Goal: Information Seeking & Learning: Learn about a topic

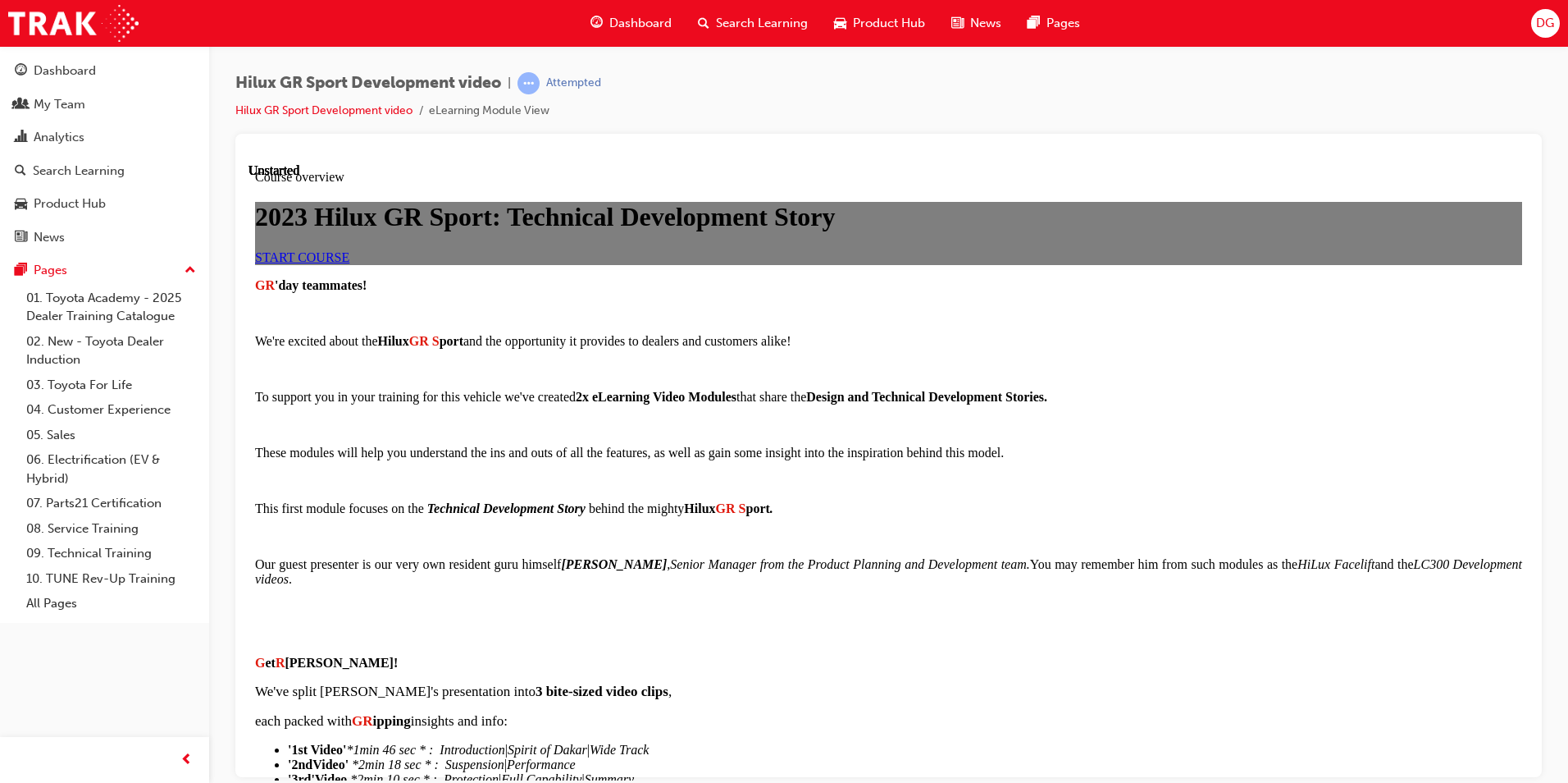
click at [349, 264] on link "START COURSE" at bounding box center [302, 256] width 94 height 14
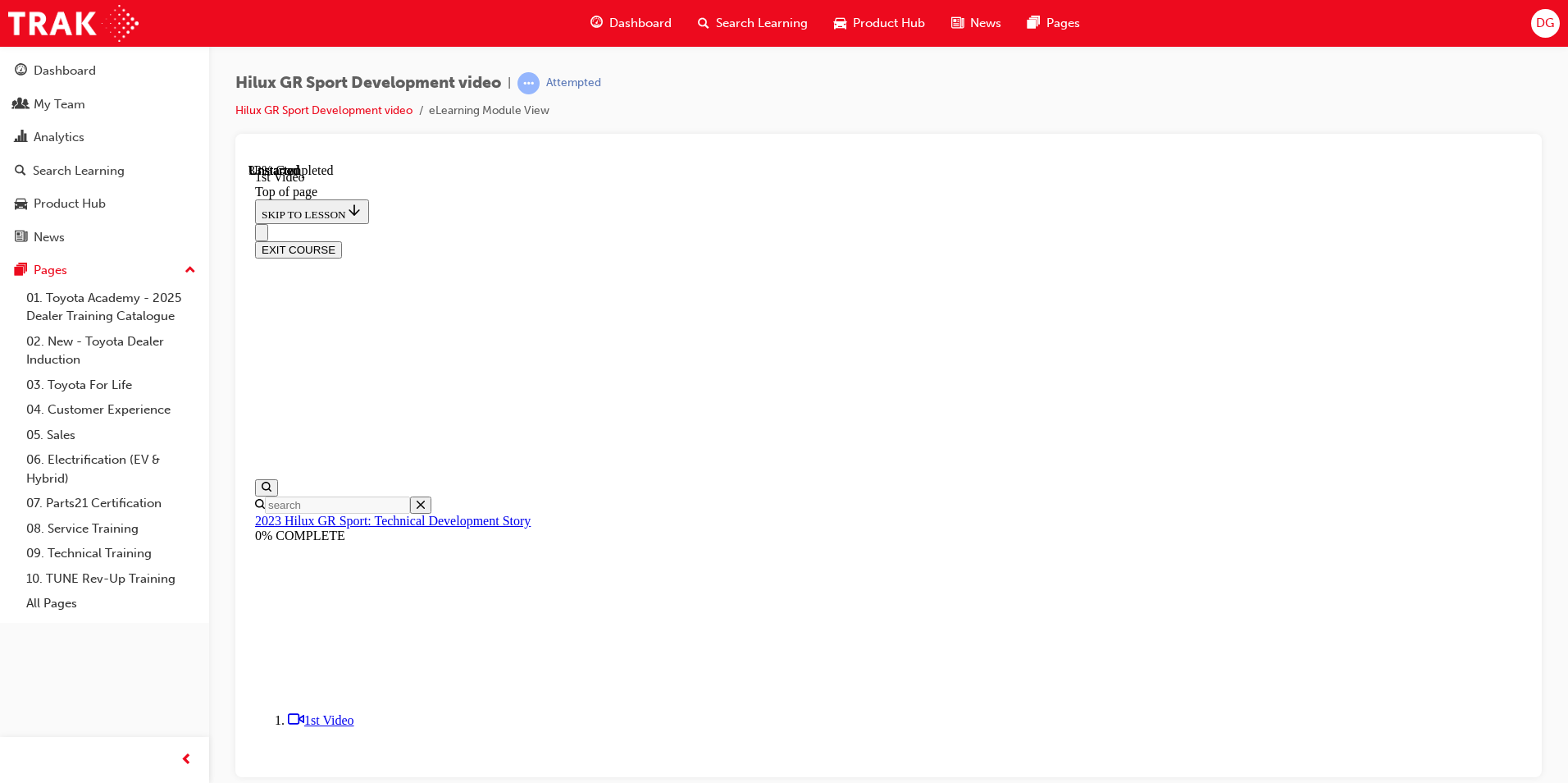
scroll to position [379, 0]
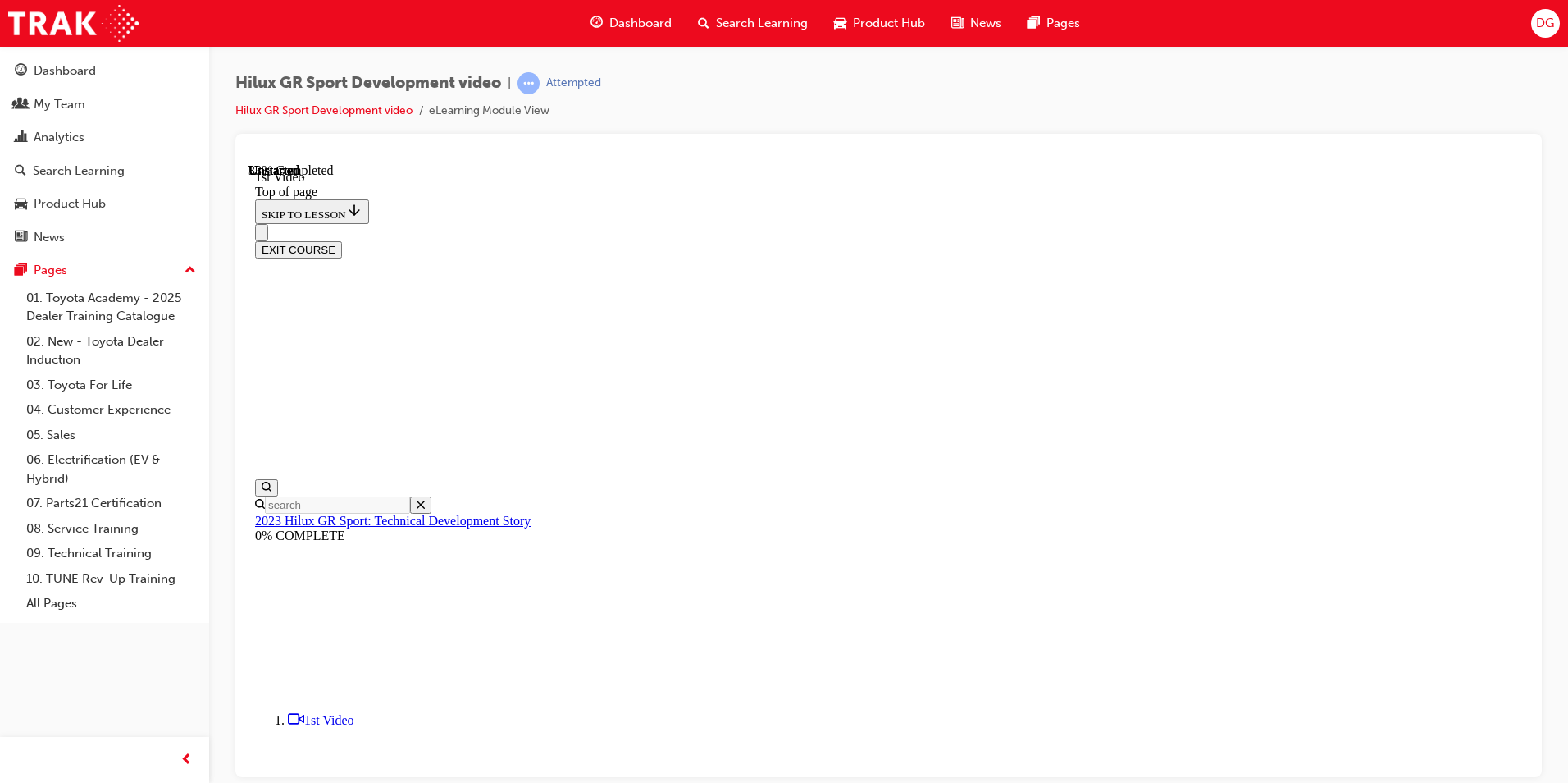
scroll to position [227, 0]
drag, startPoint x: 1522, startPoint y: 468, endPoint x: 1778, endPoint y: 559, distance: 271.7
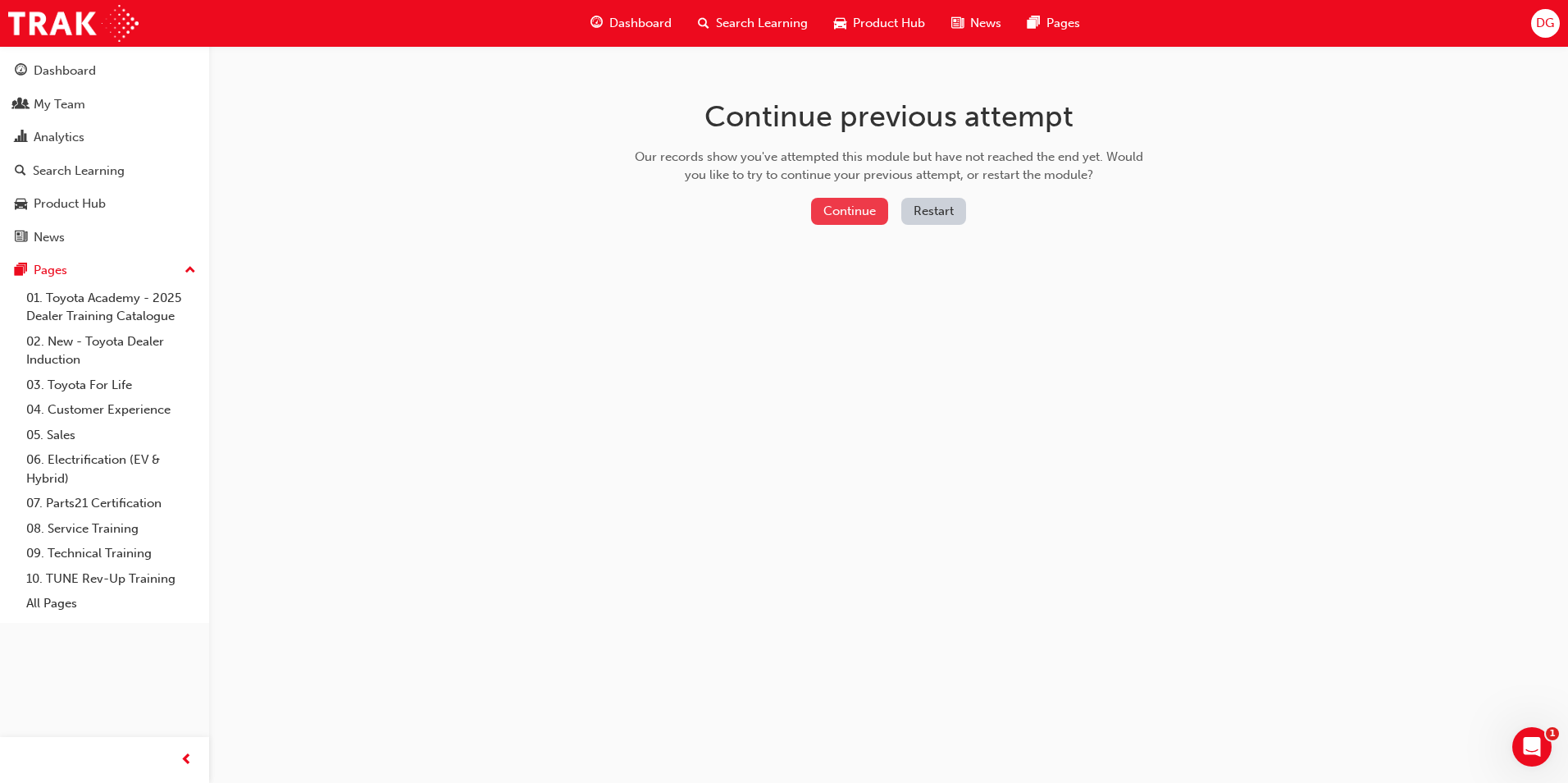
click at [863, 216] on button "Continue" at bounding box center [849, 212] width 78 height 27
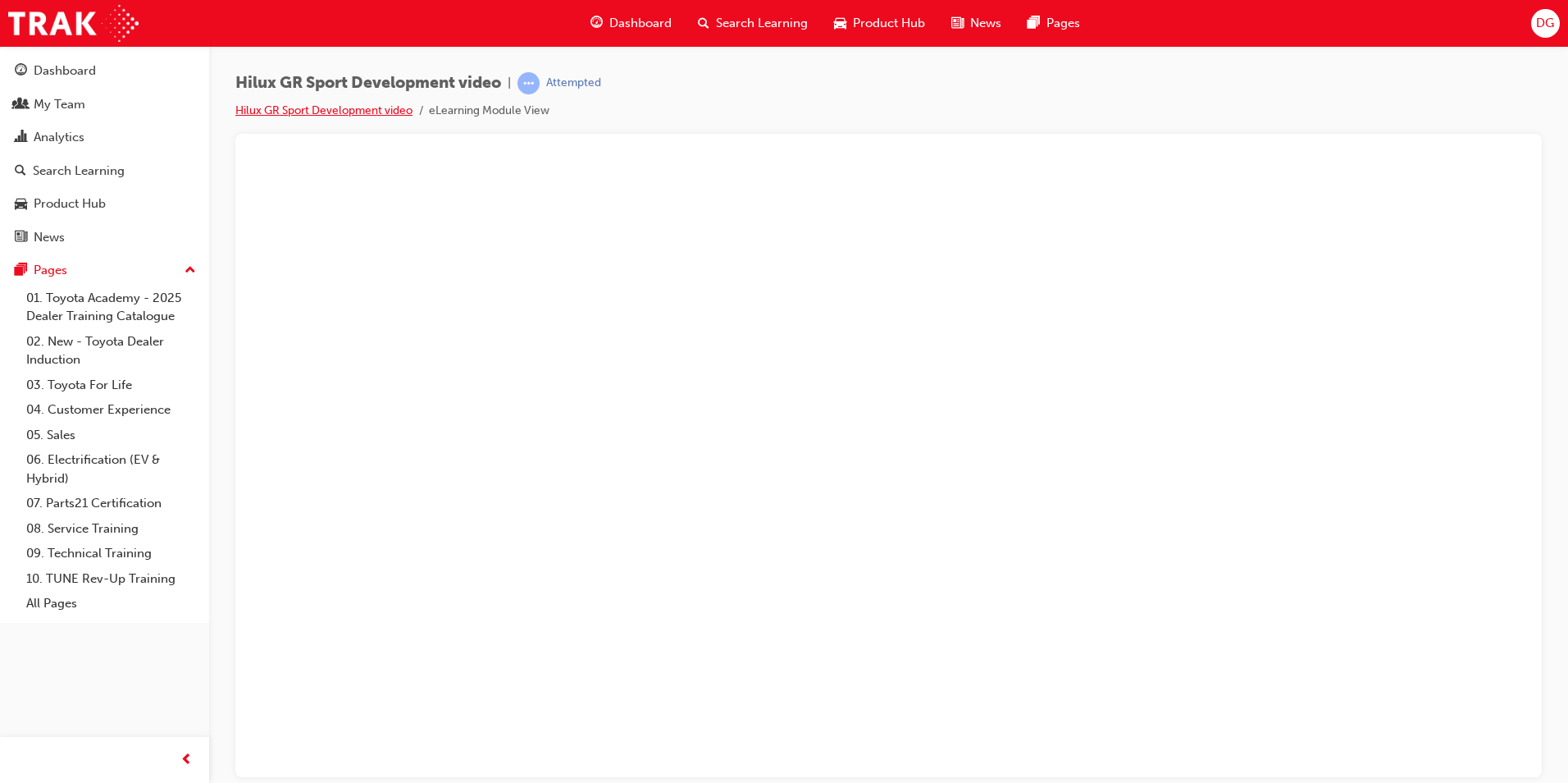
click at [337, 109] on link "Hilux GR Sport Development video" at bounding box center [324, 110] width 177 height 14
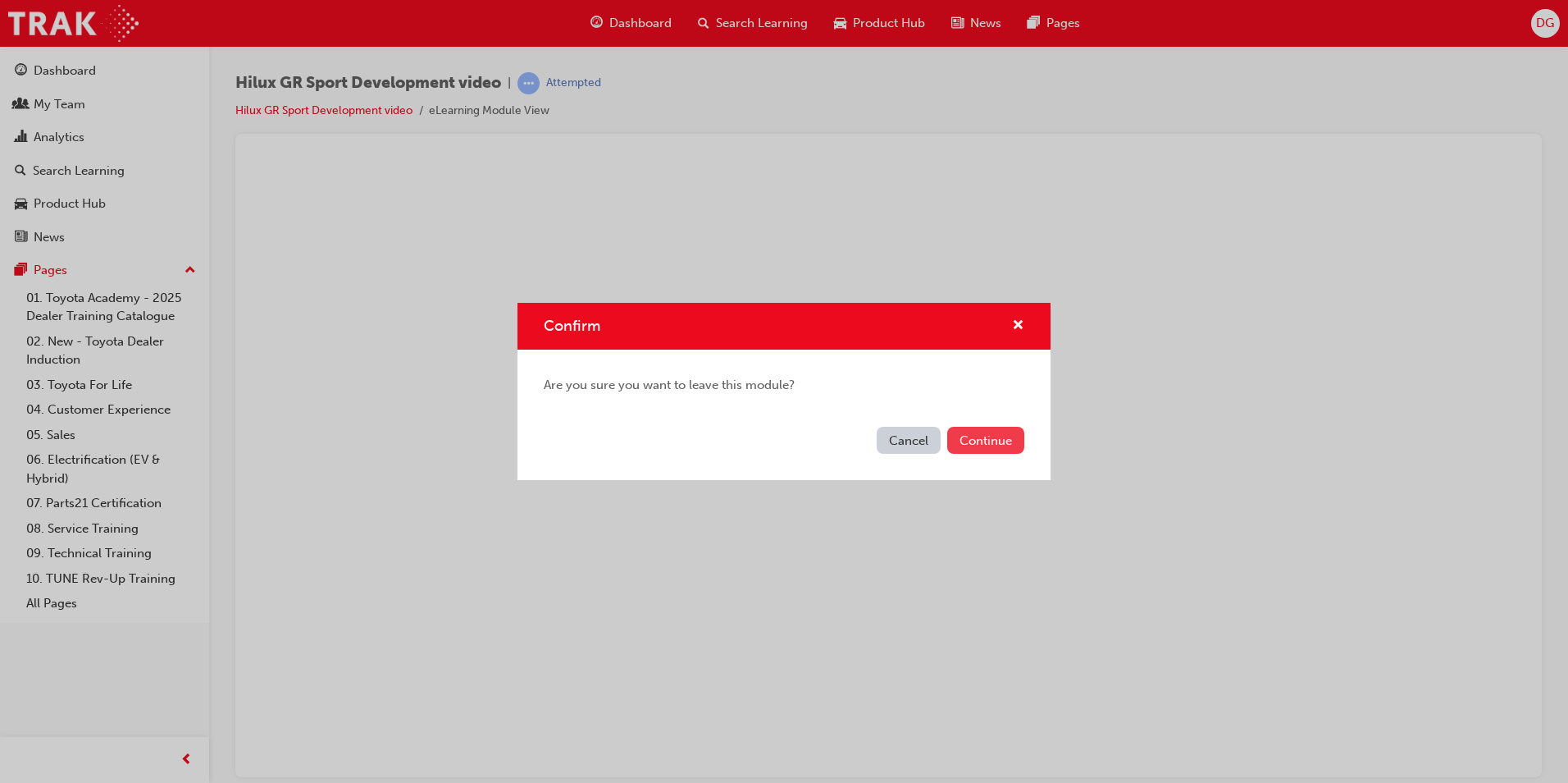
click at [1002, 444] on button "Continue" at bounding box center [986, 441] width 78 height 27
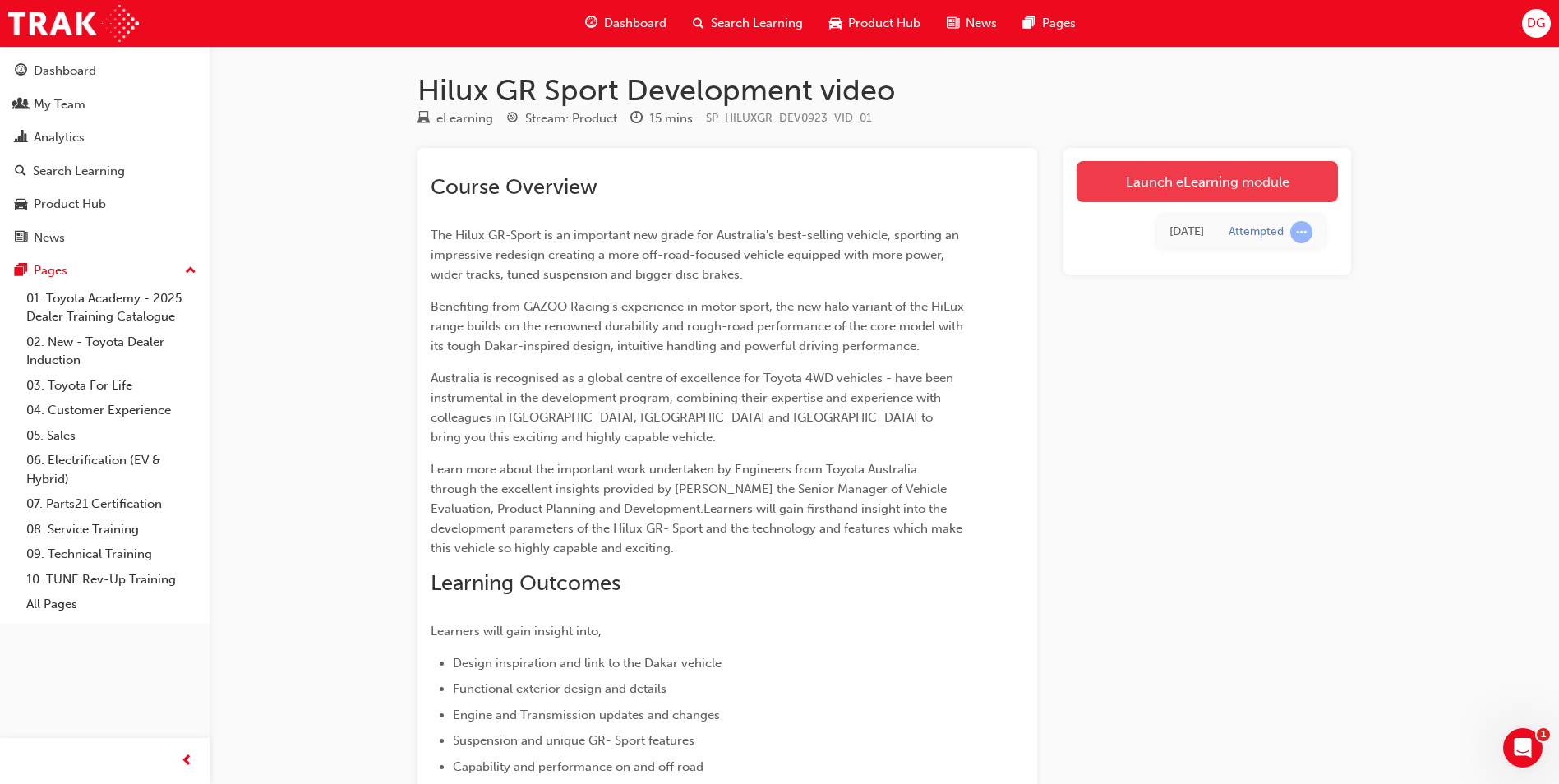
click at [1210, 187] on link "Launch eLearning module" at bounding box center [1207, 181] width 261 height 41
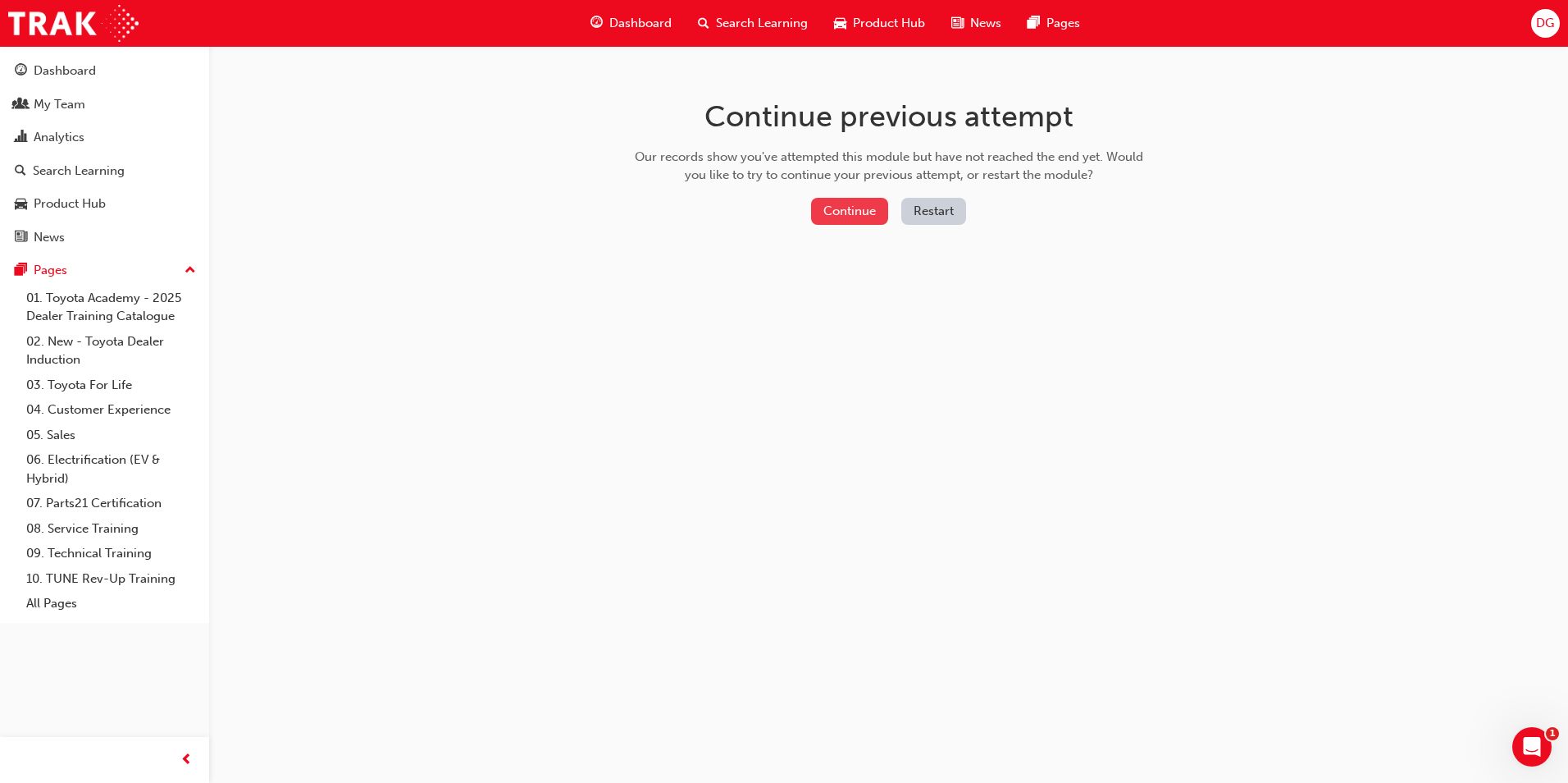
click at [878, 215] on button "Continue" at bounding box center [849, 212] width 78 height 27
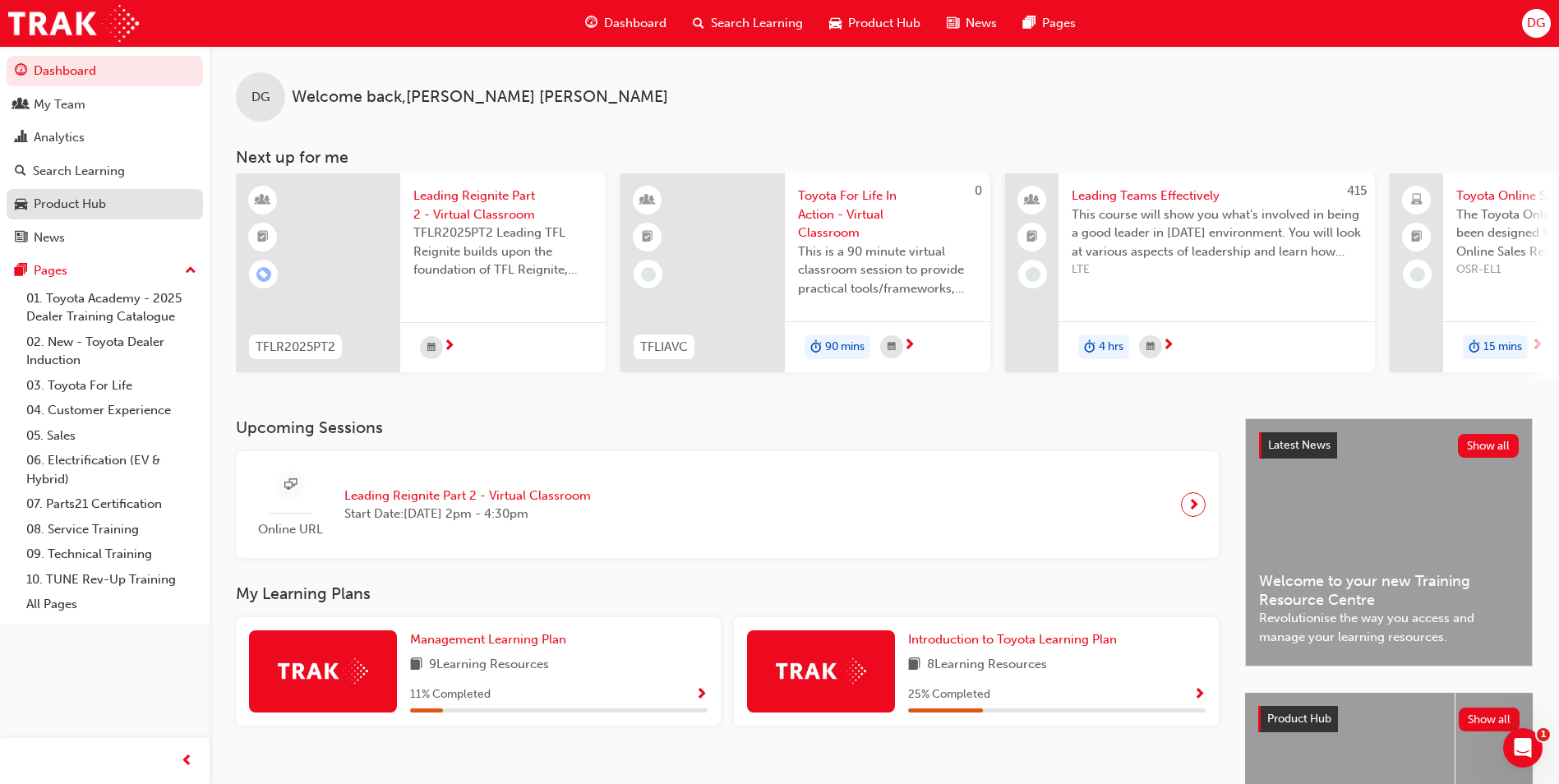
click at [102, 198] on div "Product Hub" at bounding box center [69, 204] width 72 height 19
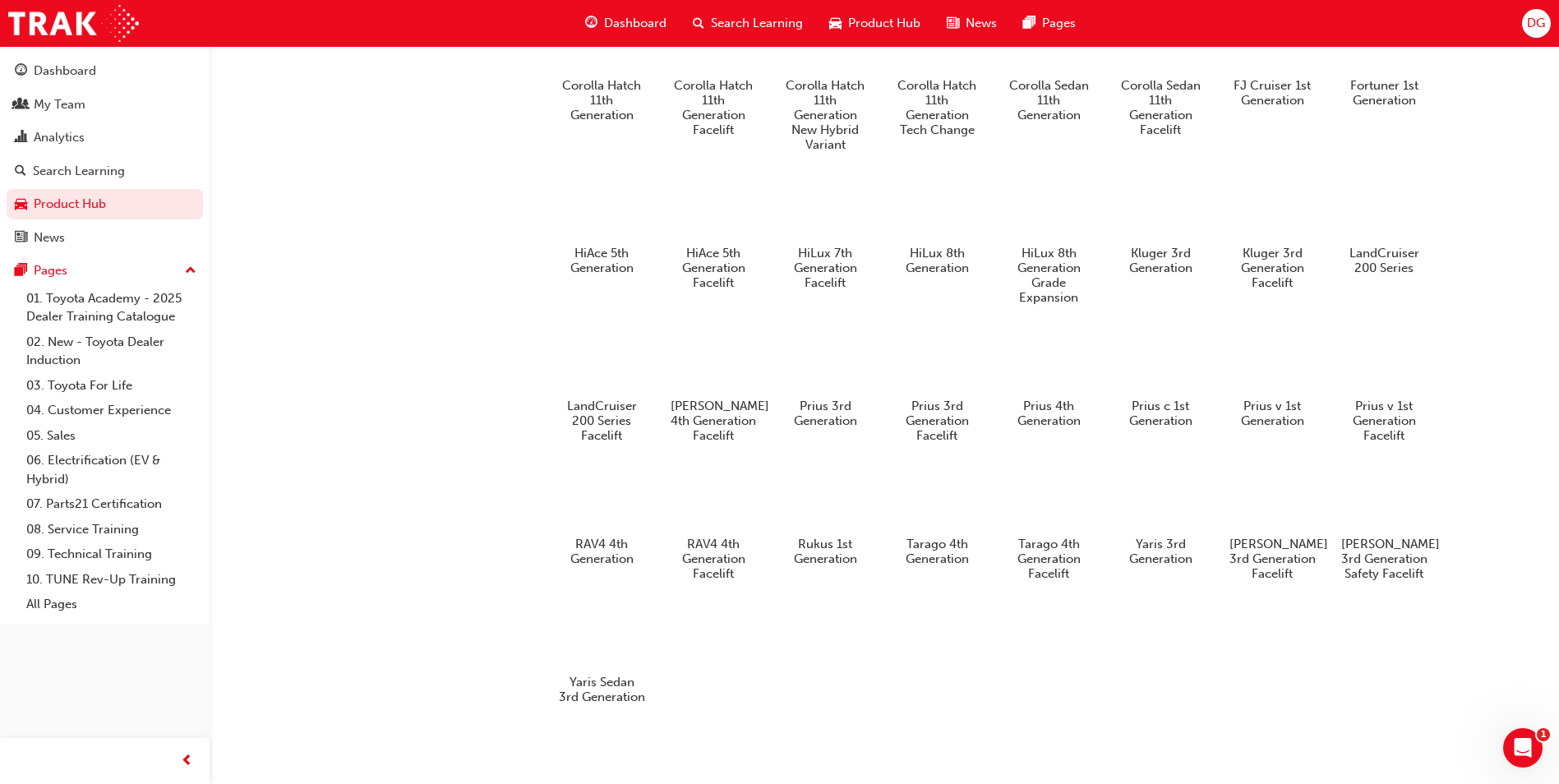
scroll to position [872, 0]
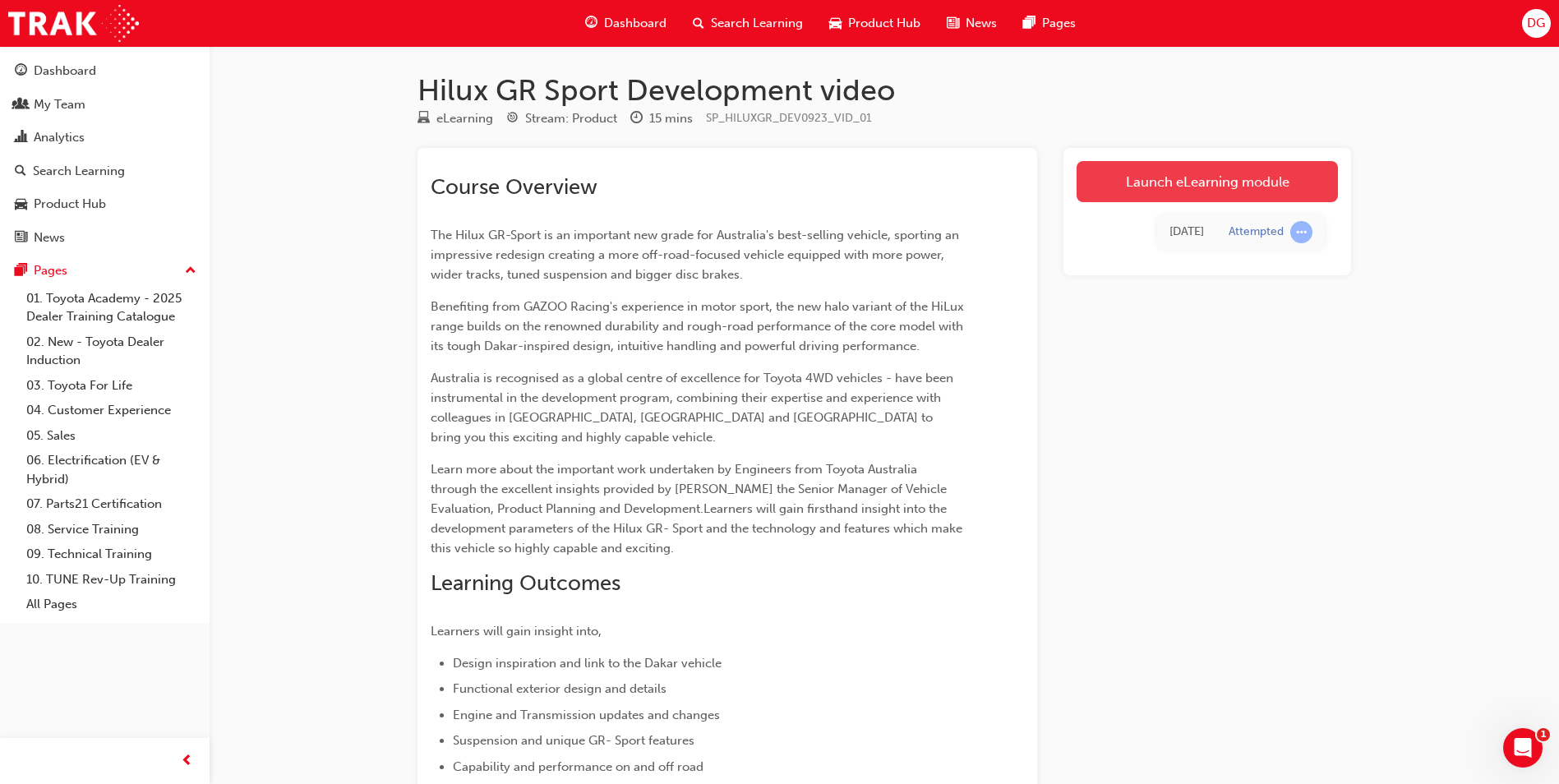
click at [1235, 179] on link "Launch eLearning module" at bounding box center [1207, 181] width 261 height 41
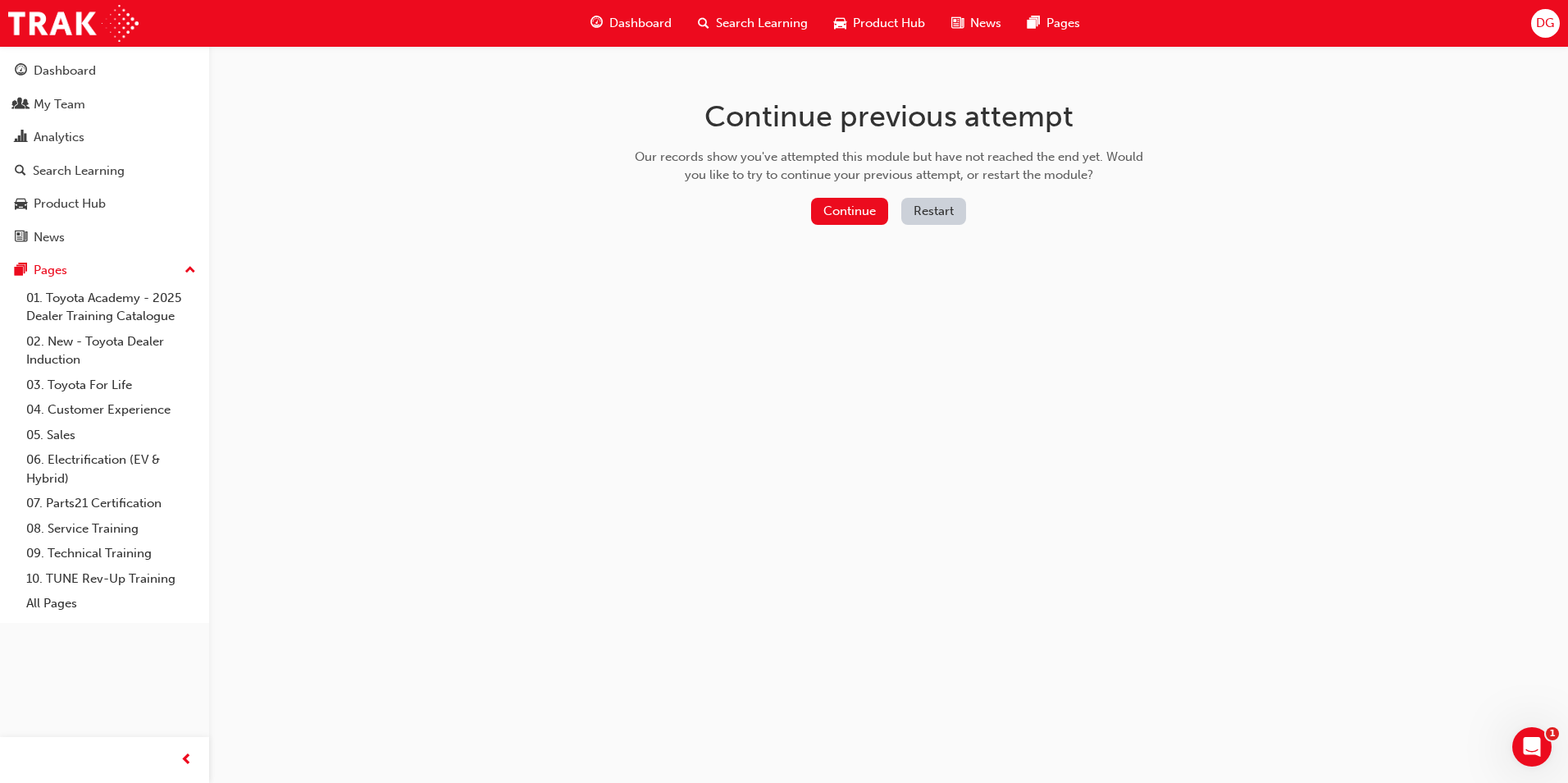
click at [939, 204] on button "Restart" at bounding box center [933, 212] width 65 height 27
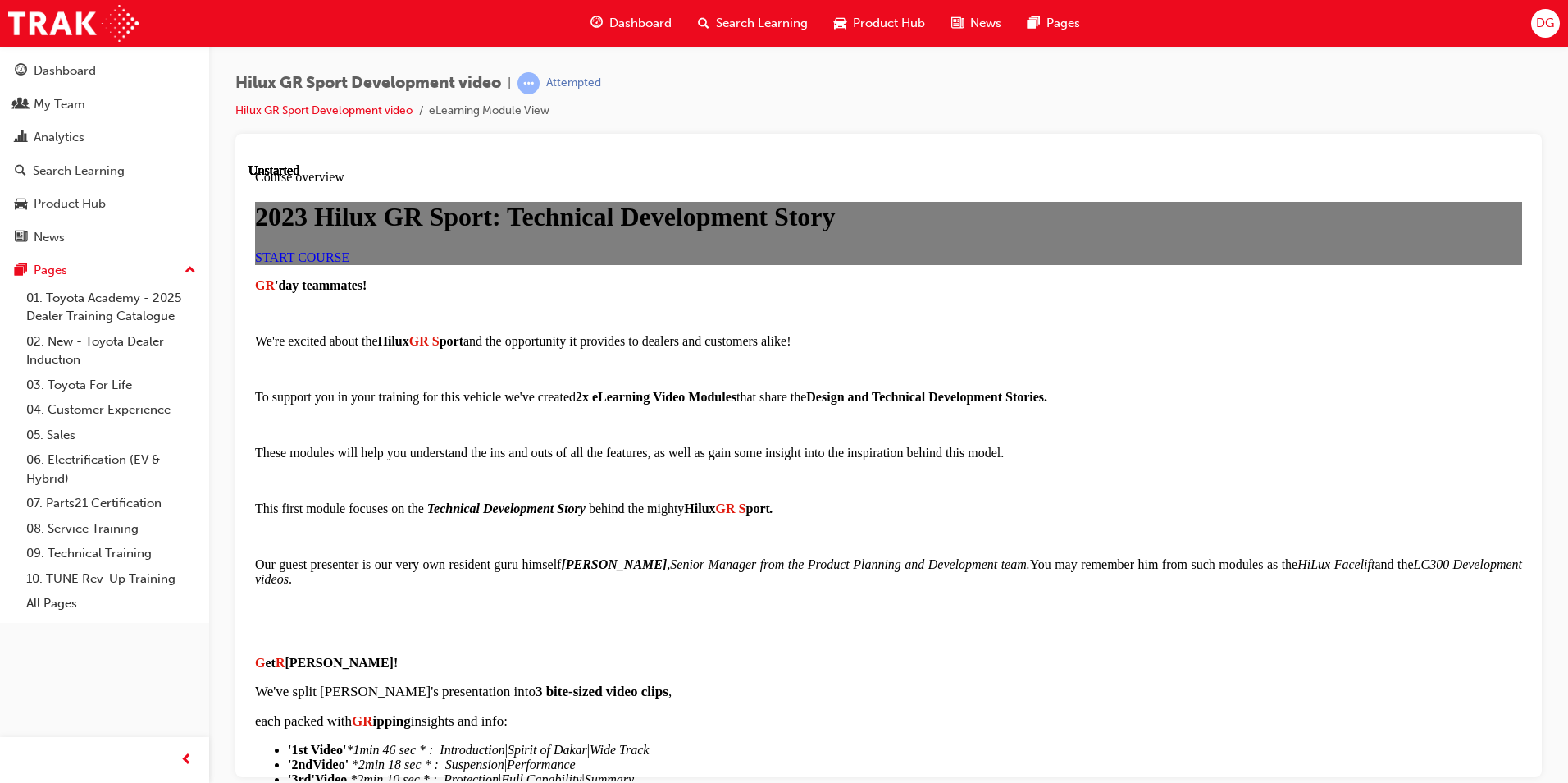
scroll to position [1185, 0]
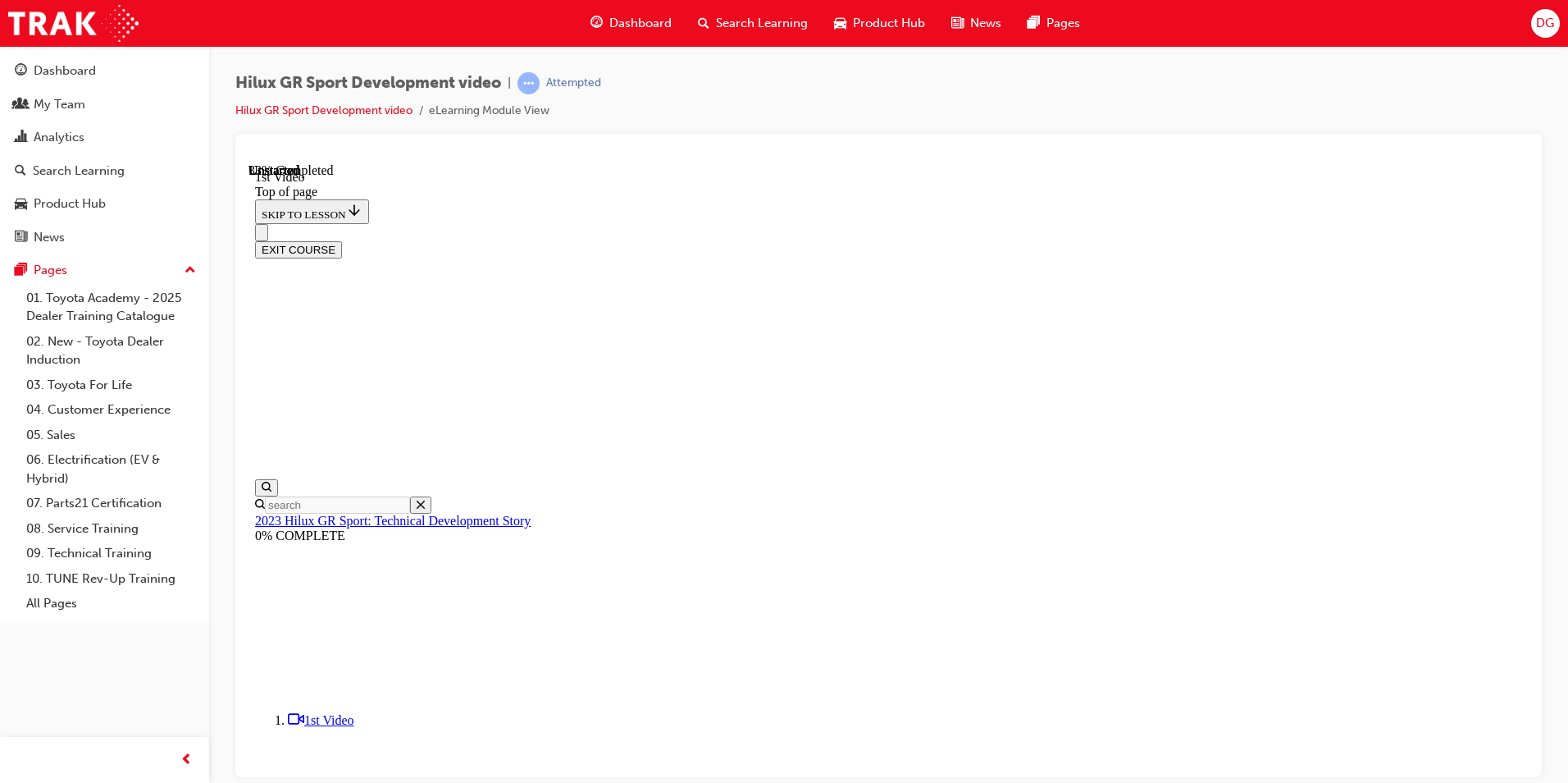
scroll to position [460, 0]
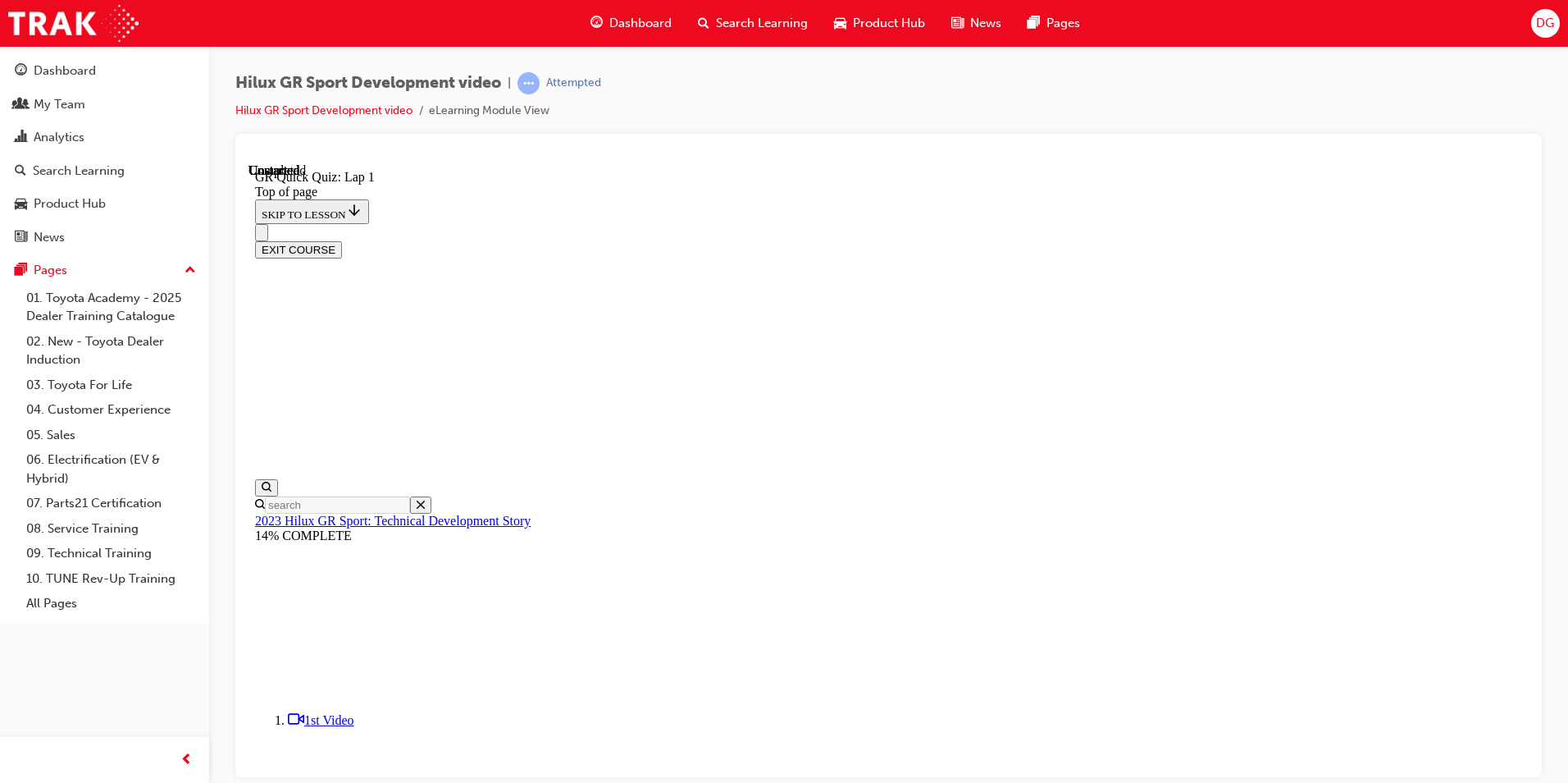
scroll to position [50, 0]
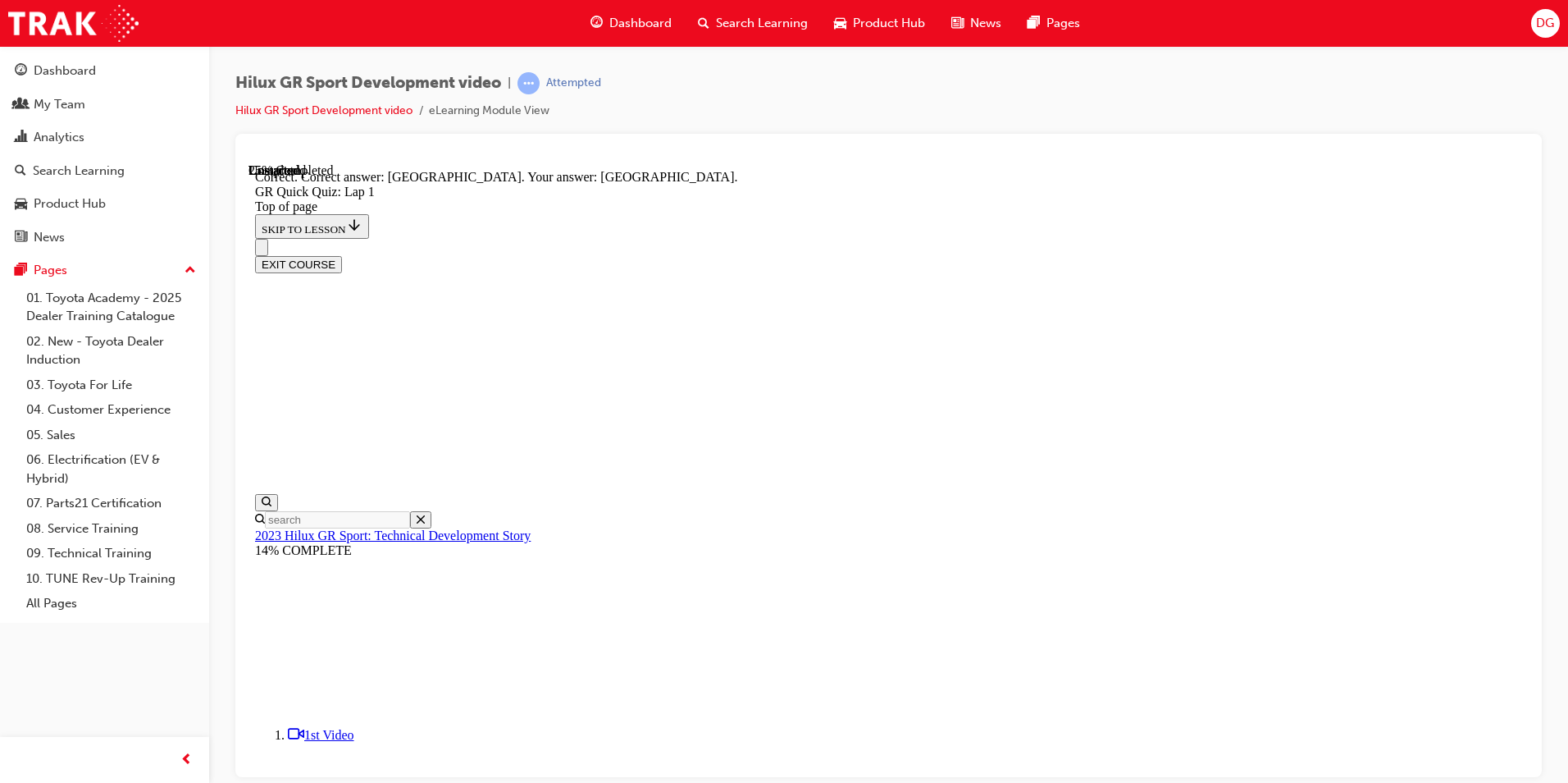
scroll to position [292, 0]
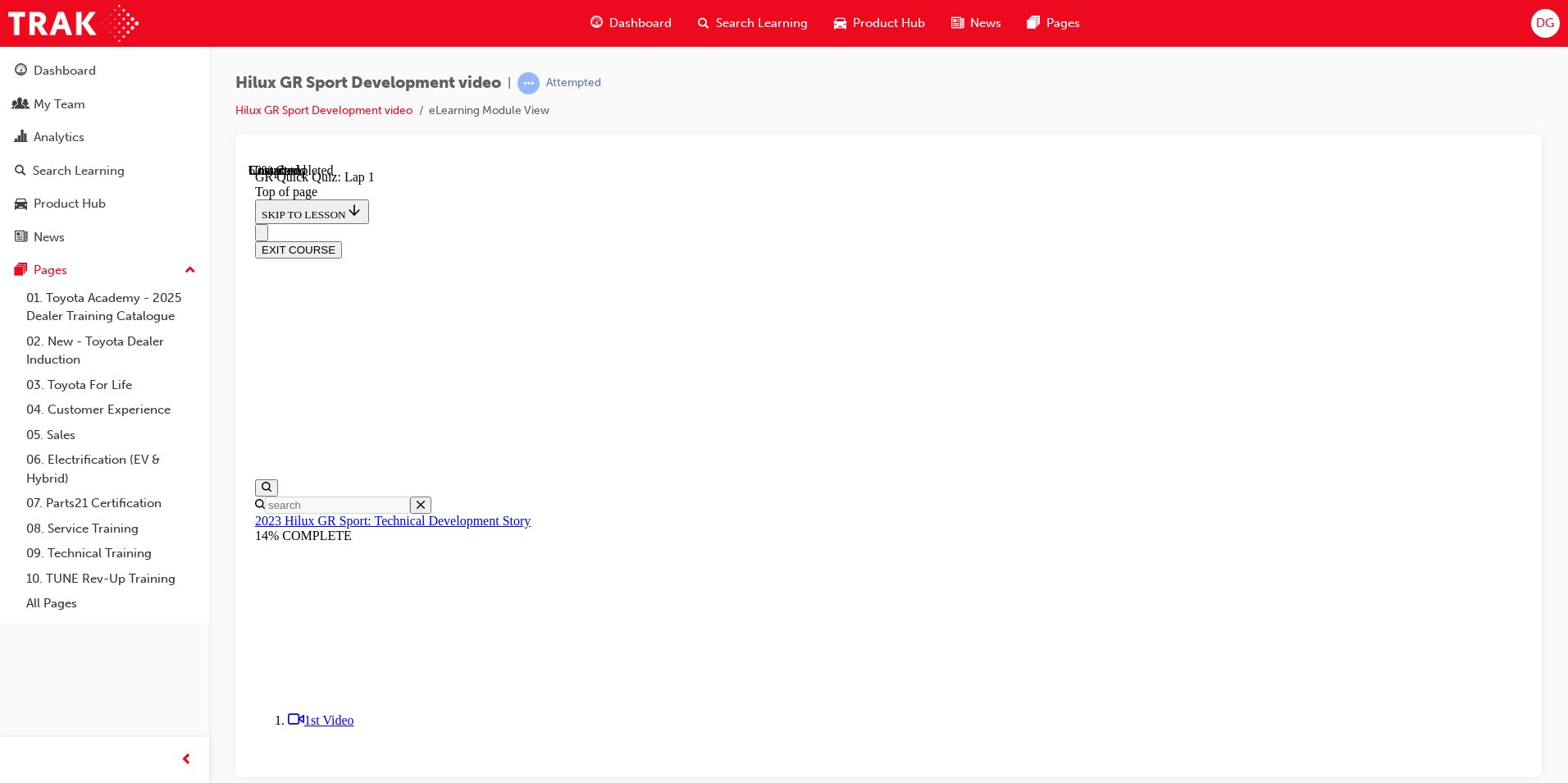
scroll to position [50, 0]
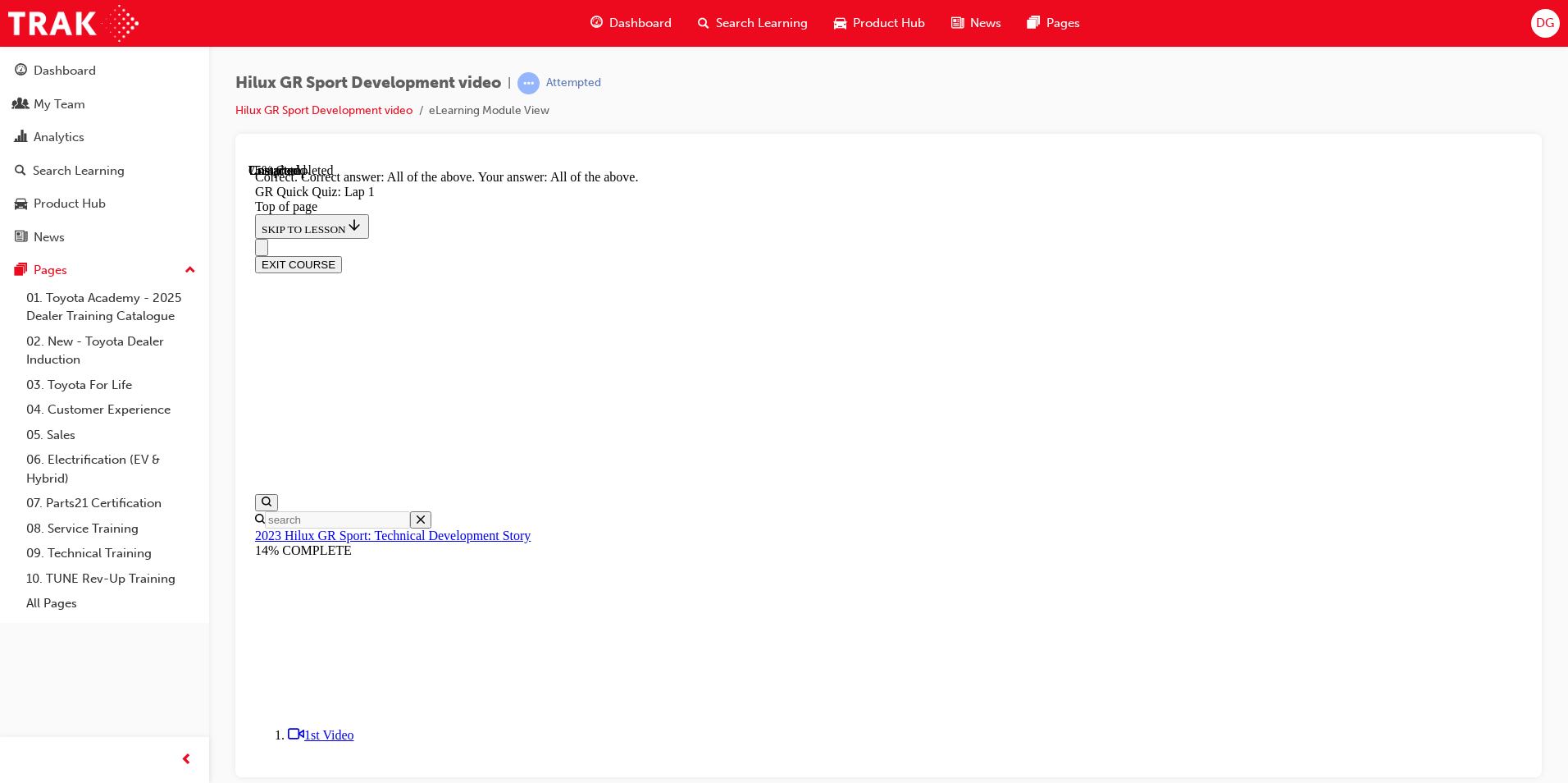
scroll to position [248, 0]
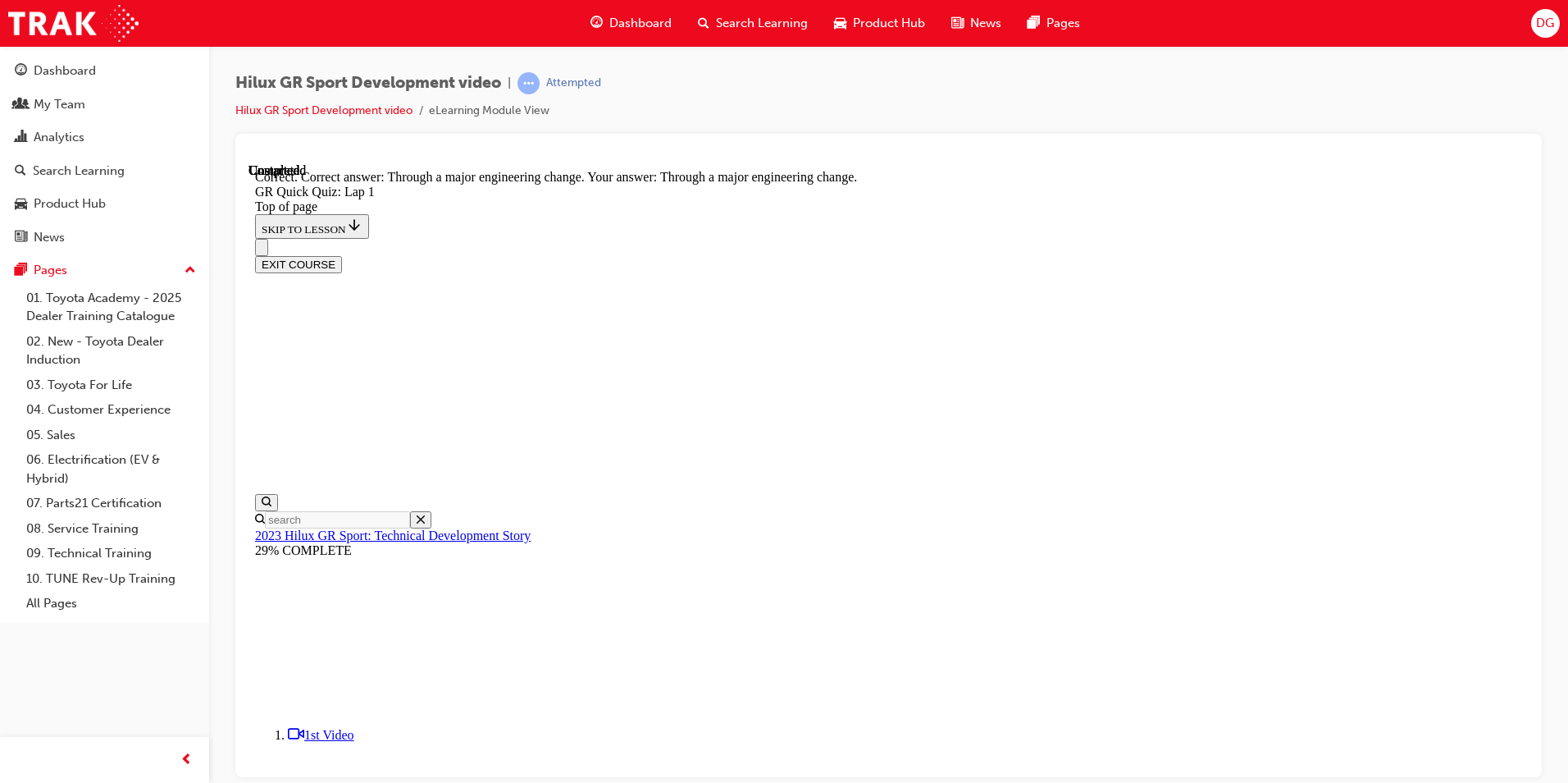
scroll to position [117, 0]
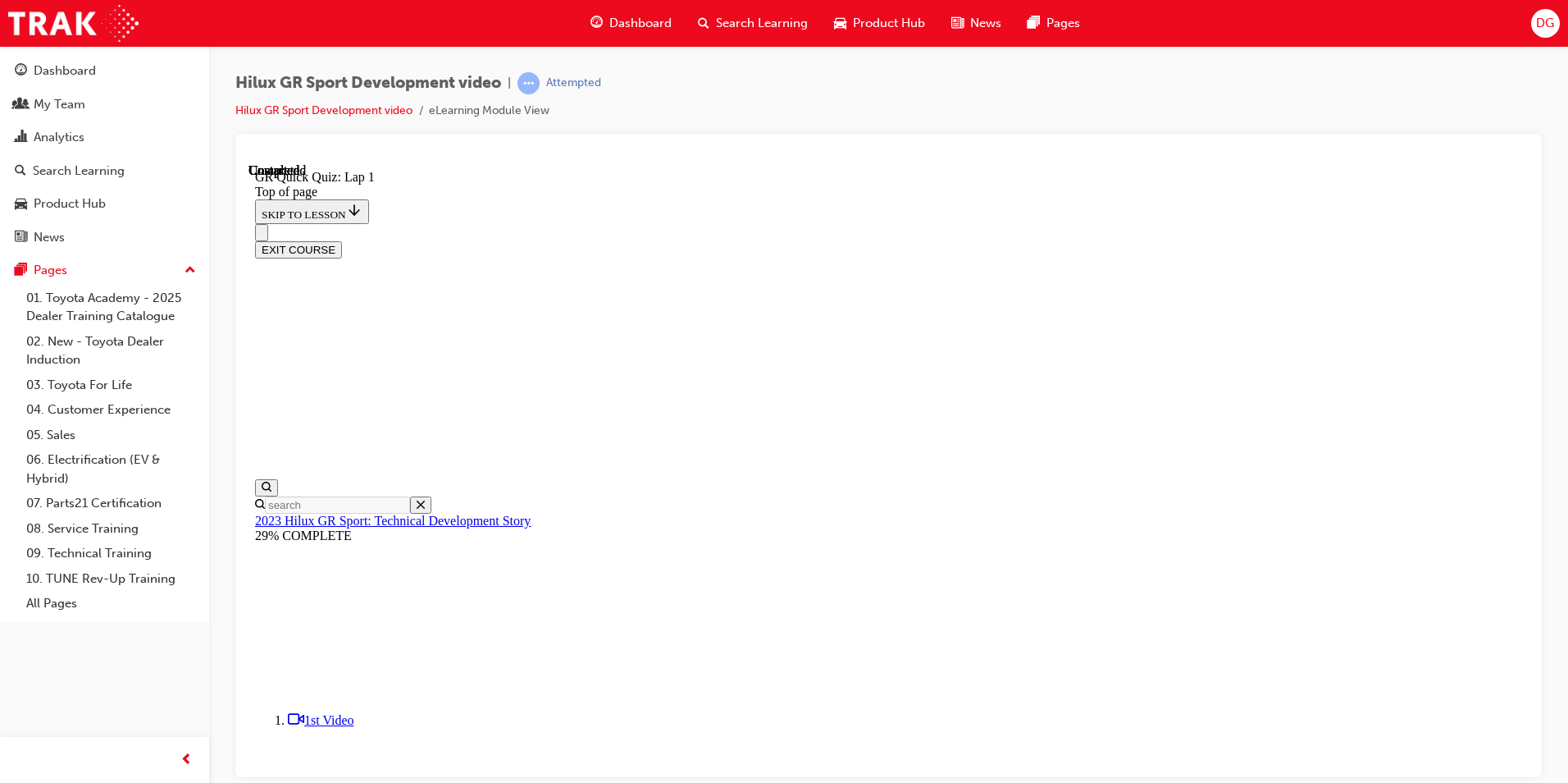
scroll to position [200, 0]
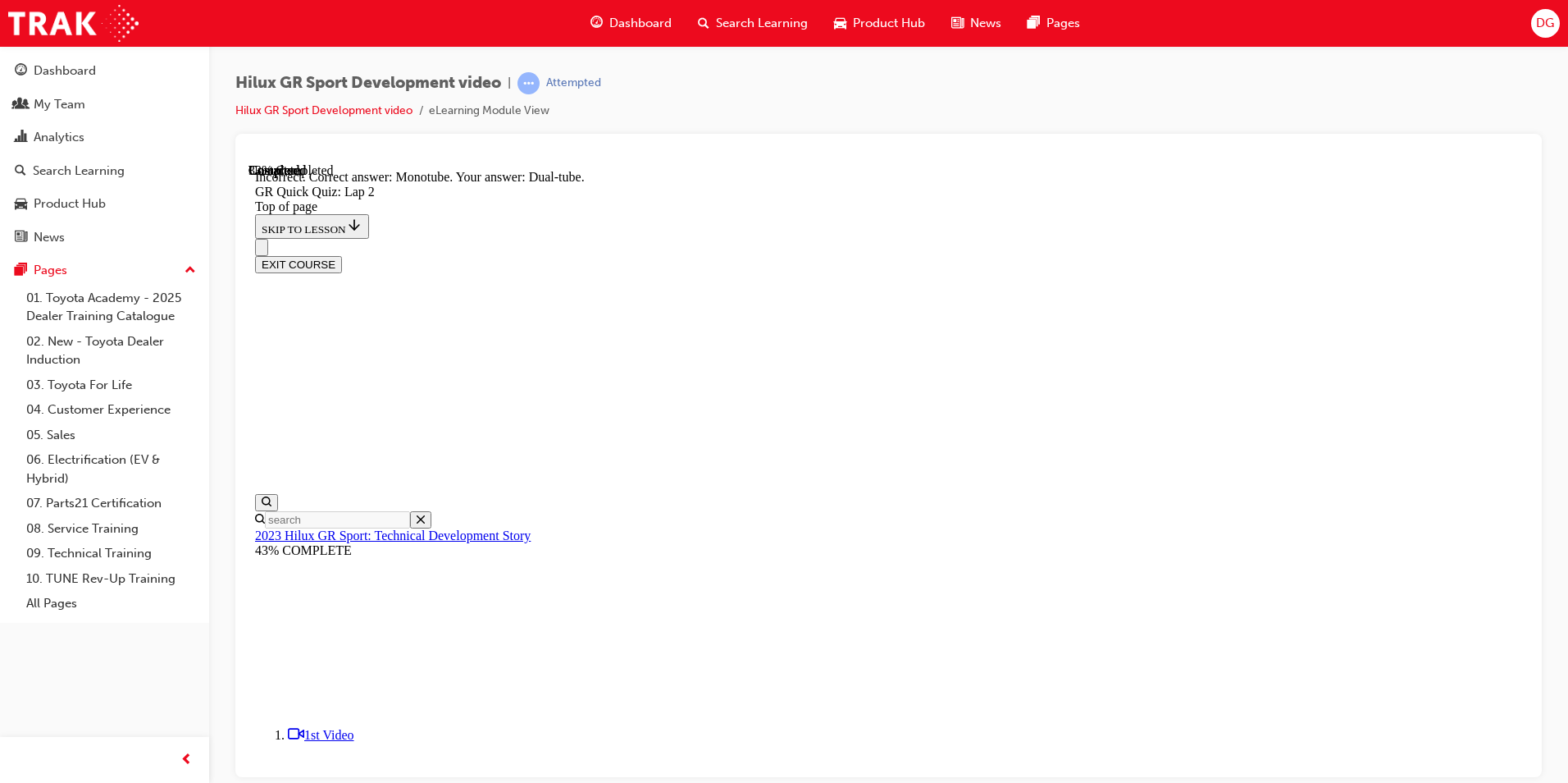
scroll to position [348, 0]
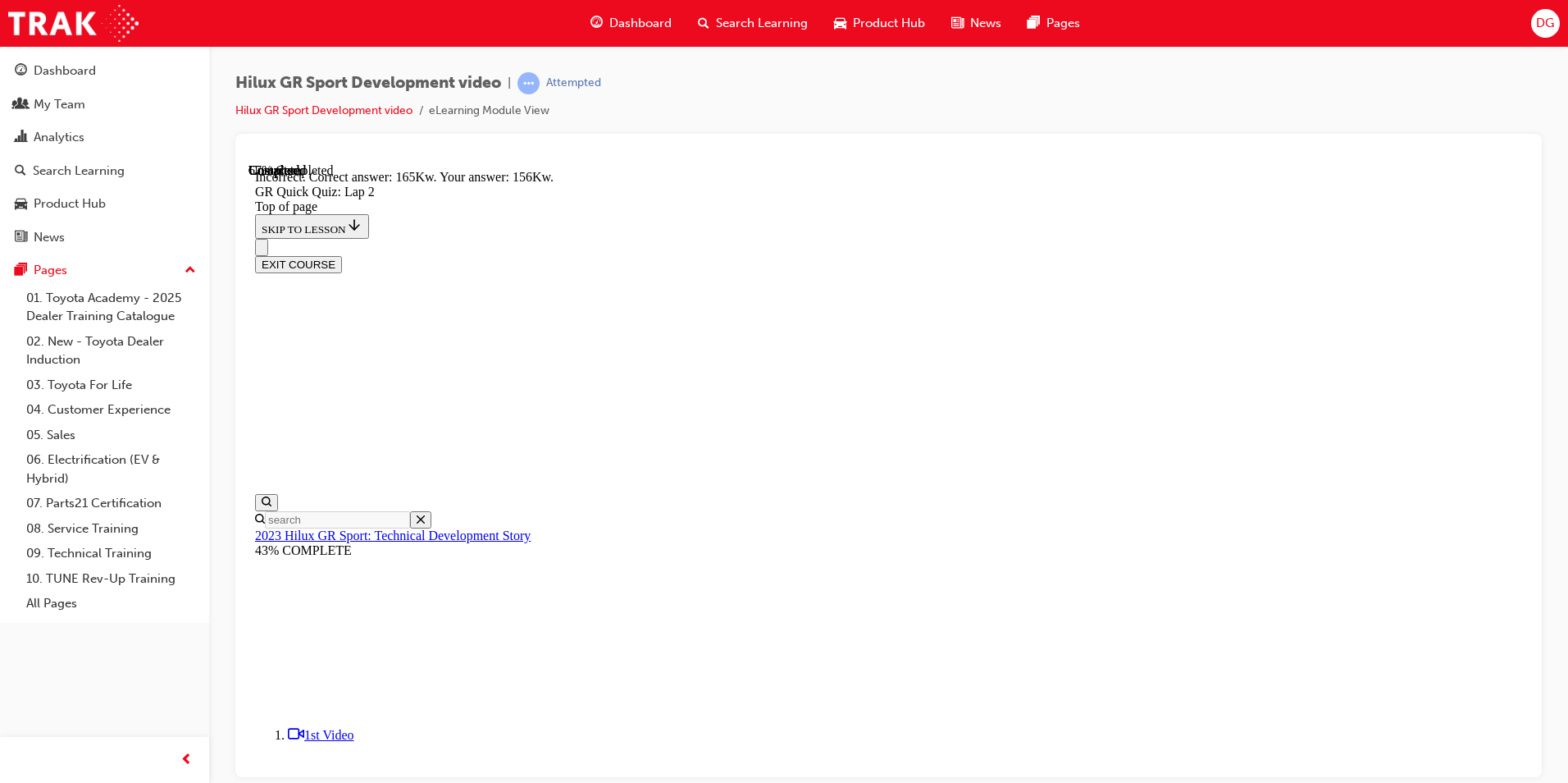
scroll to position [304, 0]
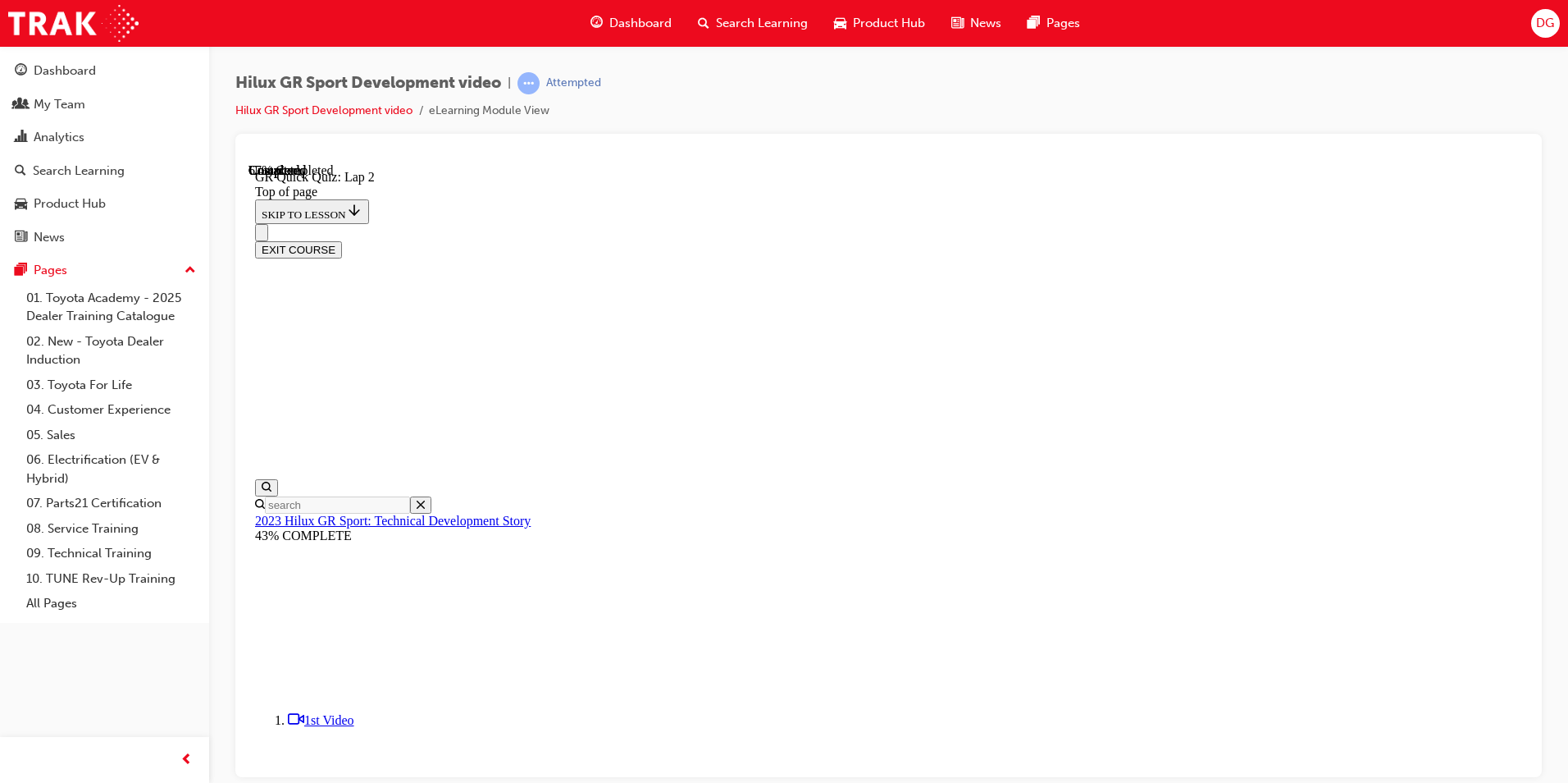
scroll to position [50, 0]
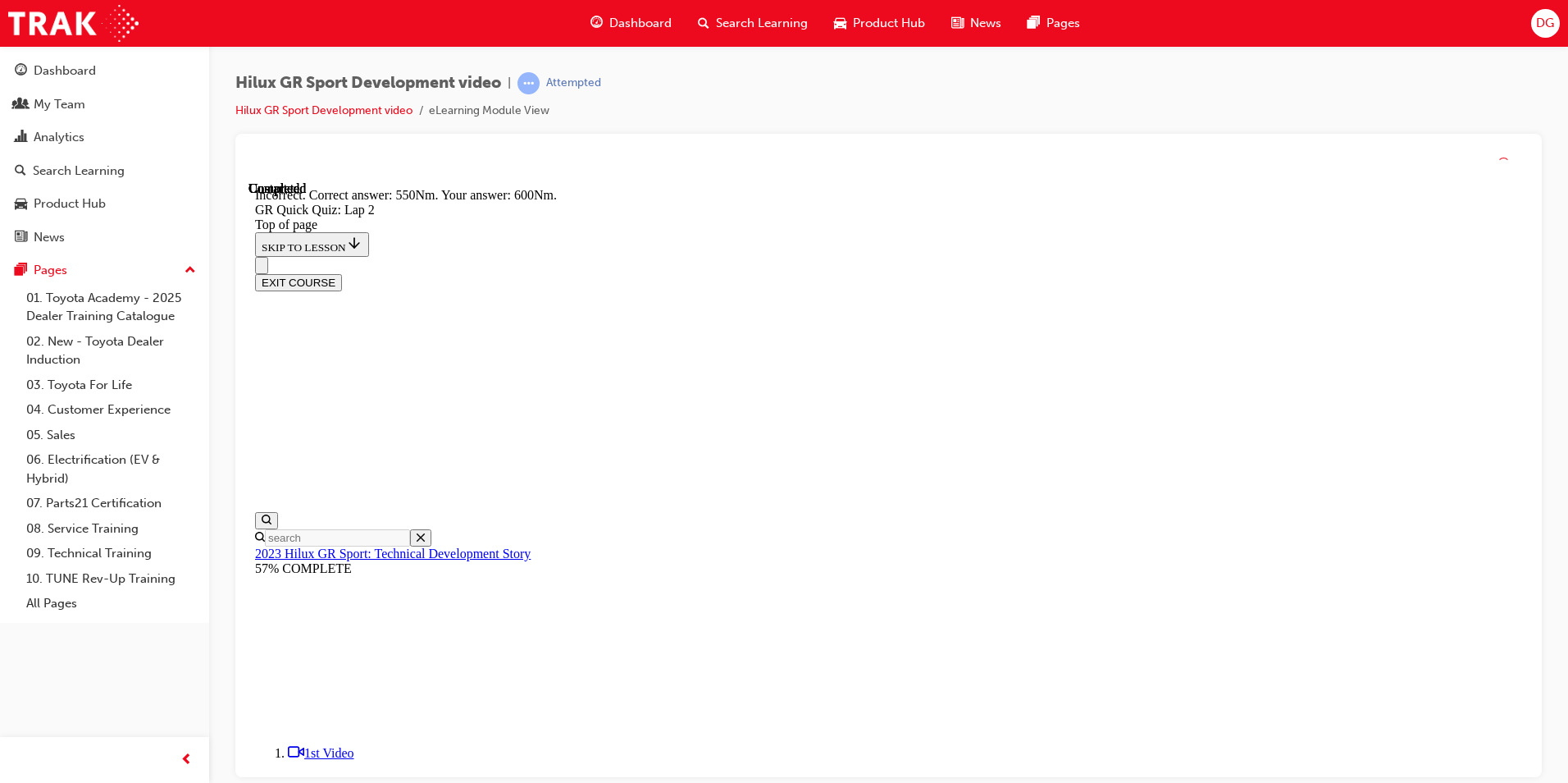
scroll to position [248, 0]
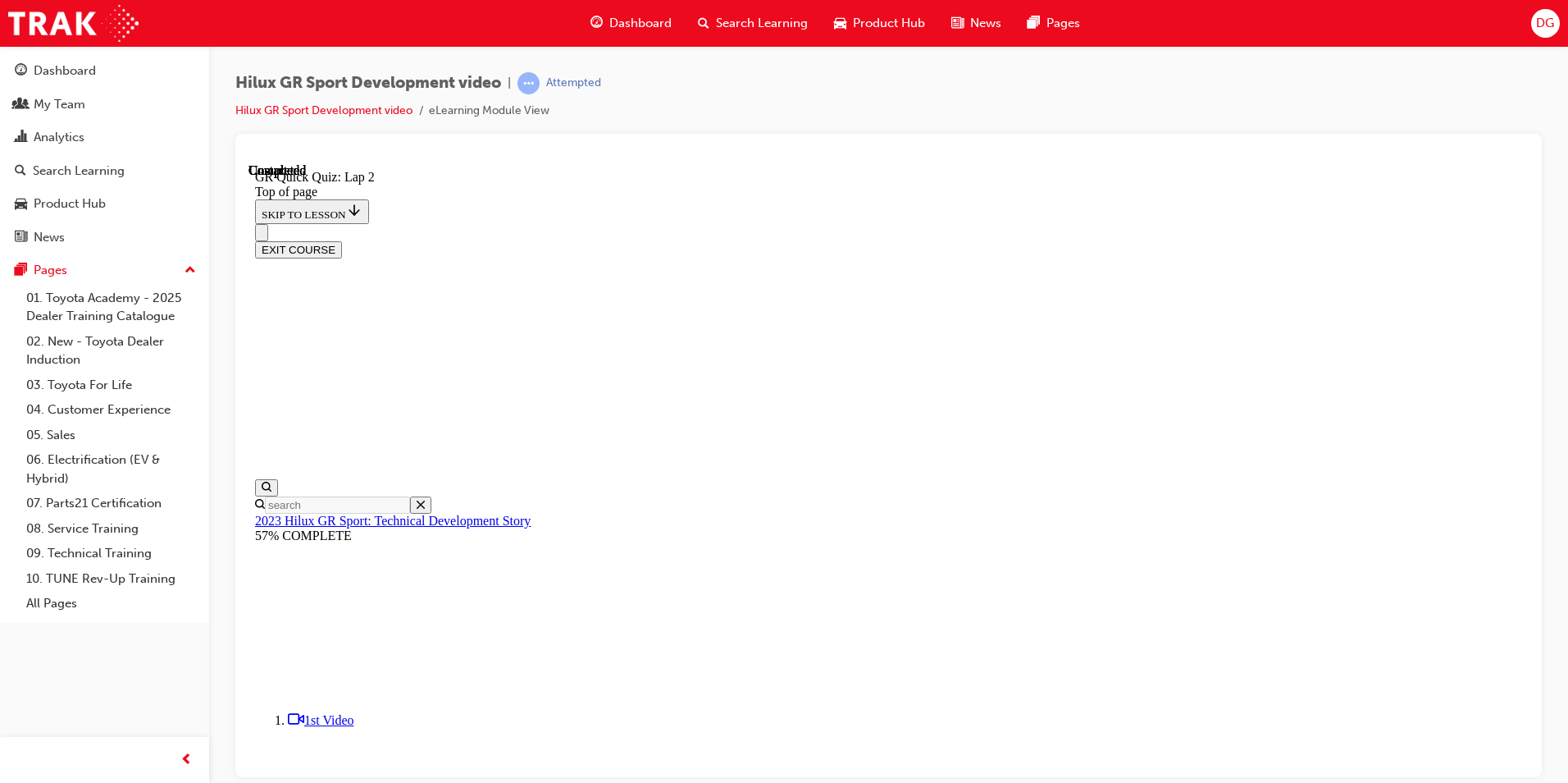
scroll to position [200, 0]
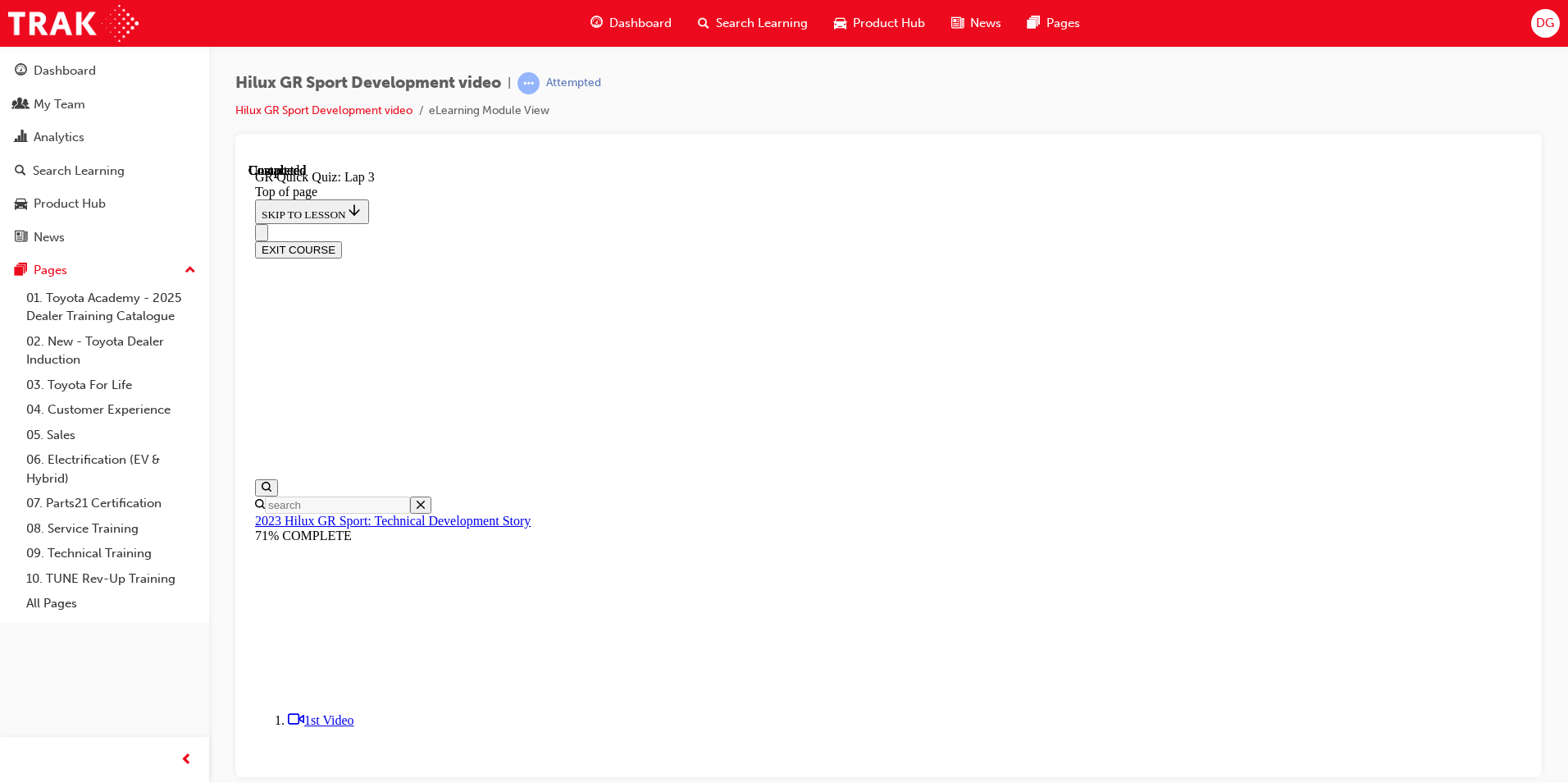
scroll to position [50, 0]
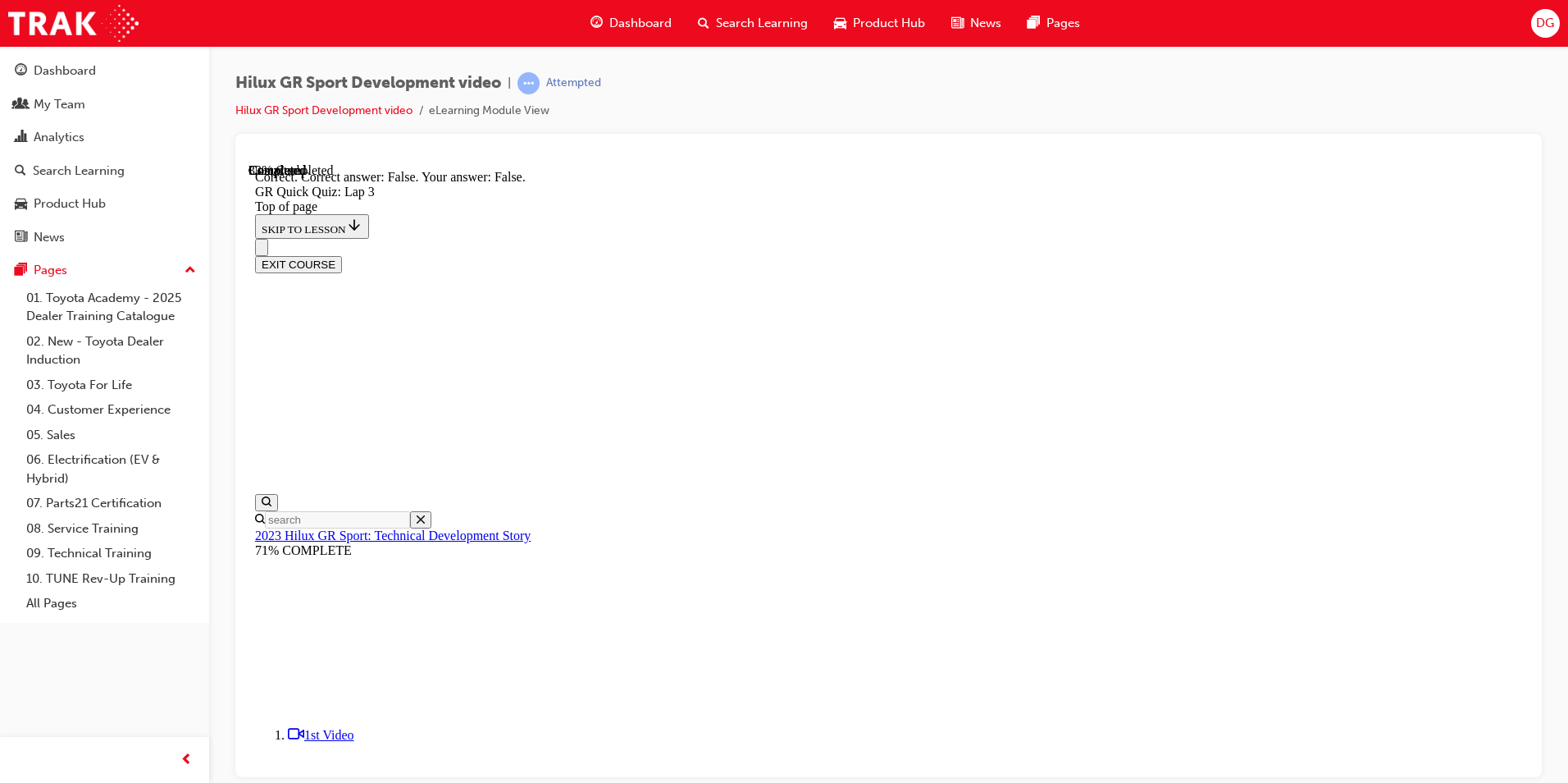
scroll to position [216, 0]
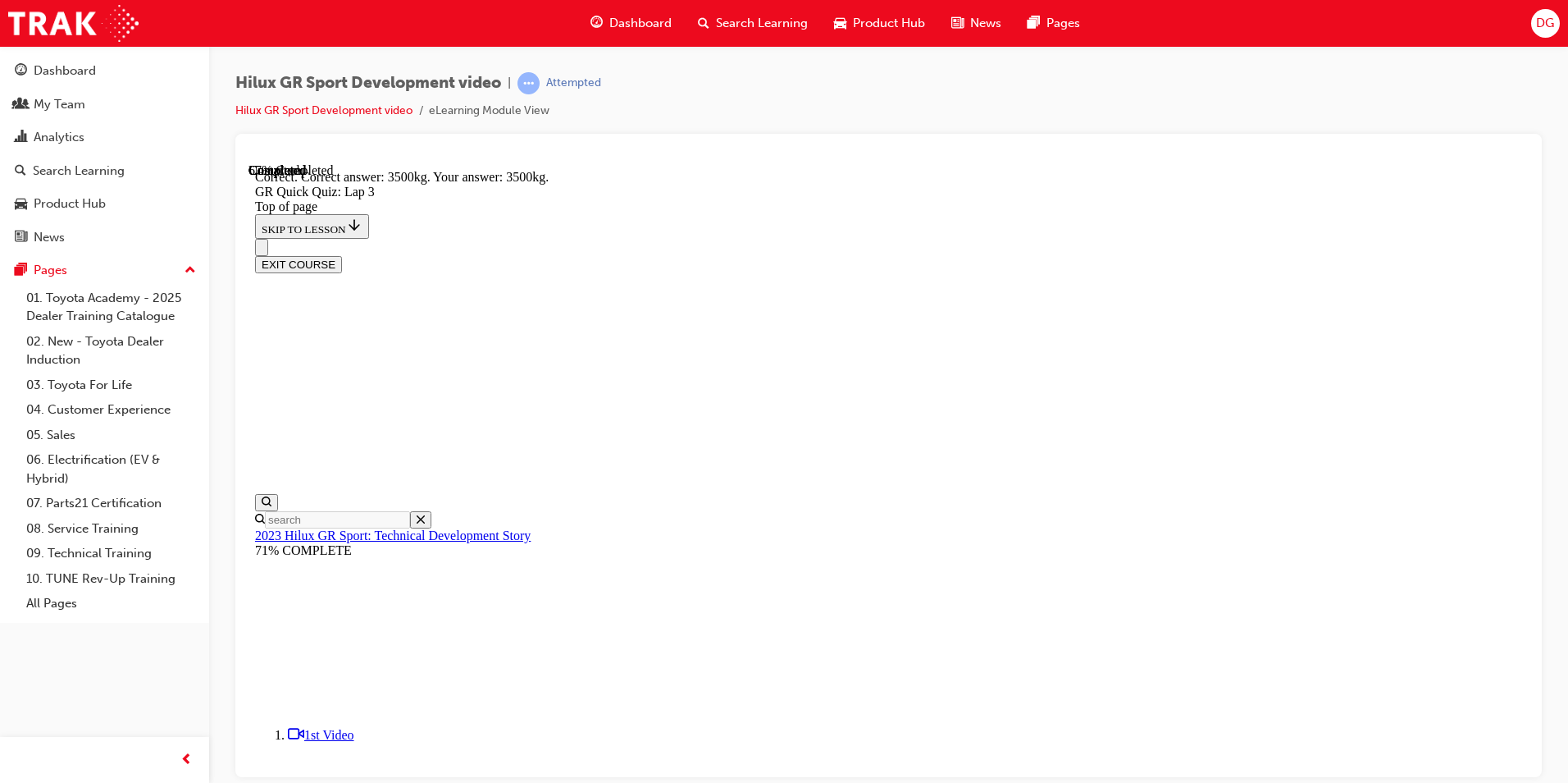
scroll to position [331, 0]
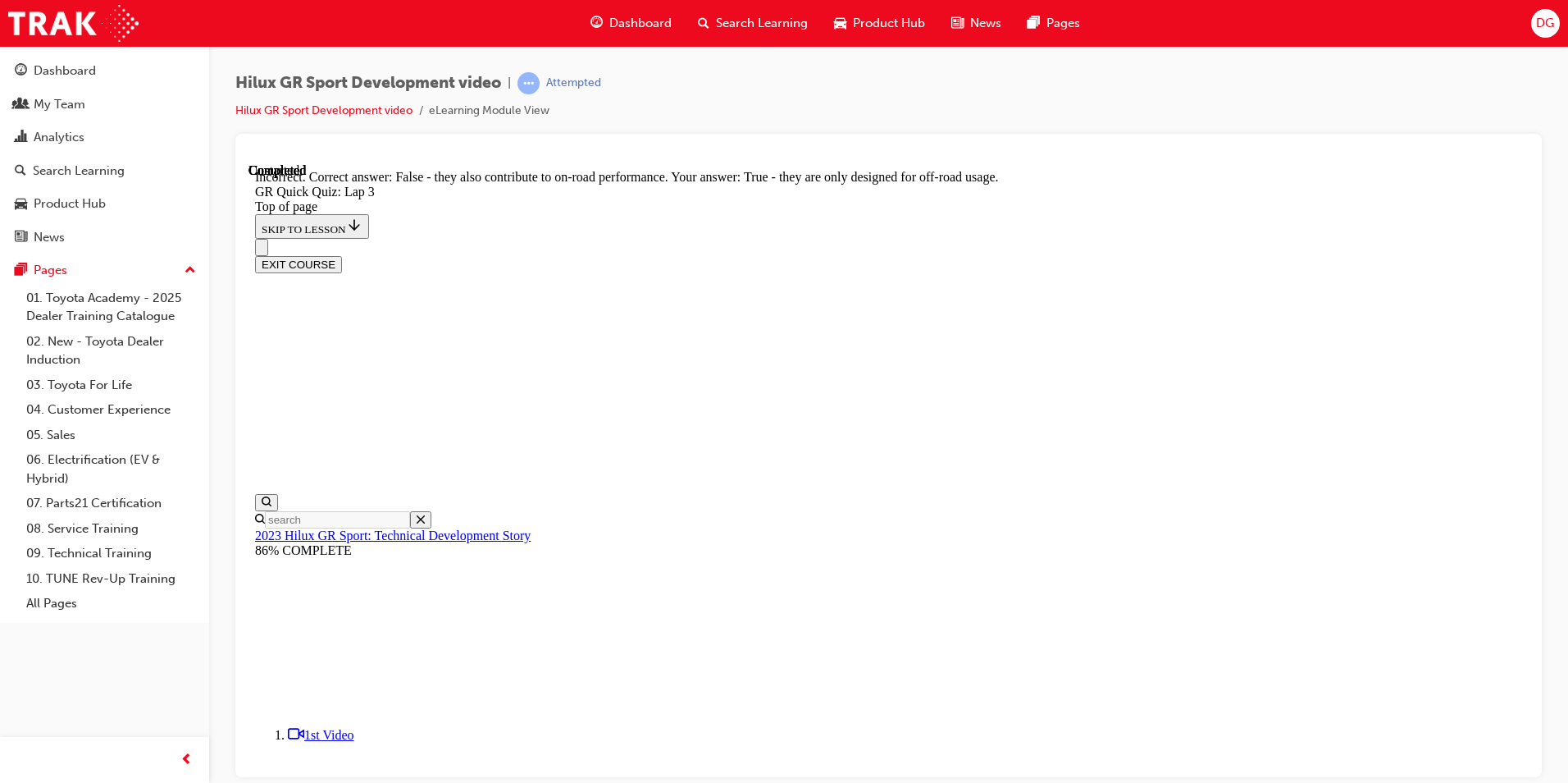
scroll to position [144, 0]
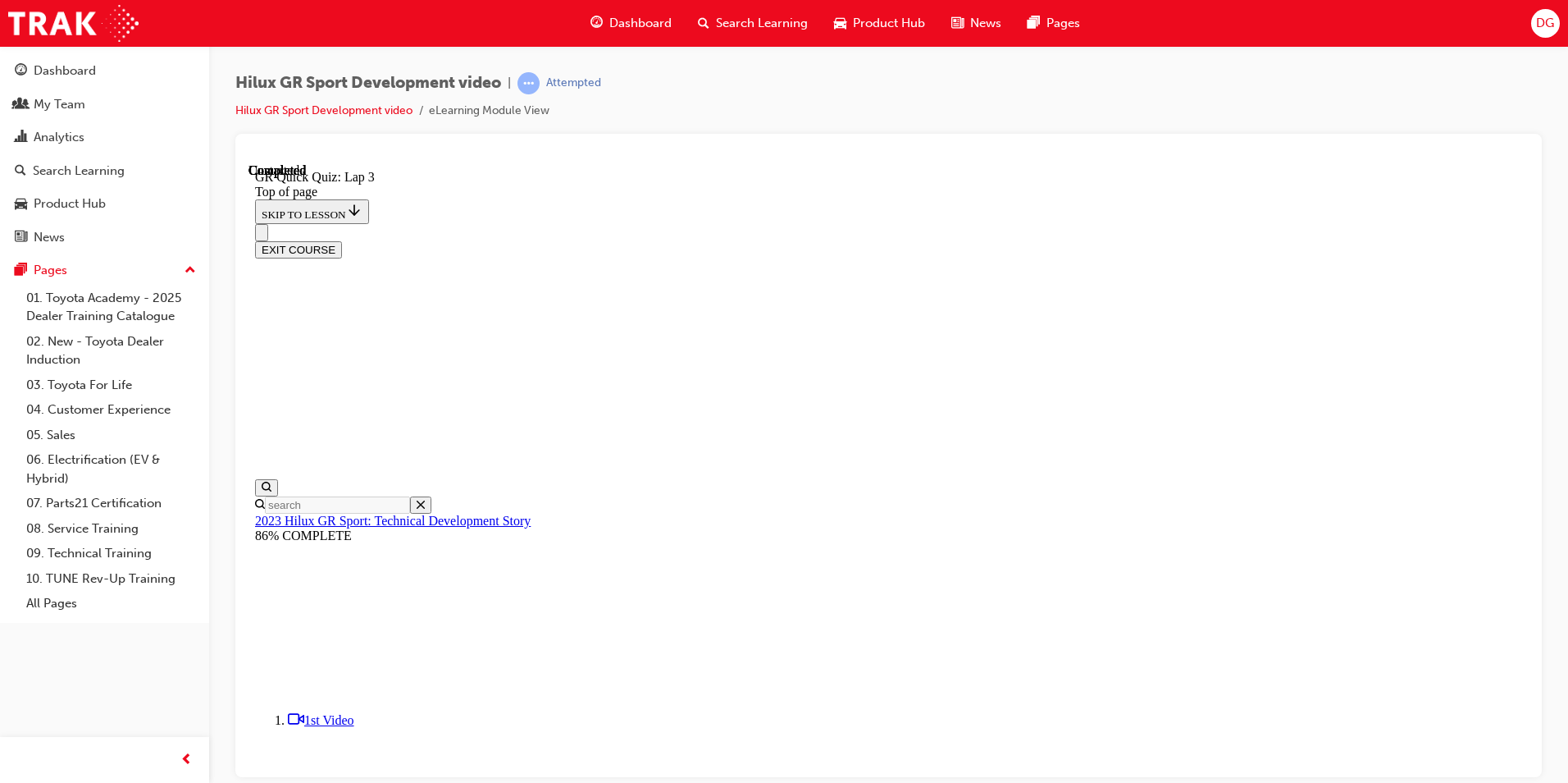
scroll to position [200, 0]
click at [342, 240] on button "EXIT COURSE" at bounding box center [298, 248] width 87 height 17
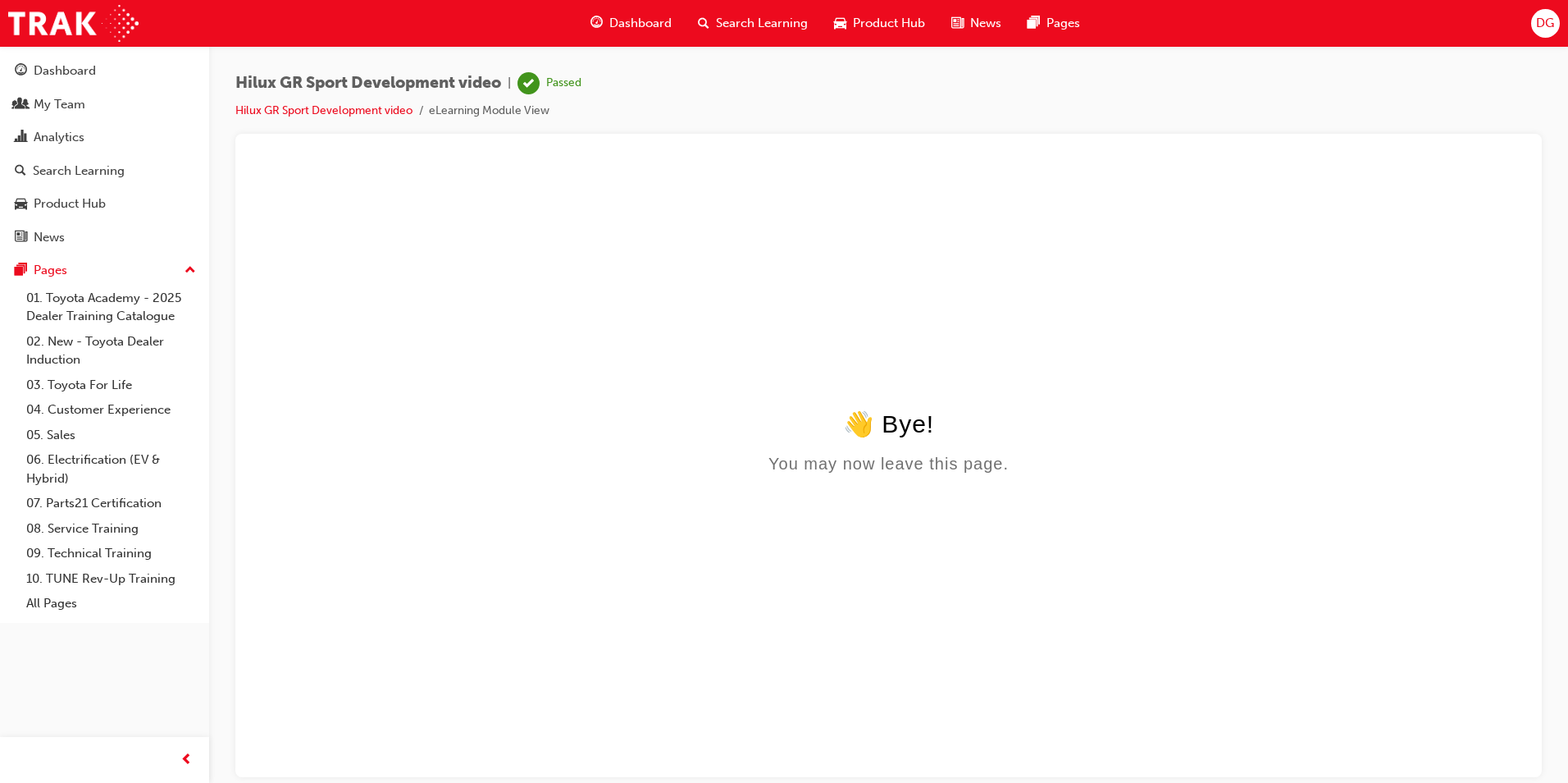
scroll to position [0, 0]
click html "👋 Bye! You may now leave this page."
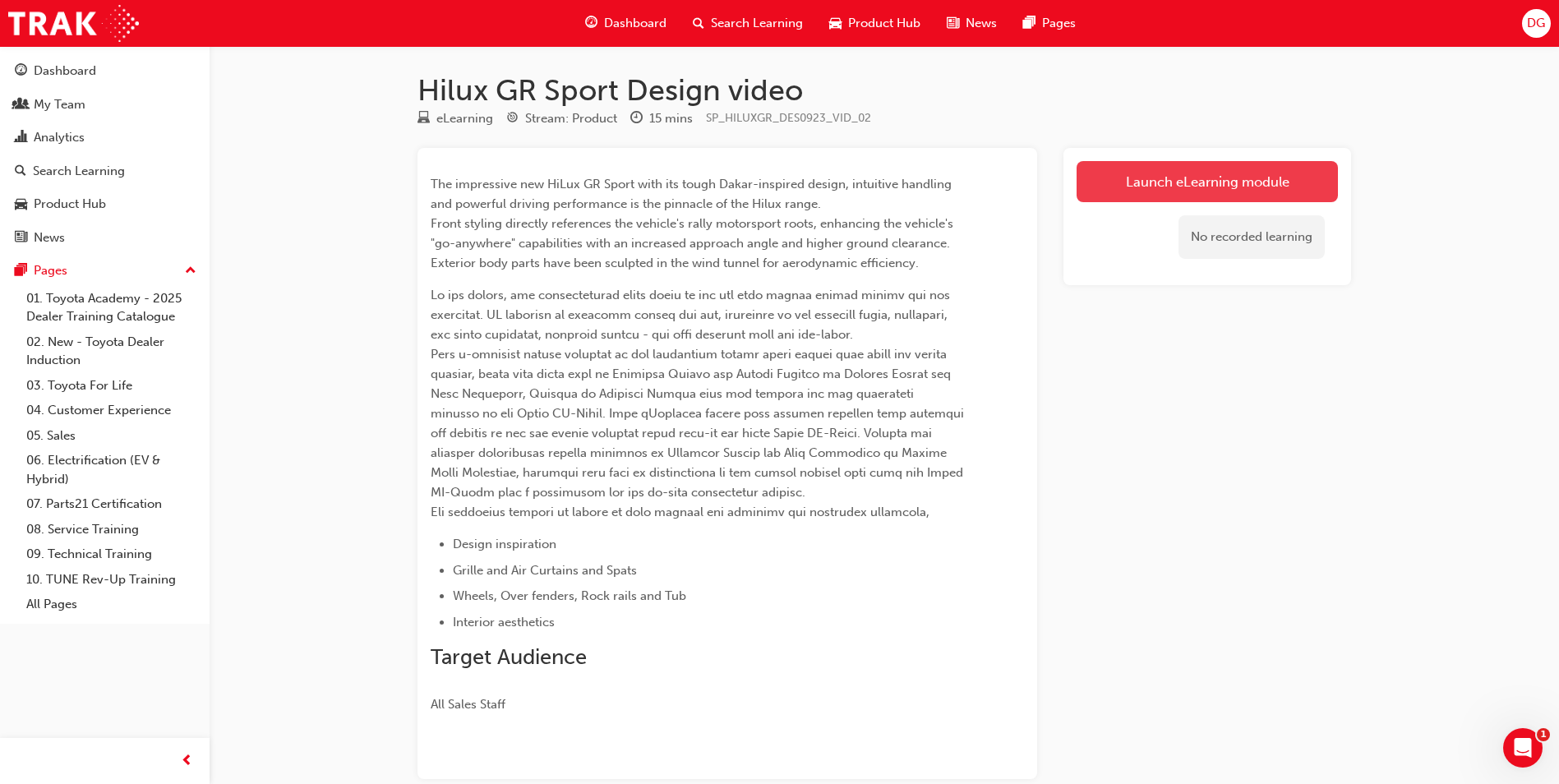
click at [1212, 191] on link "Launch eLearning module" at bounding box center [1207, 181] width 261 height 41
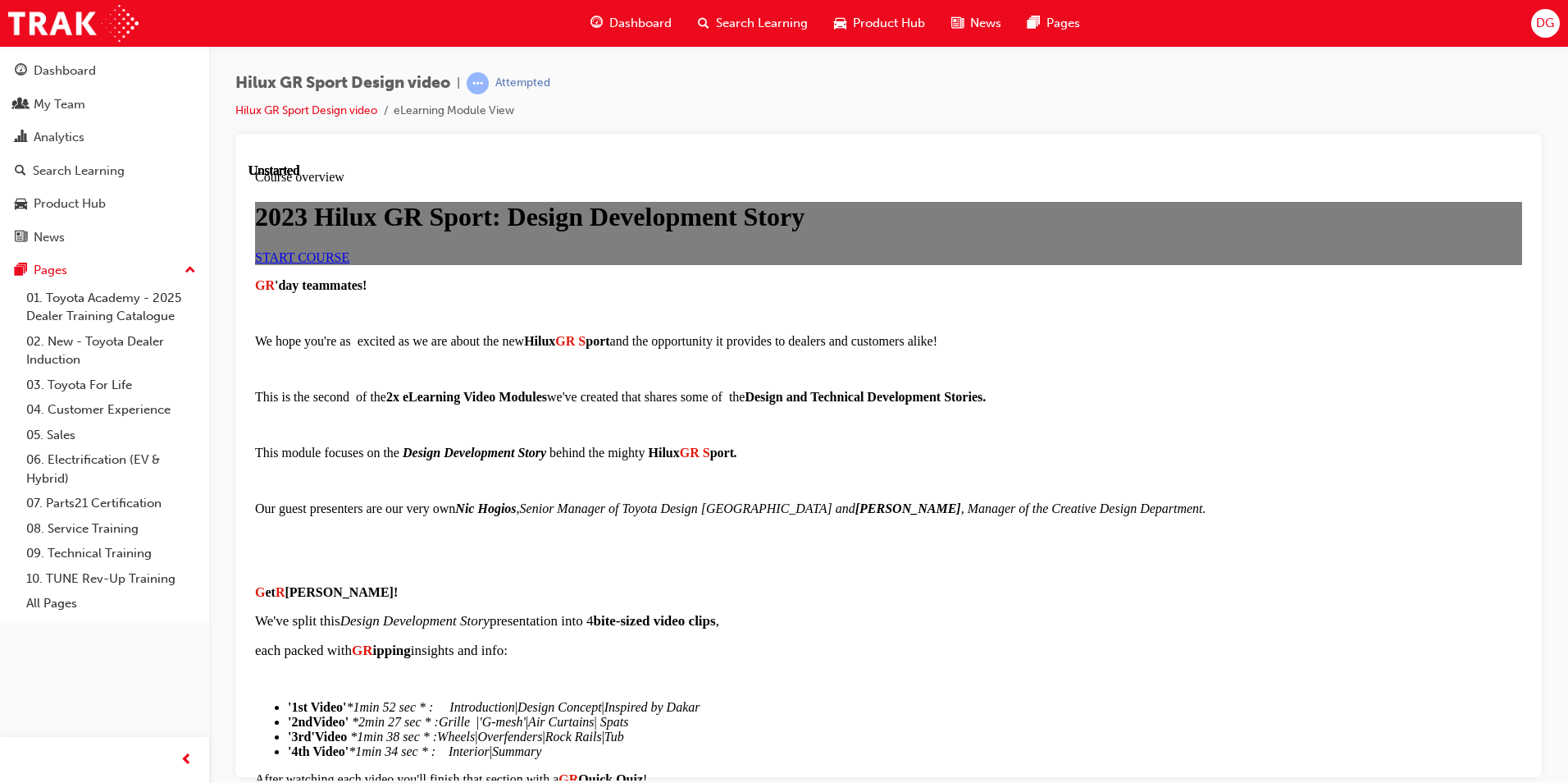
click at [349, 264] on span "START COURSE" at bounding box center [302, 256] width 94 height 14
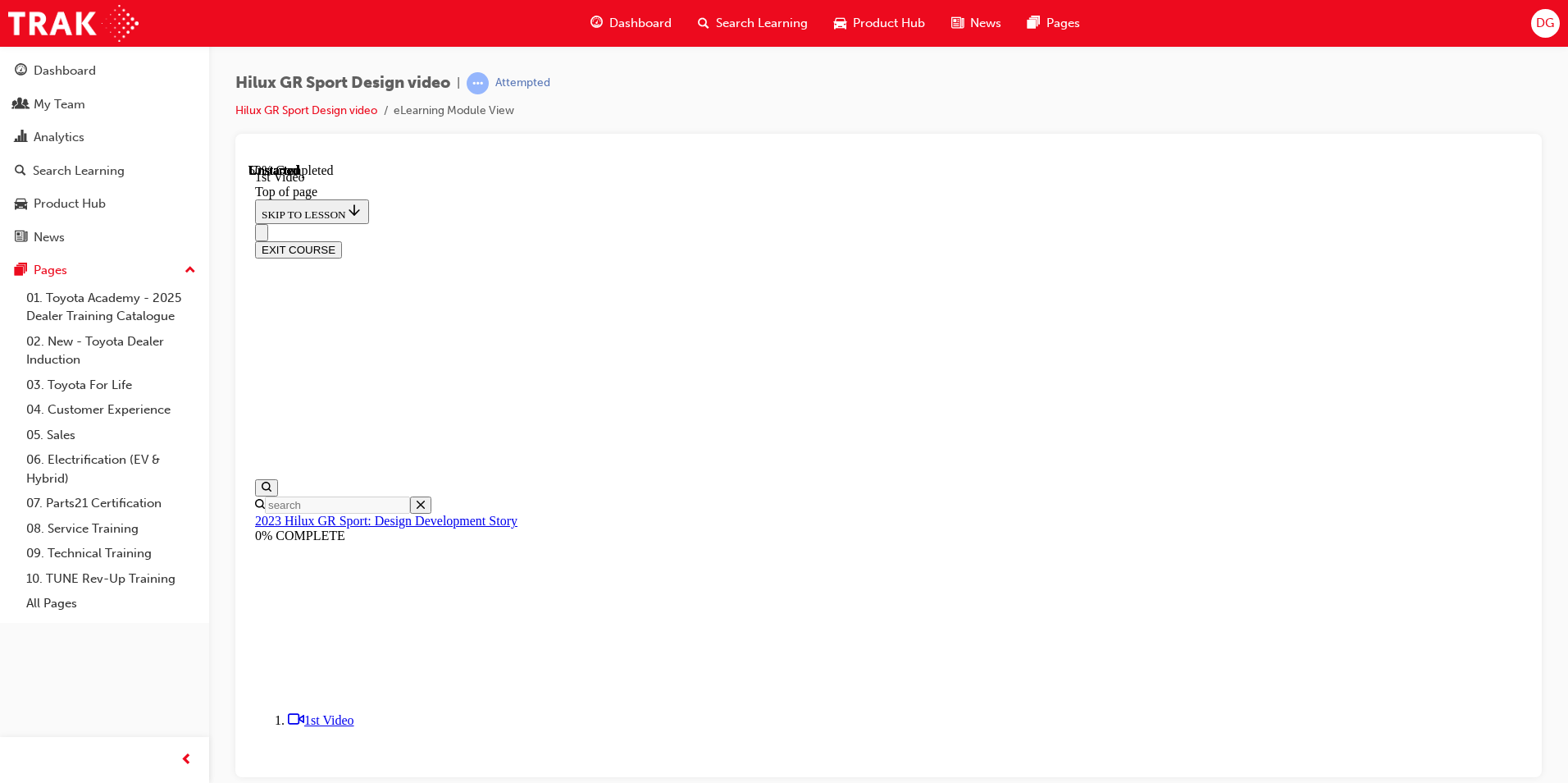
scroll to position [51, 0]
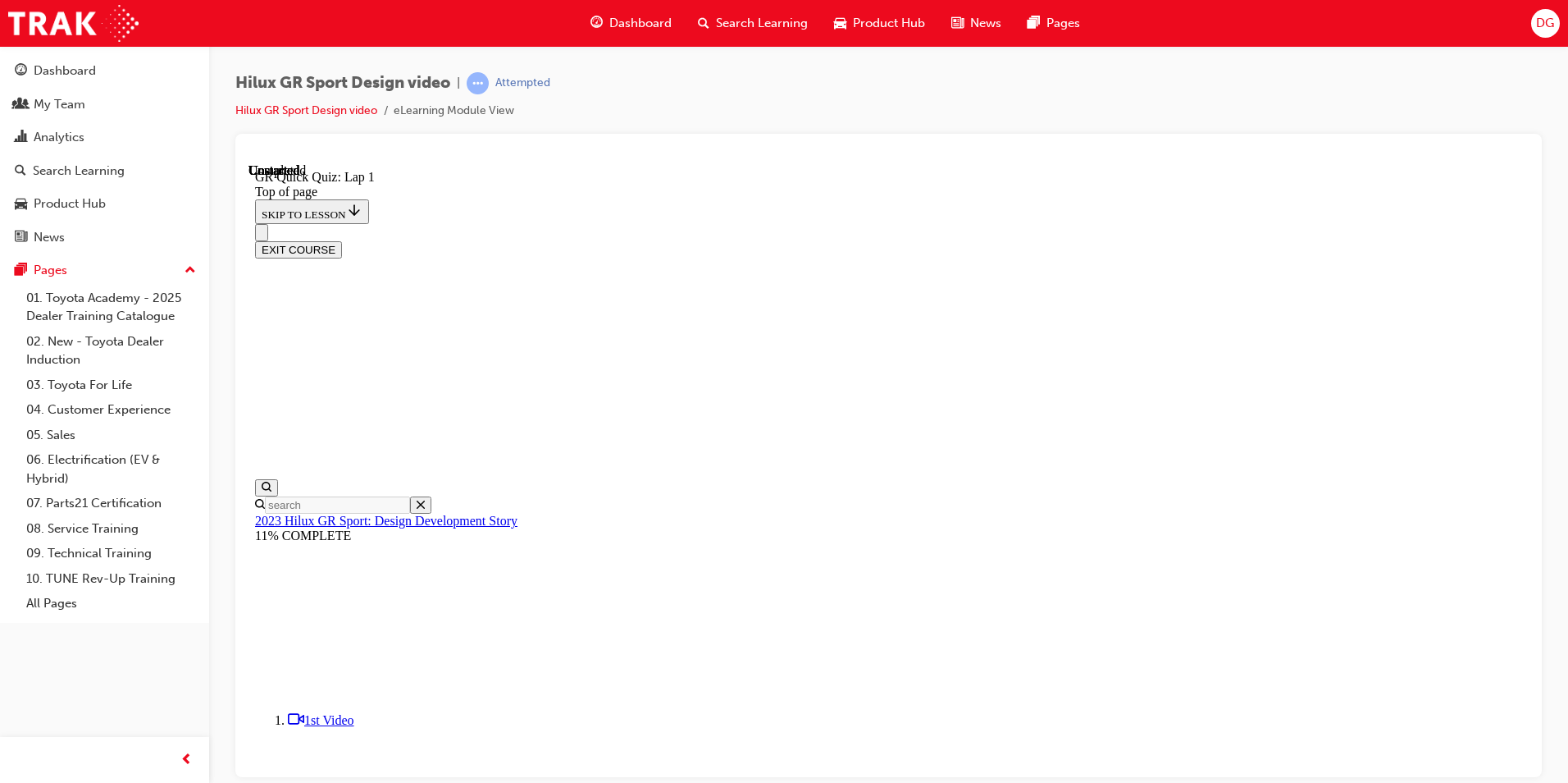
scroll to position [50, 0]
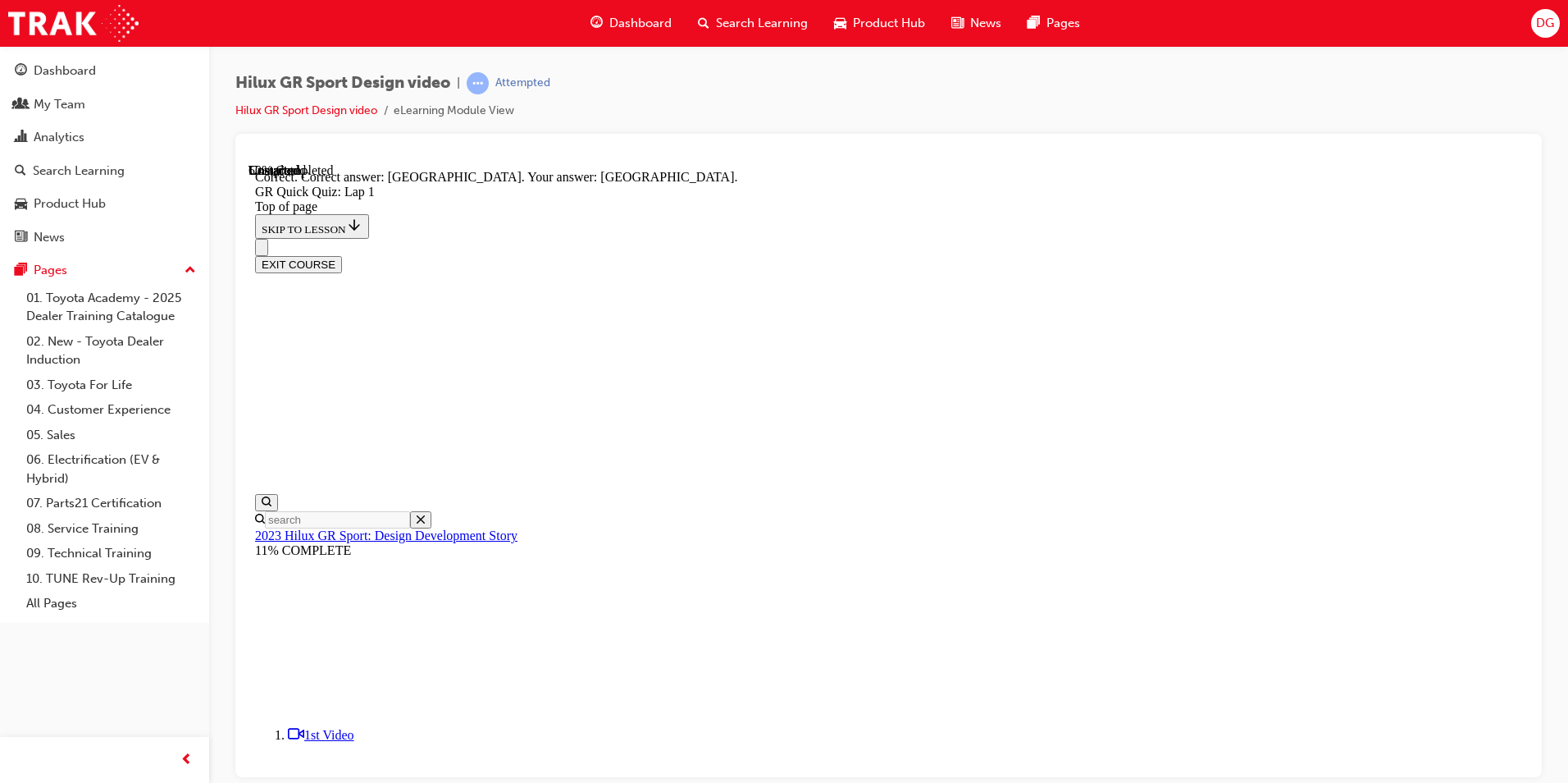
scroll to position [265, 0]
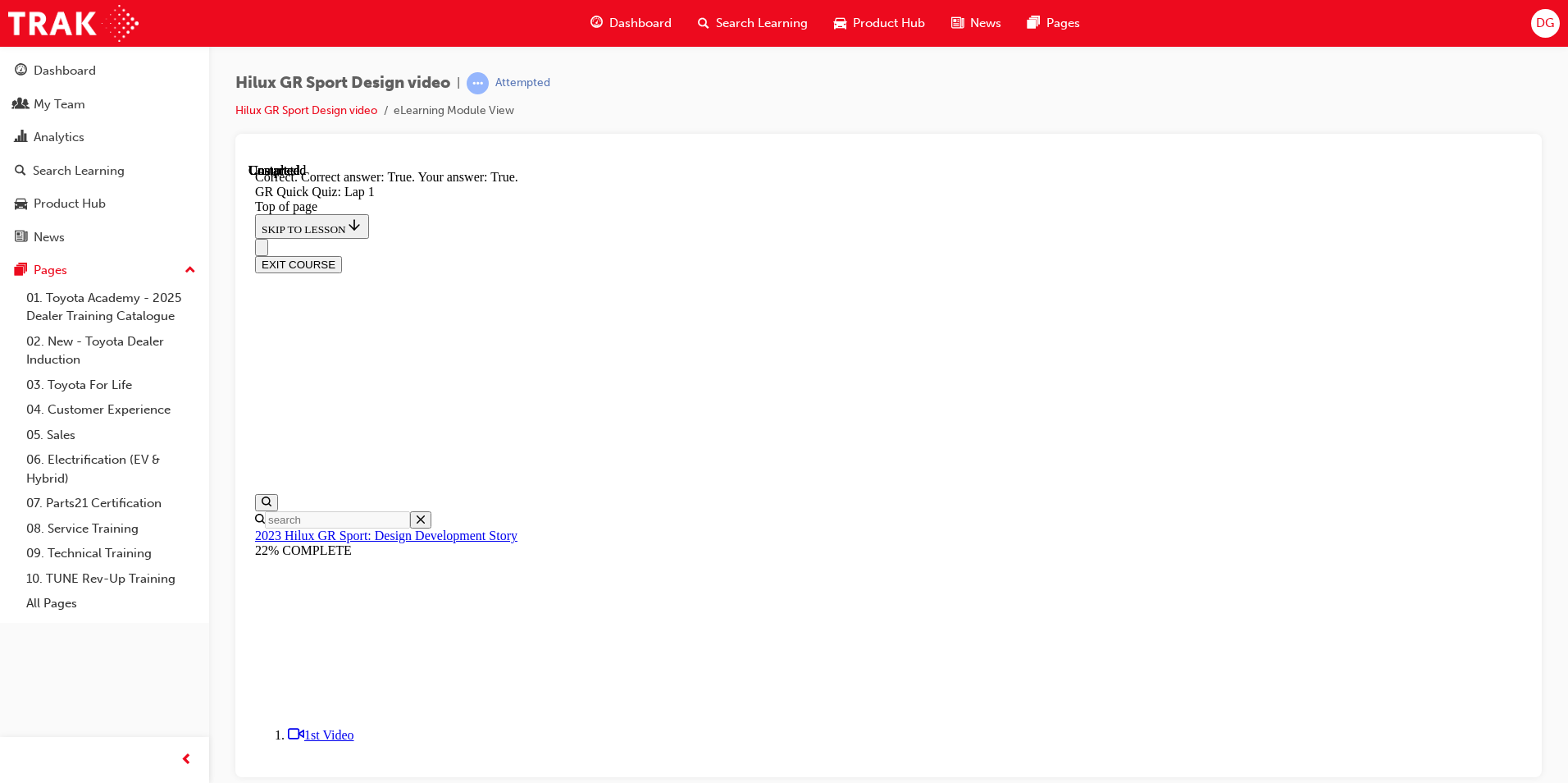
scroll to position [200, 0]
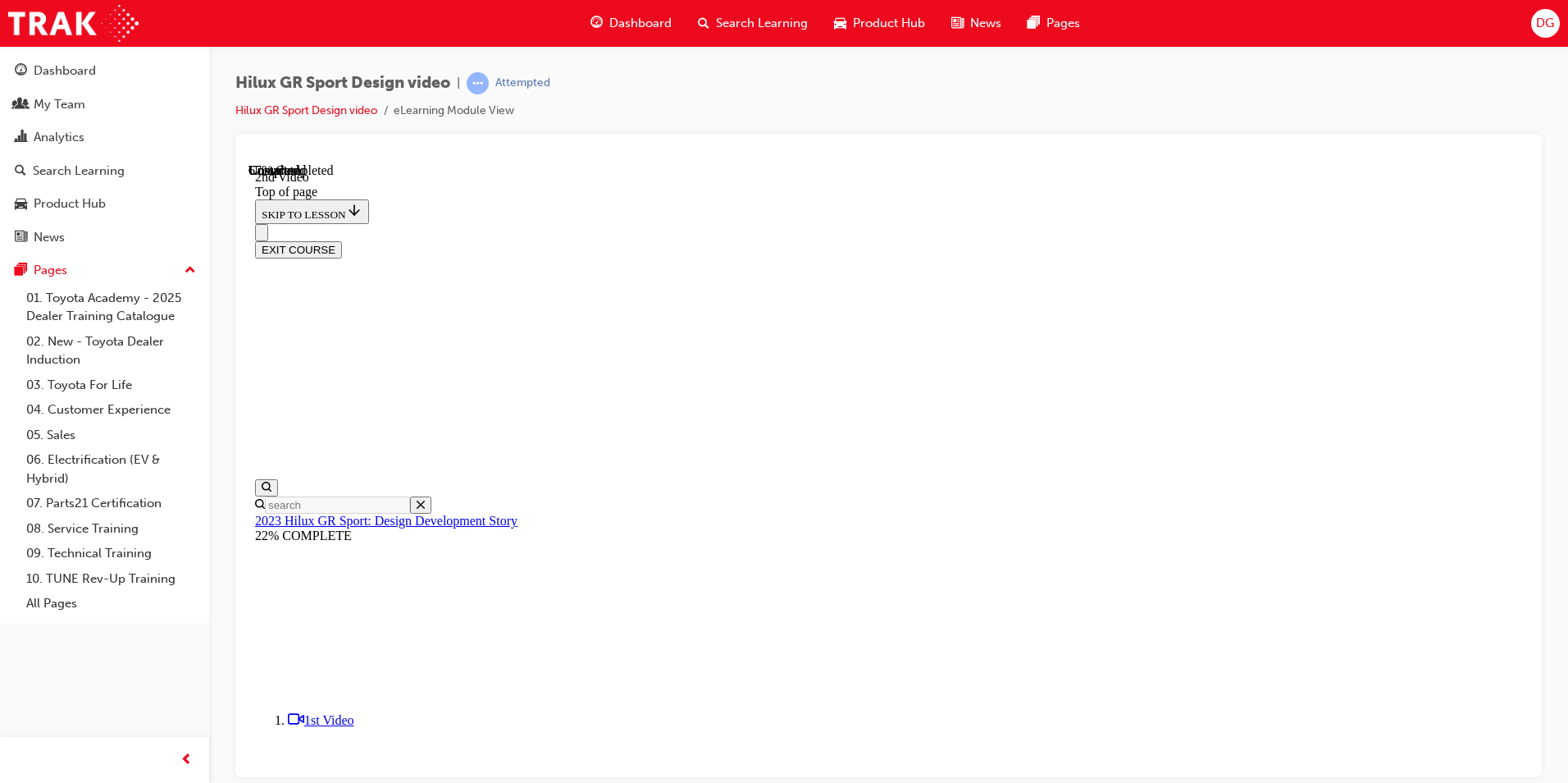
scroll to position [642, 0]
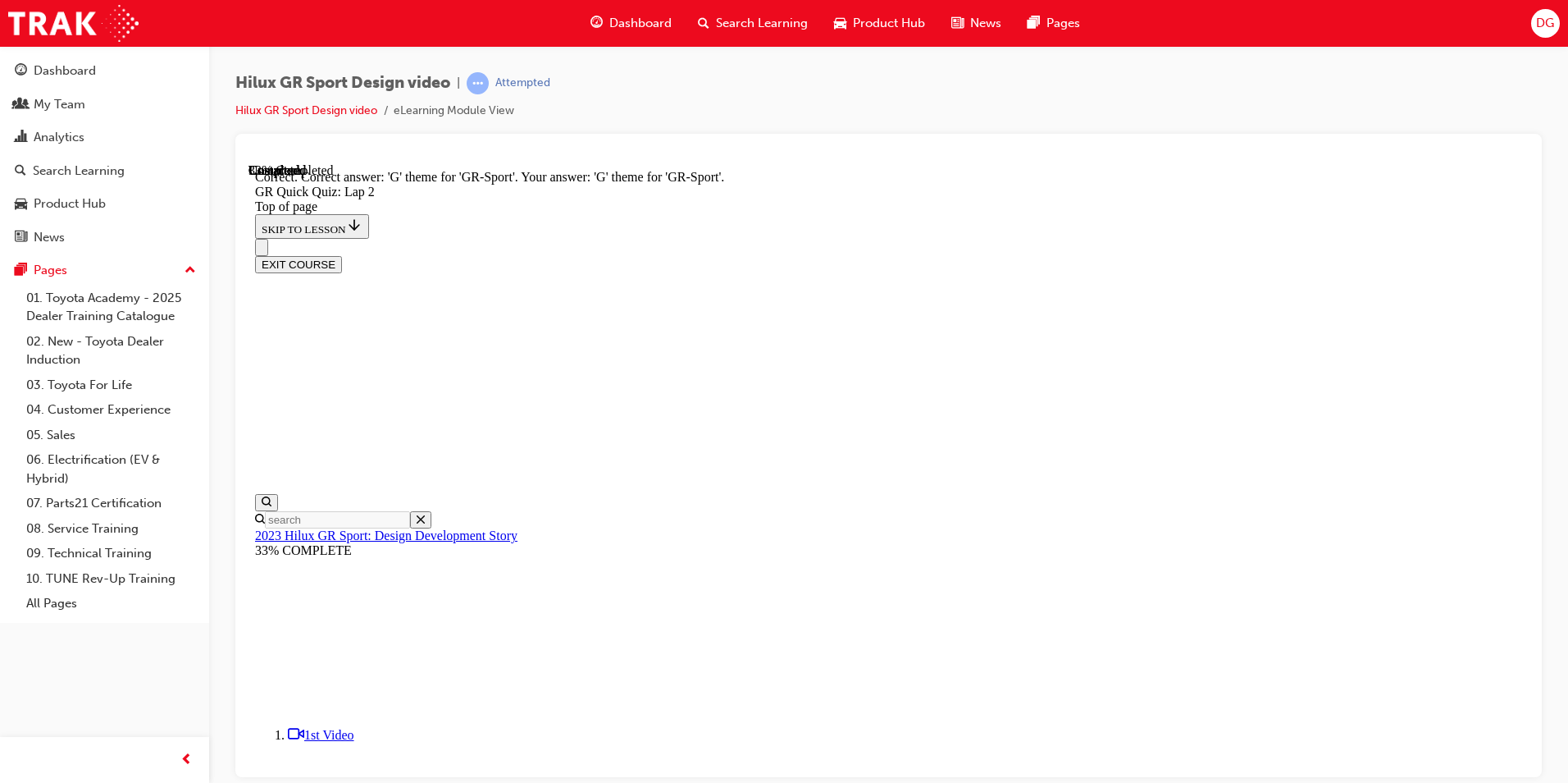
scroll to position [320, 0]
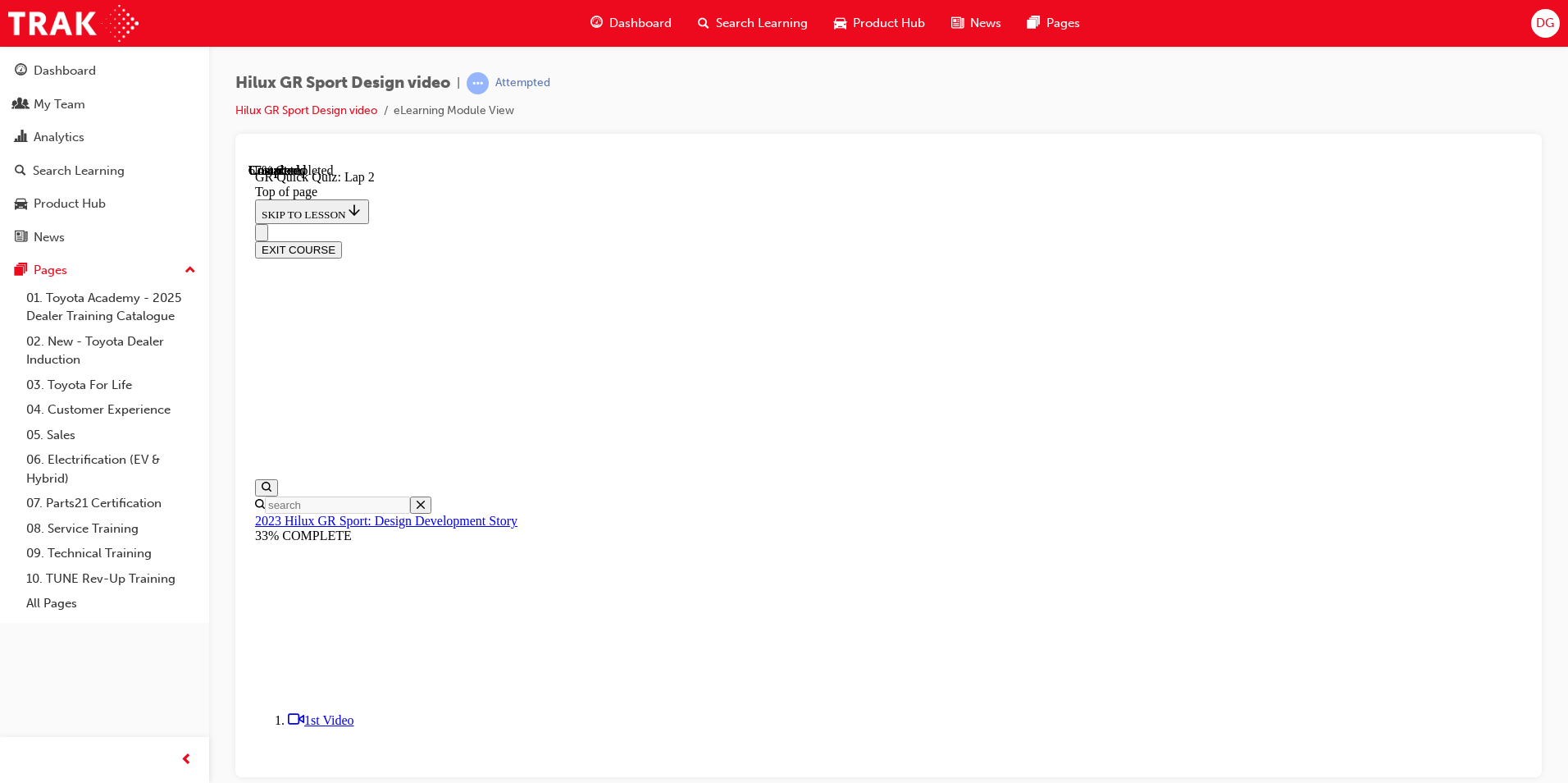
scroll to position [50, 0]
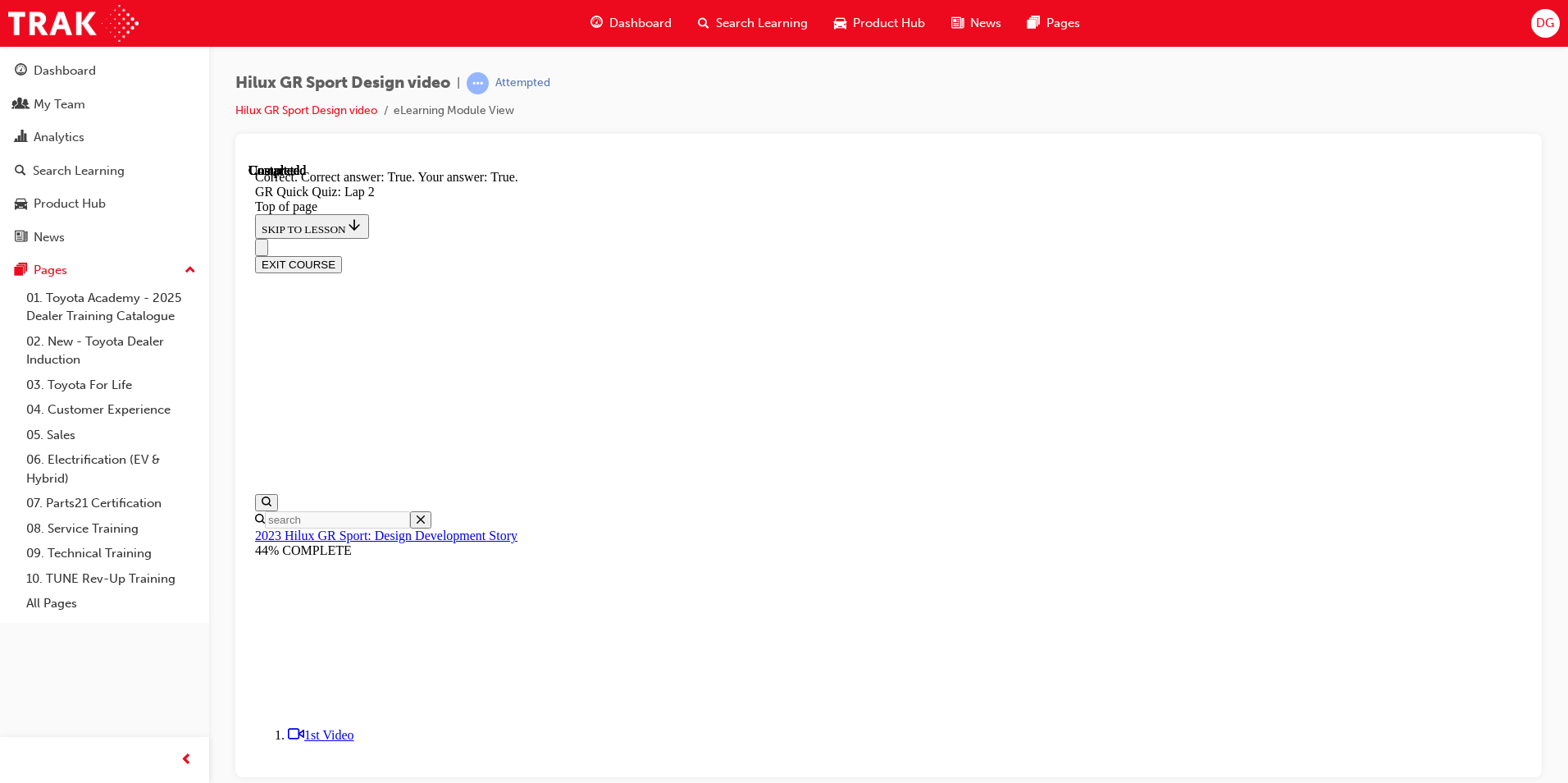
scroll to position [284, 0]
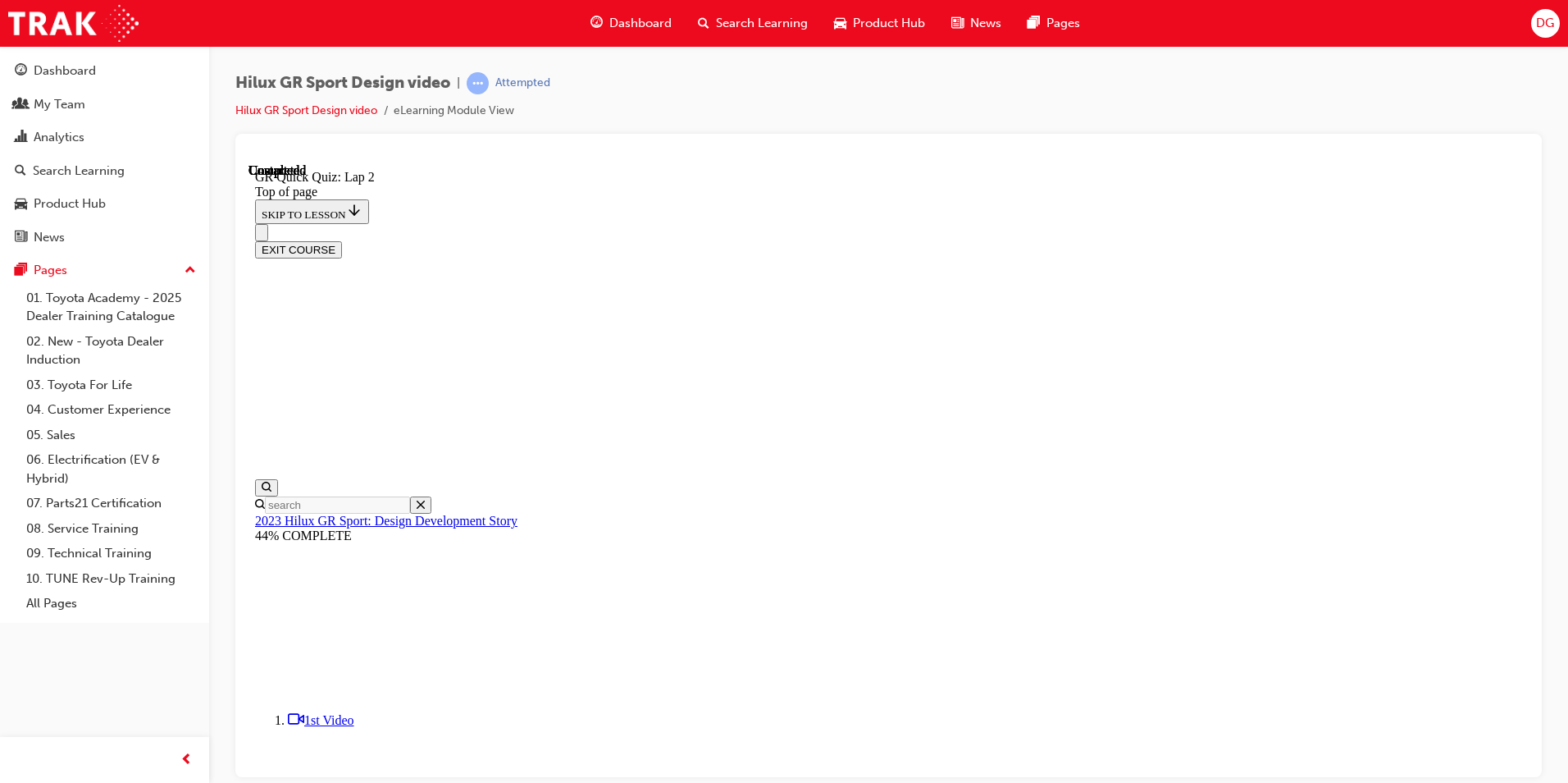
scroll to position [200, 0]
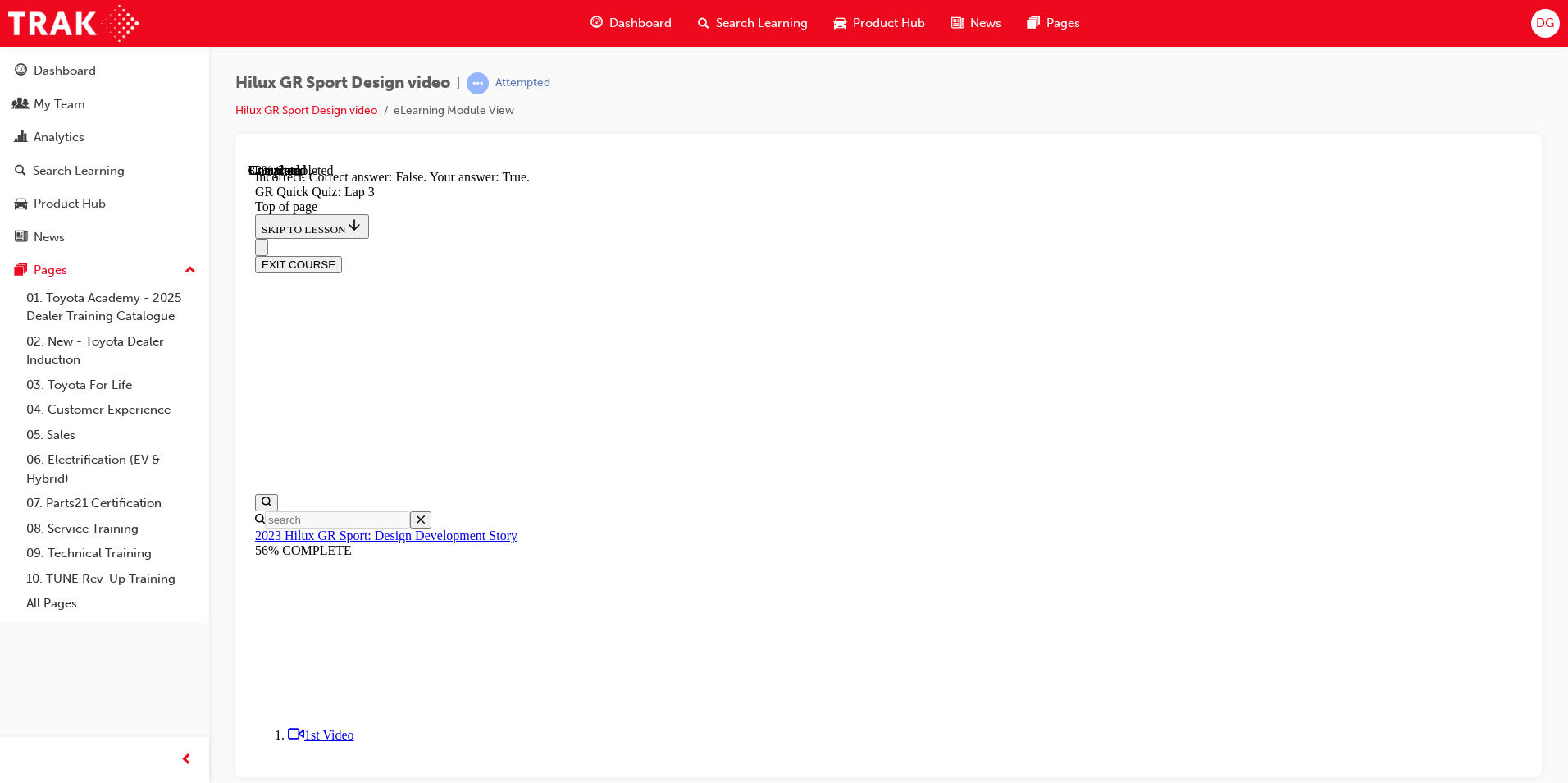
scroll to position [300, 0]
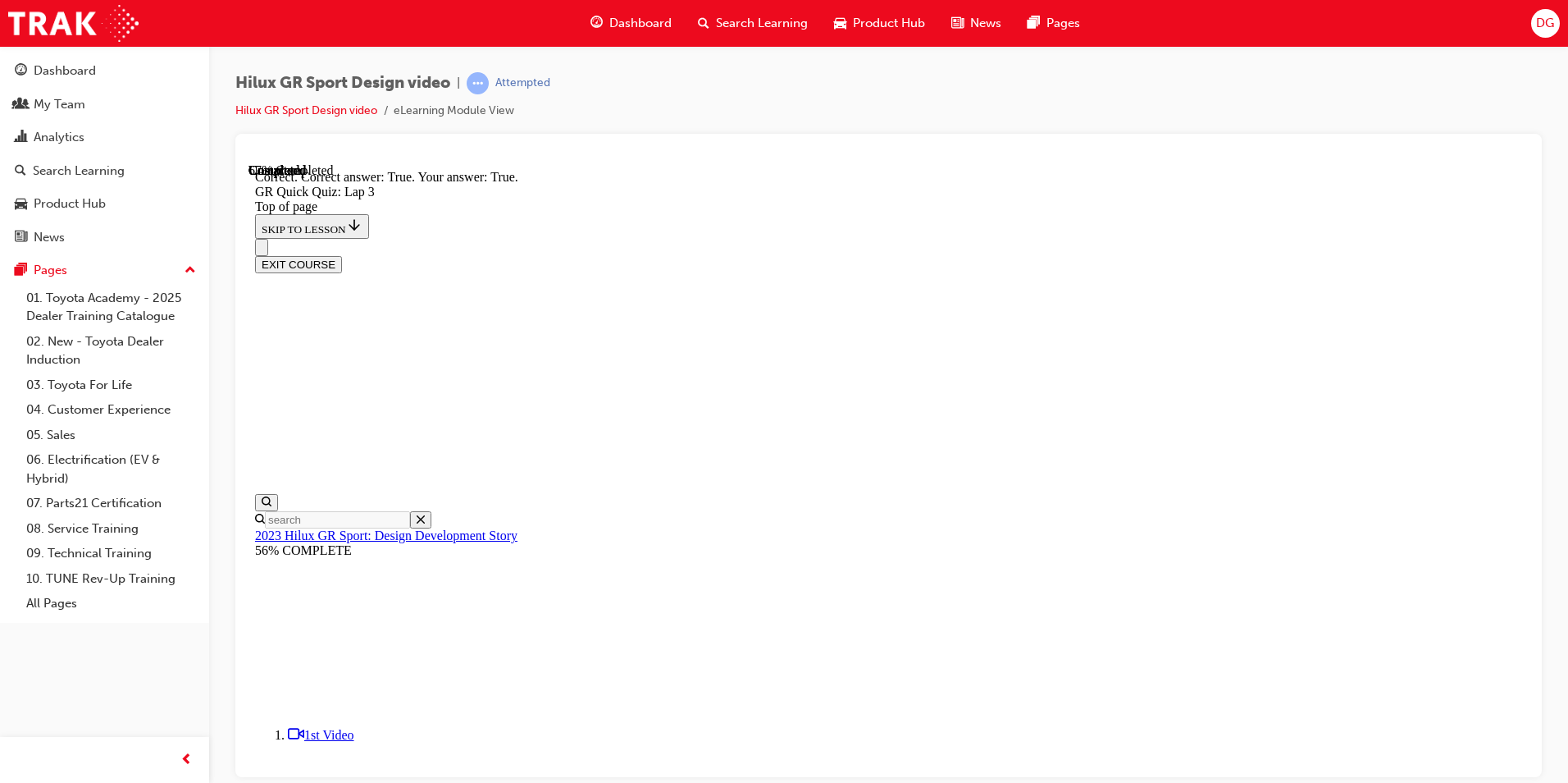
scroll to position [228, 0]
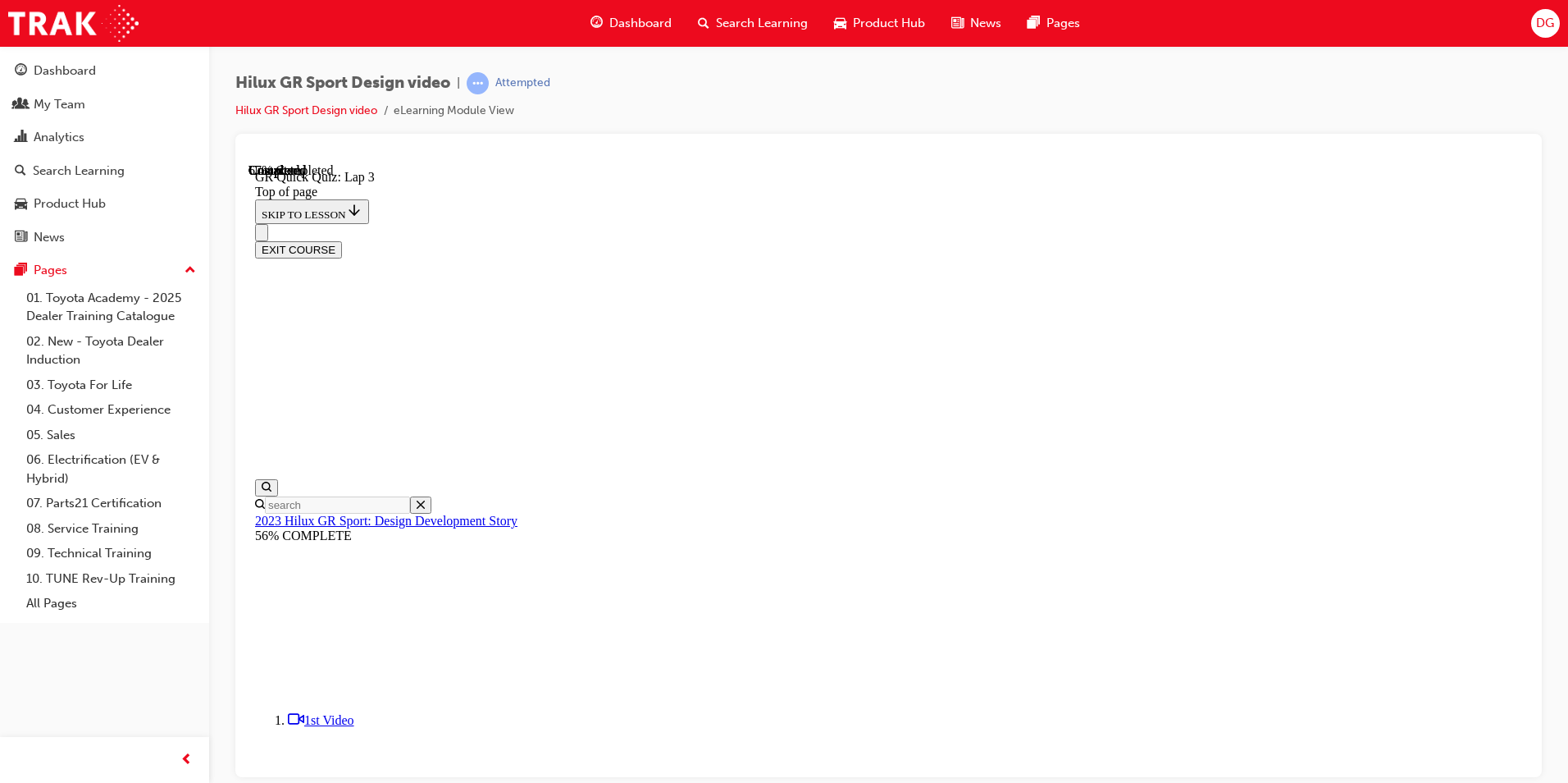
scroll to position [132, 0]
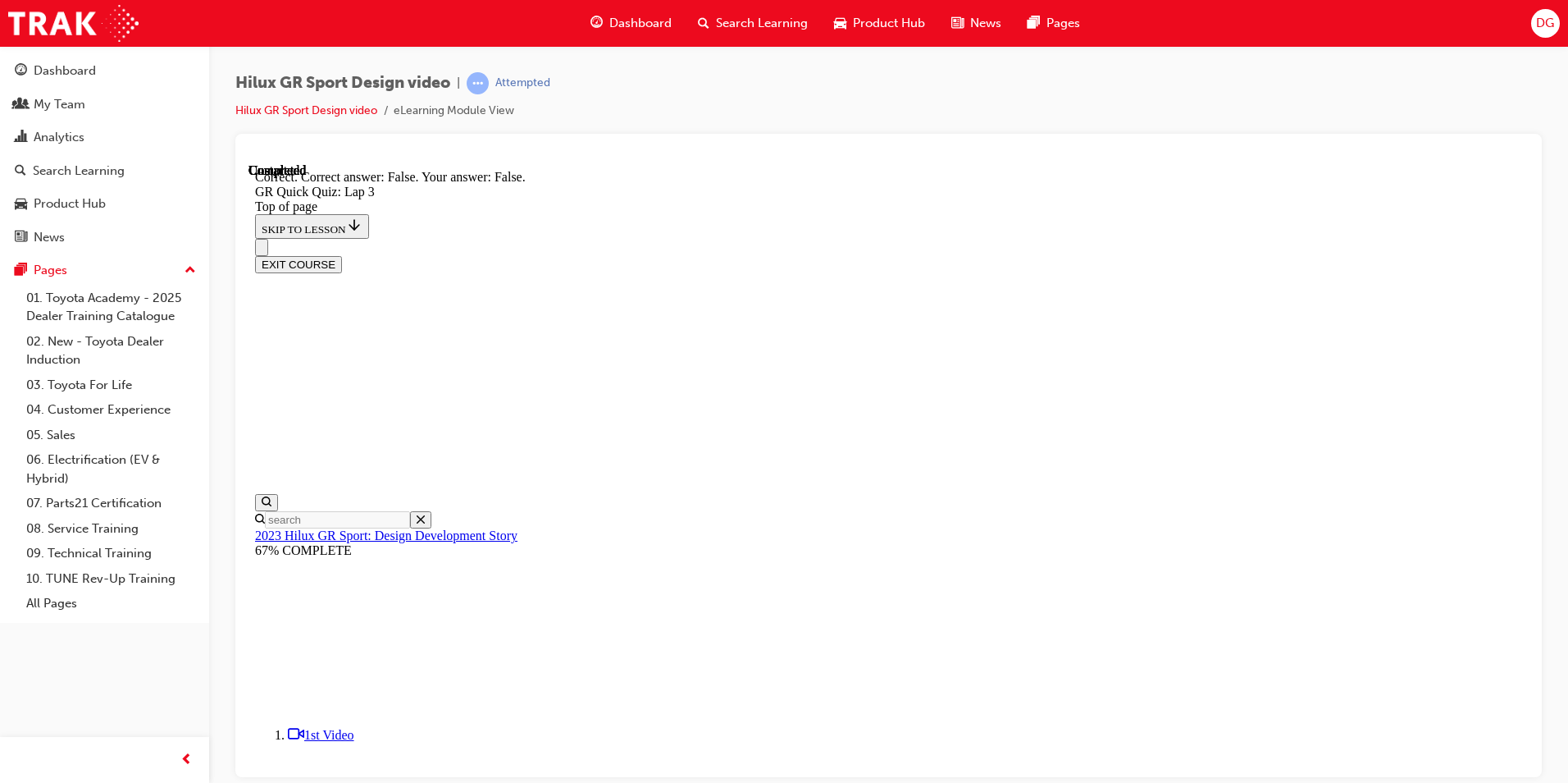
scroll to position [312, 0]
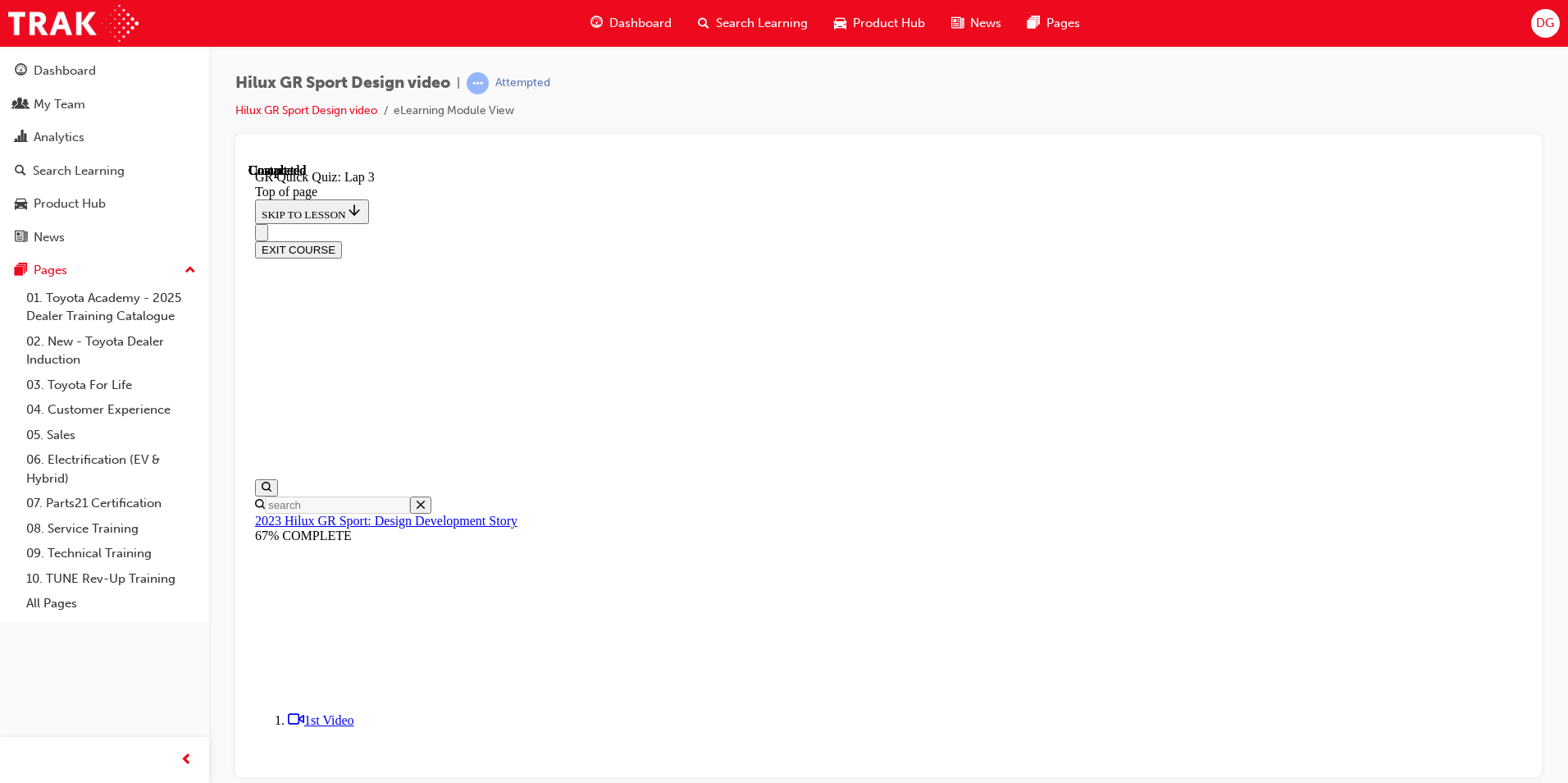
scroll to position [200, 0]
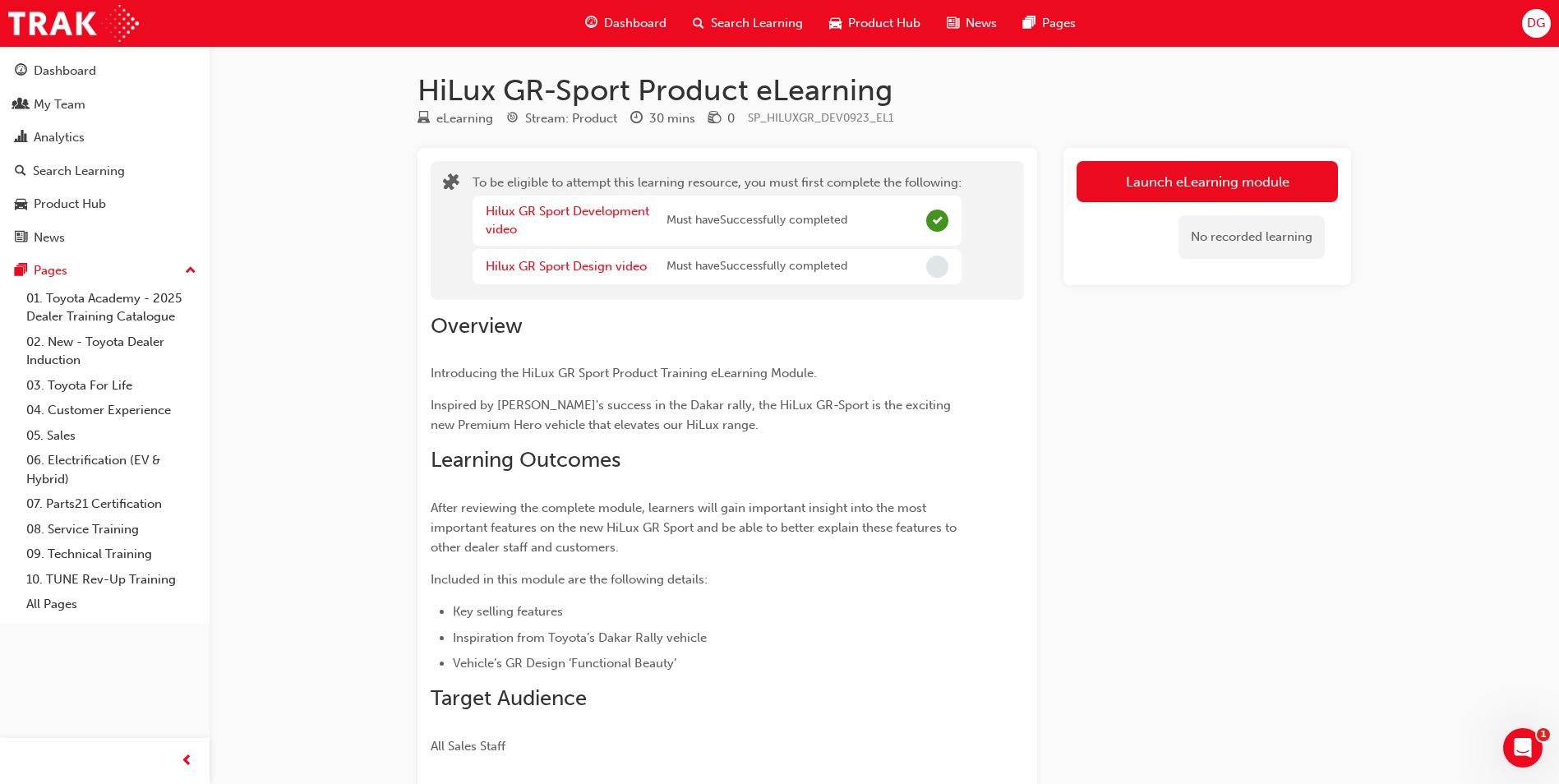
click at [1229, 169] on button "Launch eLearning module" at bounding box center [1207, 181] width 261 height 41
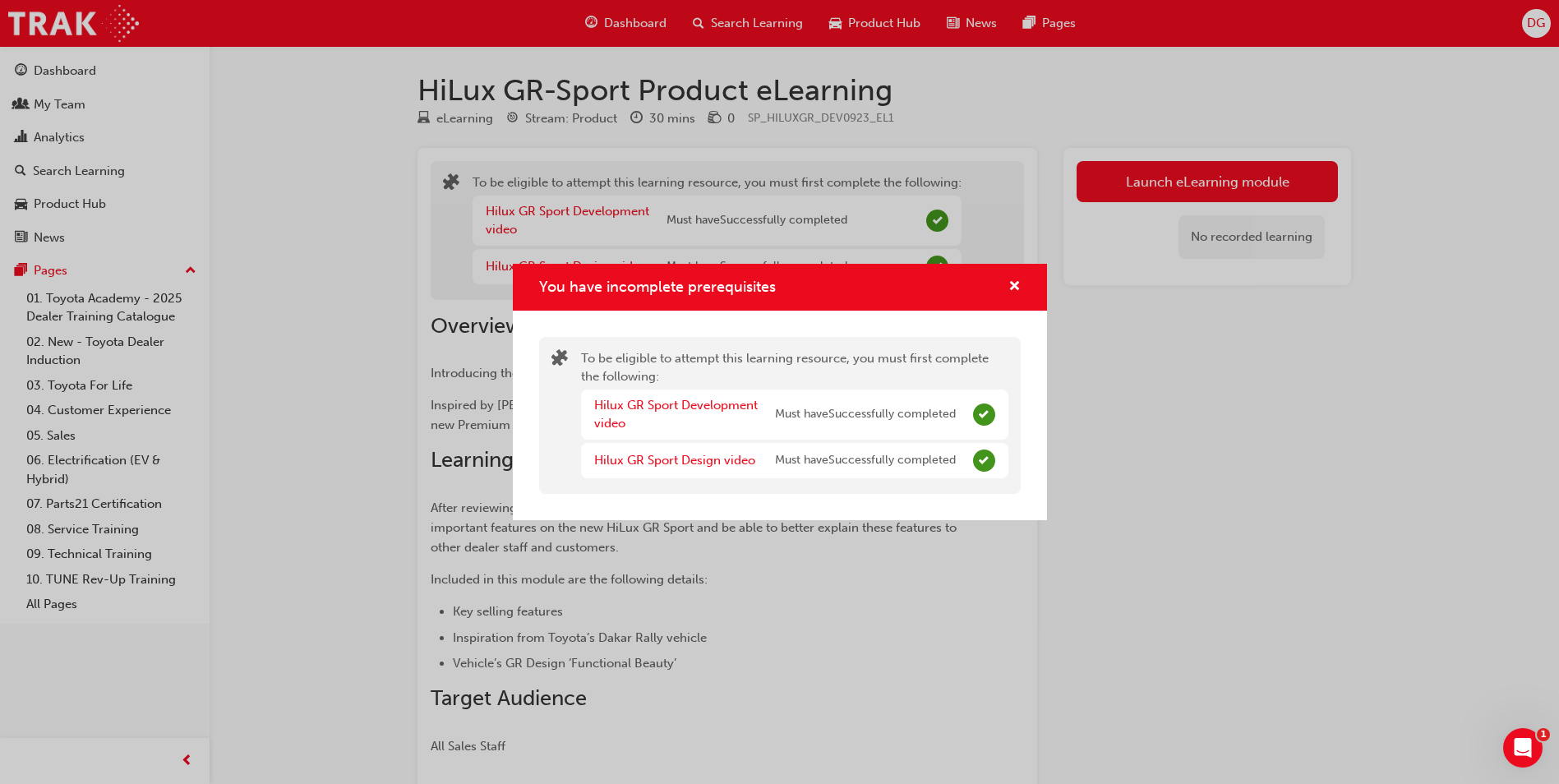
click at [1022, 279] on div "You have incomplete prerequisites" at bounding box center [780, 287] width 534 height 47
click at [1013, 281] on span "cross-icon" at bounding box center [1013, 288] width 12 height 15
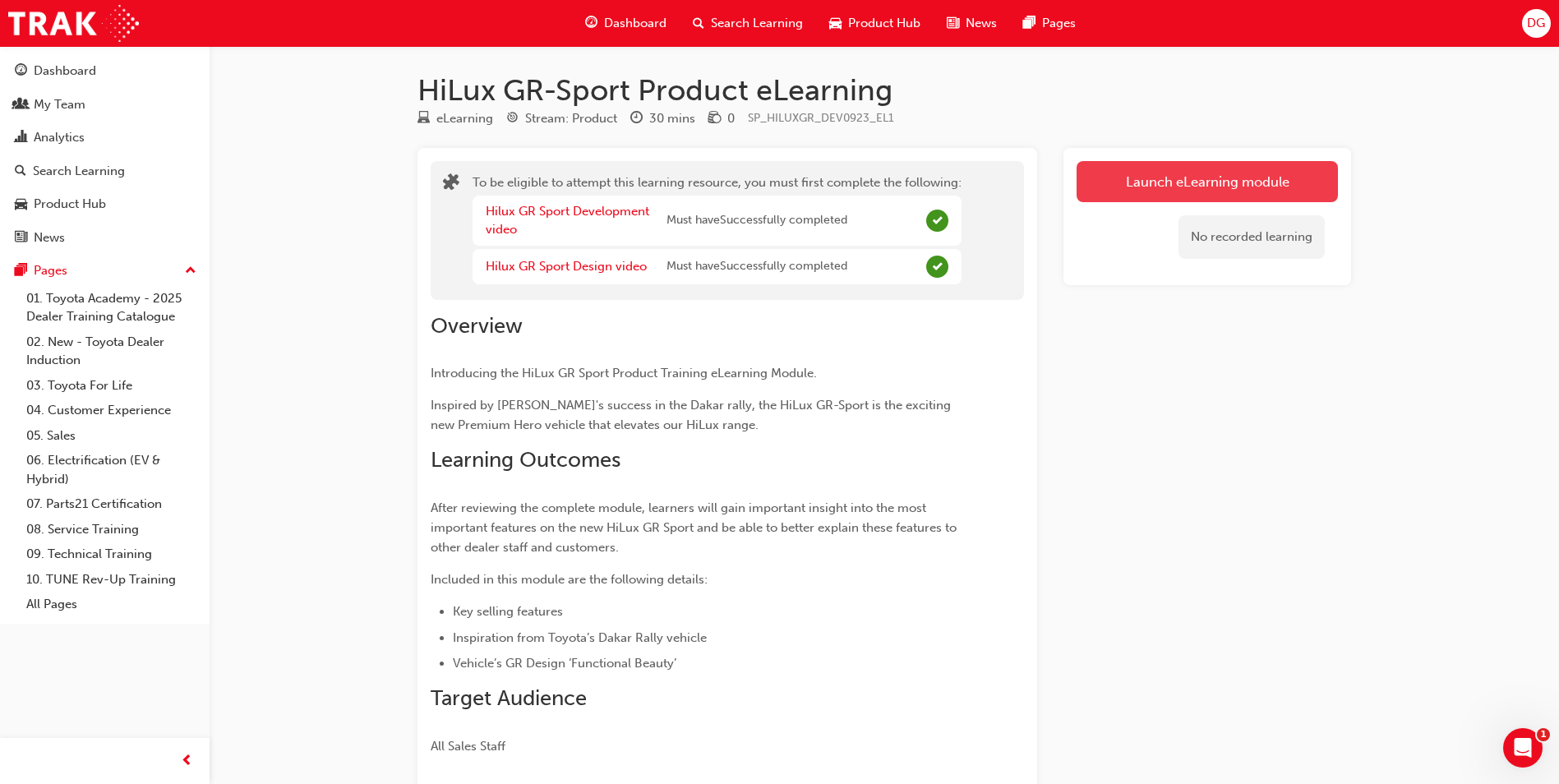
click at [1195, 172] on button "Launch eLearning module" at bounding box center [1207, 181] width 261 height 41
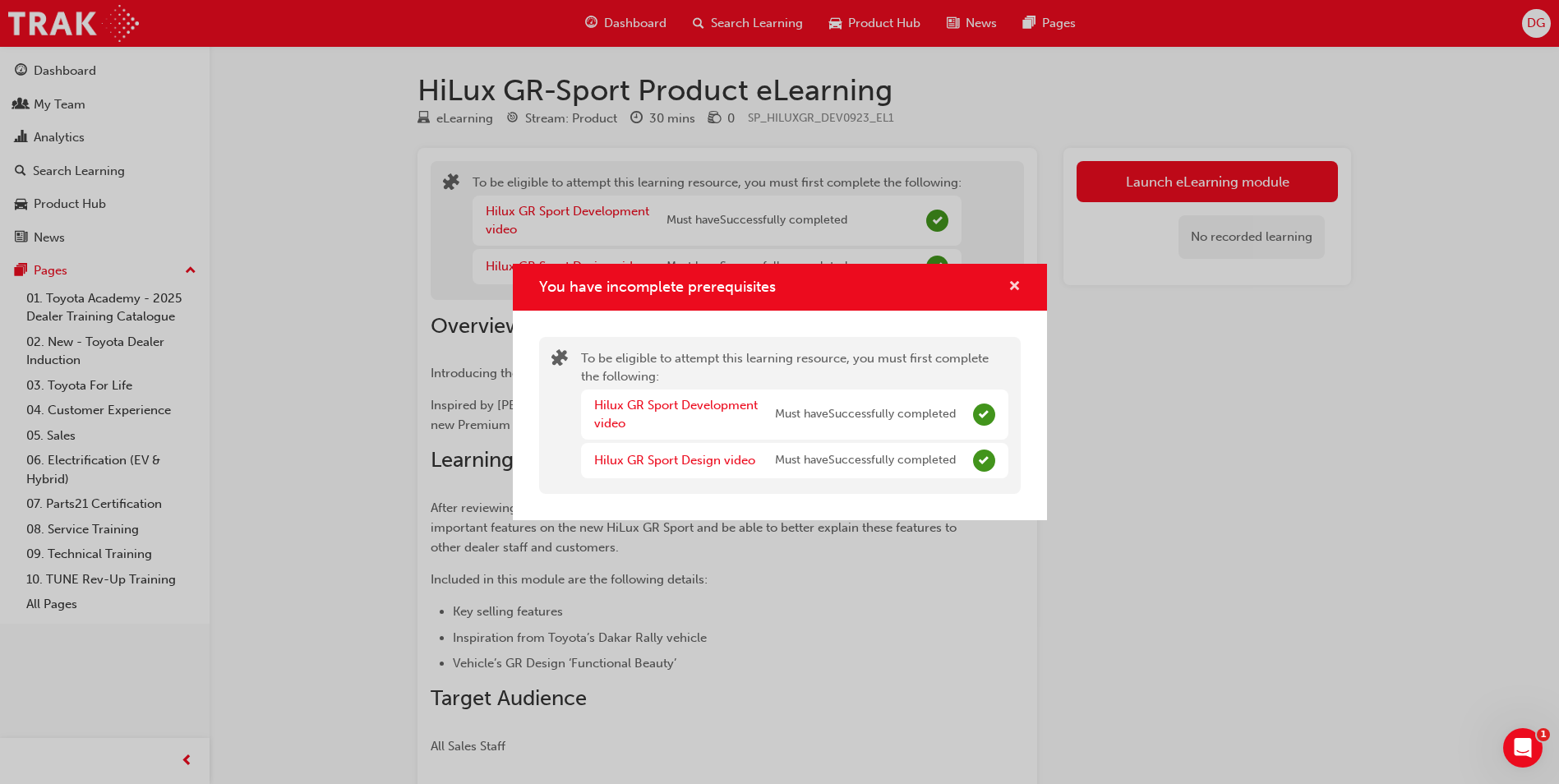
click at [1009, 288] on span "cross-icon" at bounding box center [1013, 288] width 12 height 15
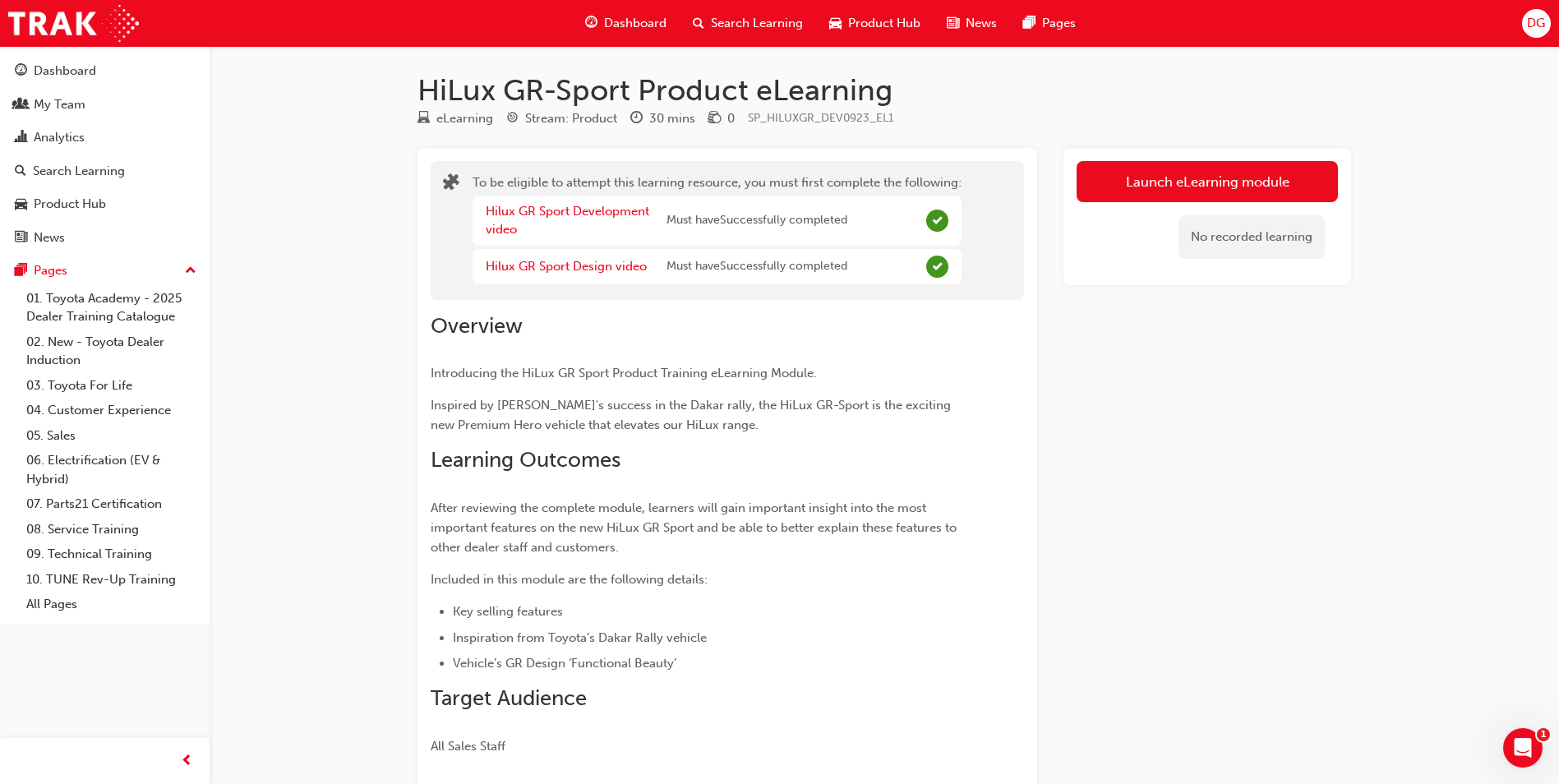
click at [447, 181] on span "puzzle-icon" at bounding box center [451, 185] width 16 height 19
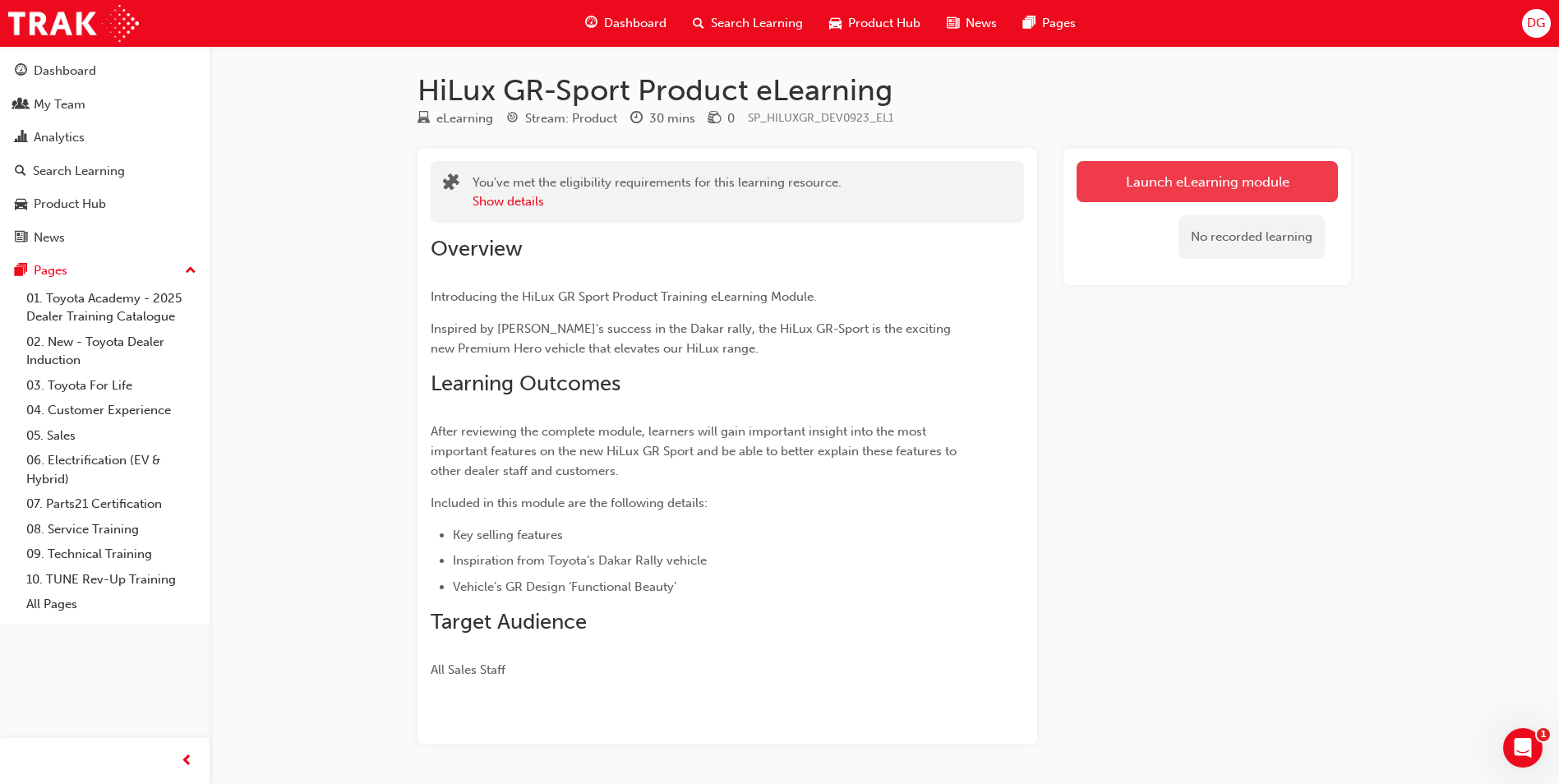
click at [1212, 174] on link "Launch eLearning module" at bounding box center [1207, 181] width 261 height 41
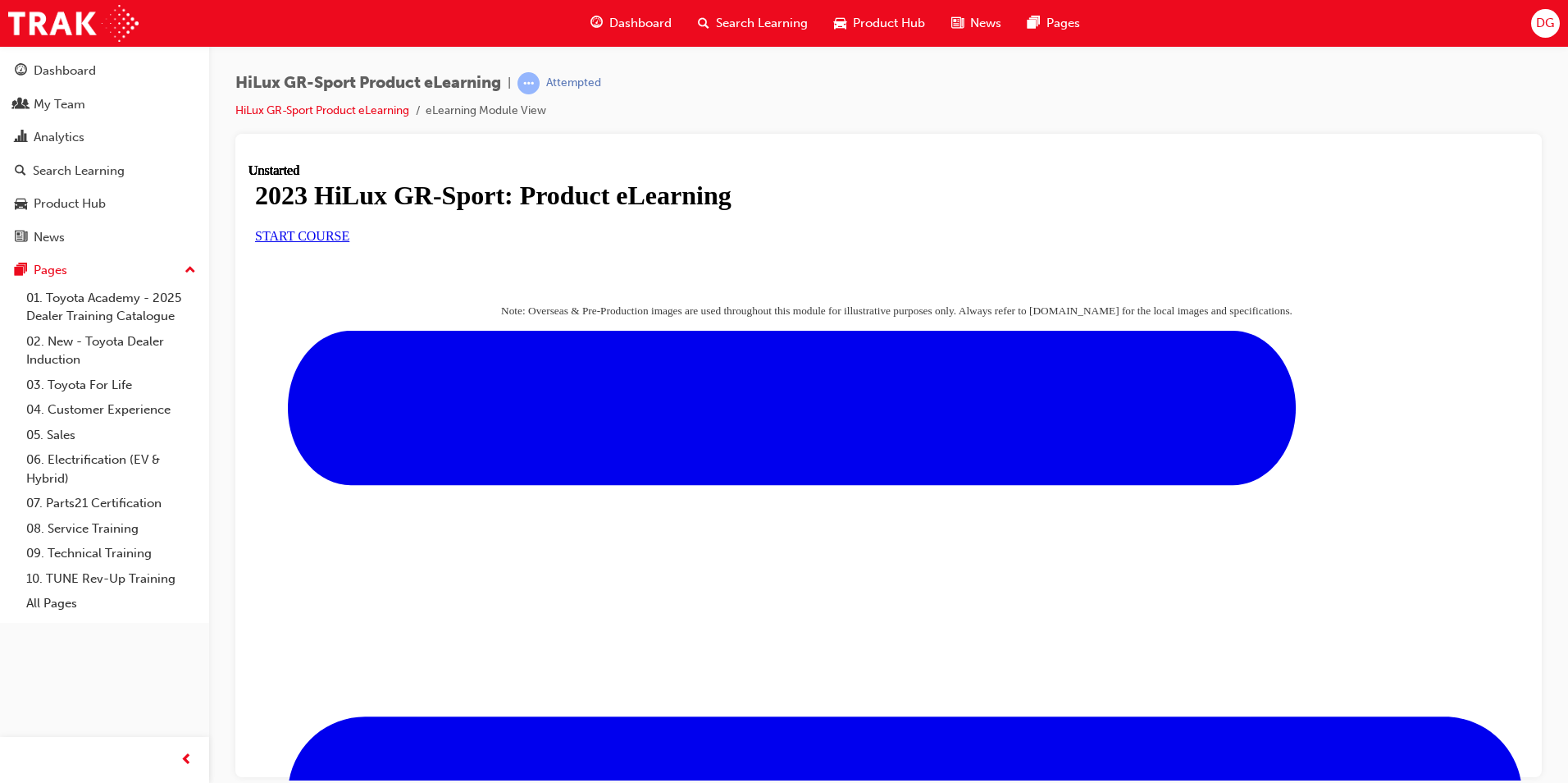
click at [349, 242] on span "START COURSE" at bounding box center [302, 235] width 94 height 14
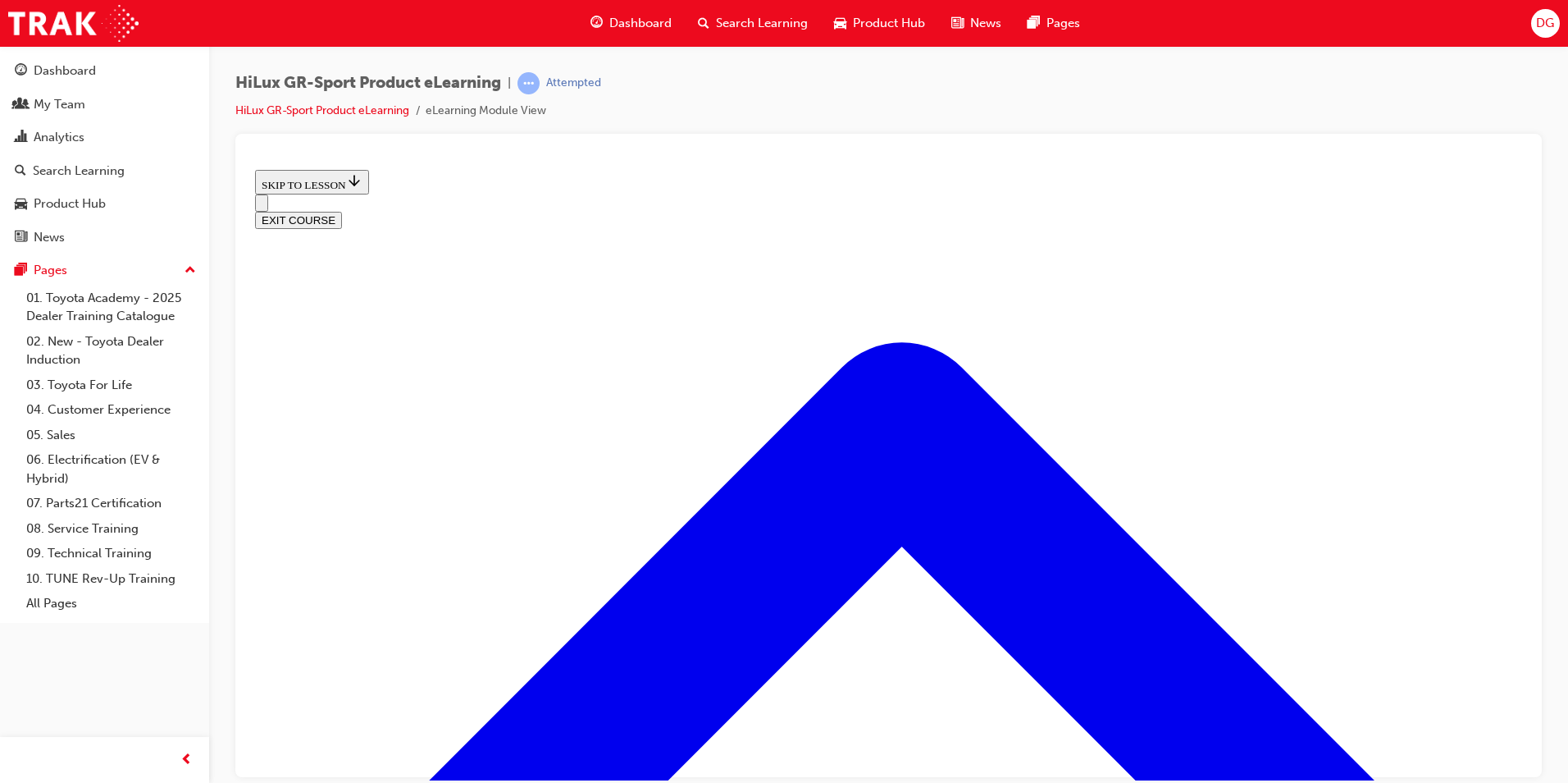
scroll to position [789, 0]
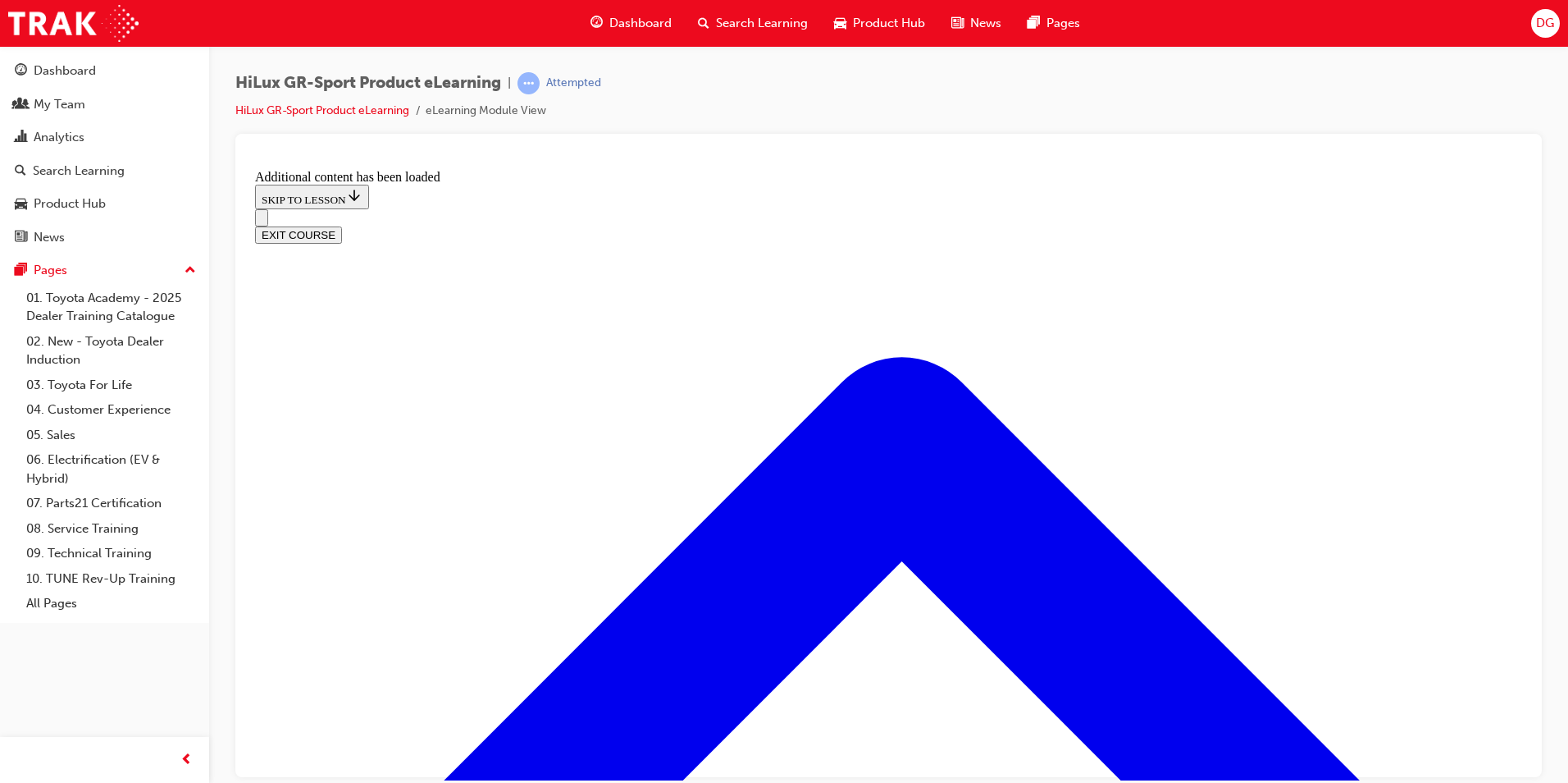
scroll to position [1550, 0]
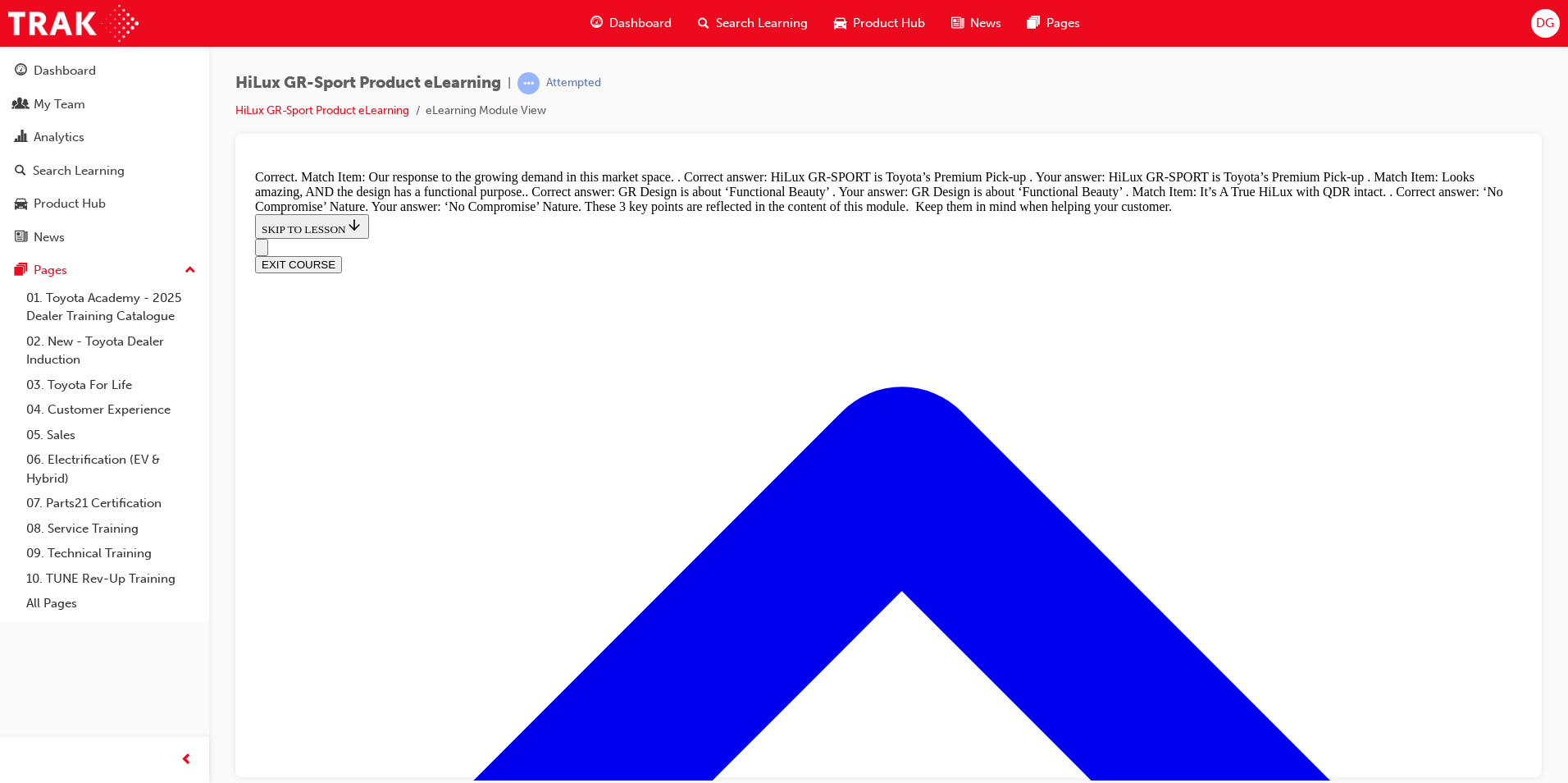
scroll to position [1908, 0]
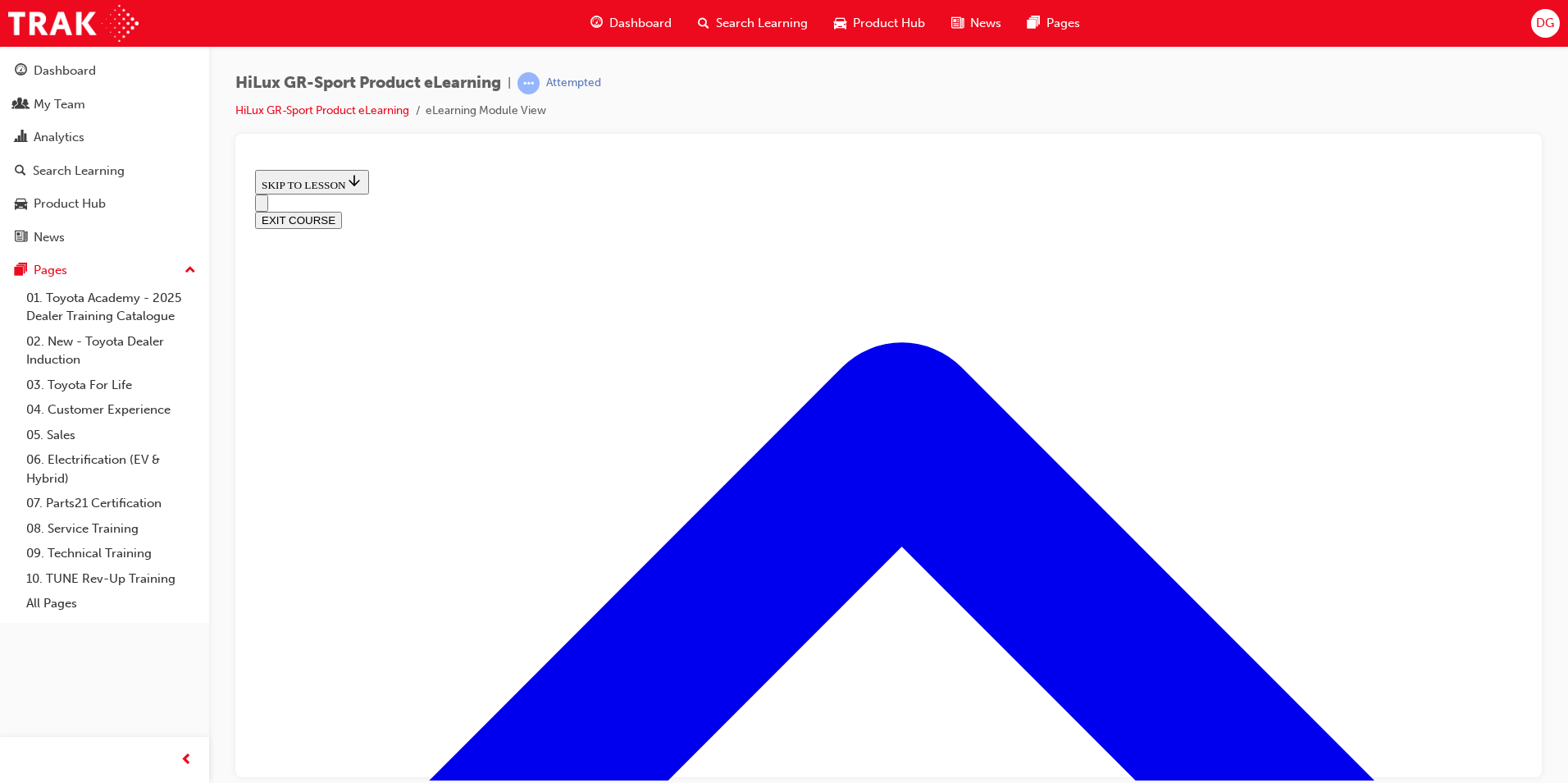
scroll to position [583, 0]
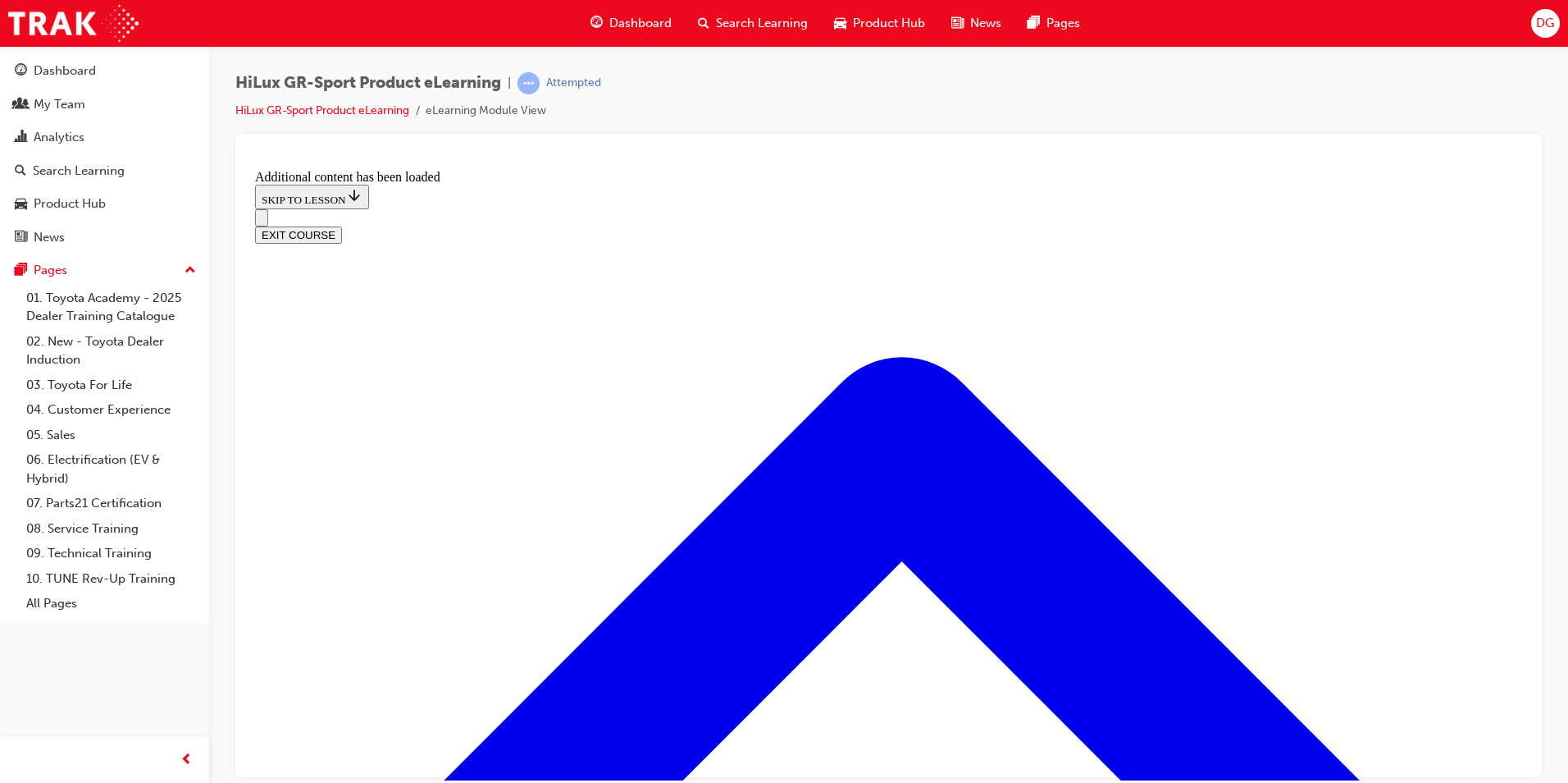
scroll to position [1369, 0]
radio input "true"
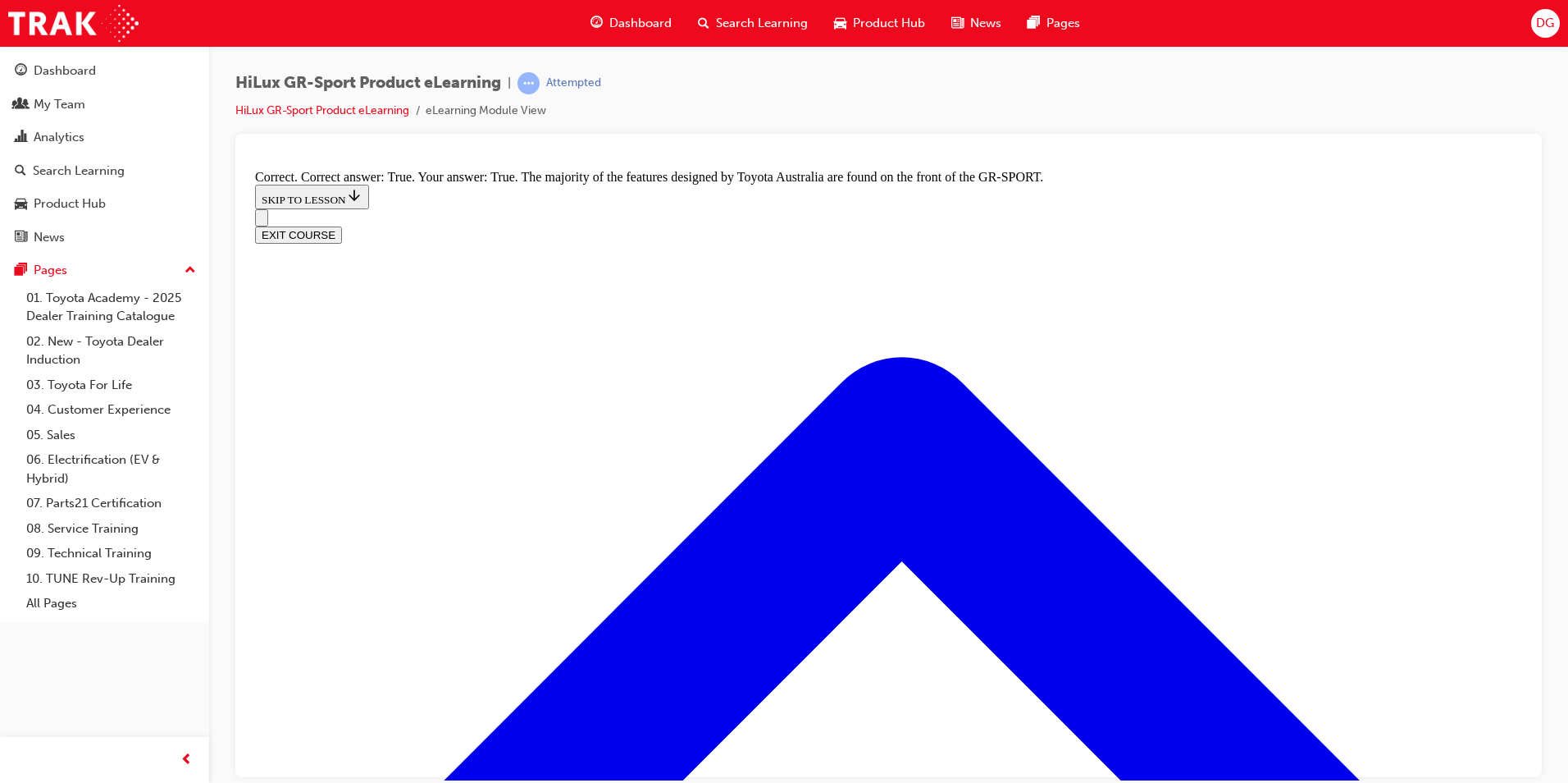
scroll to position [2025, 0]
radio input "true"
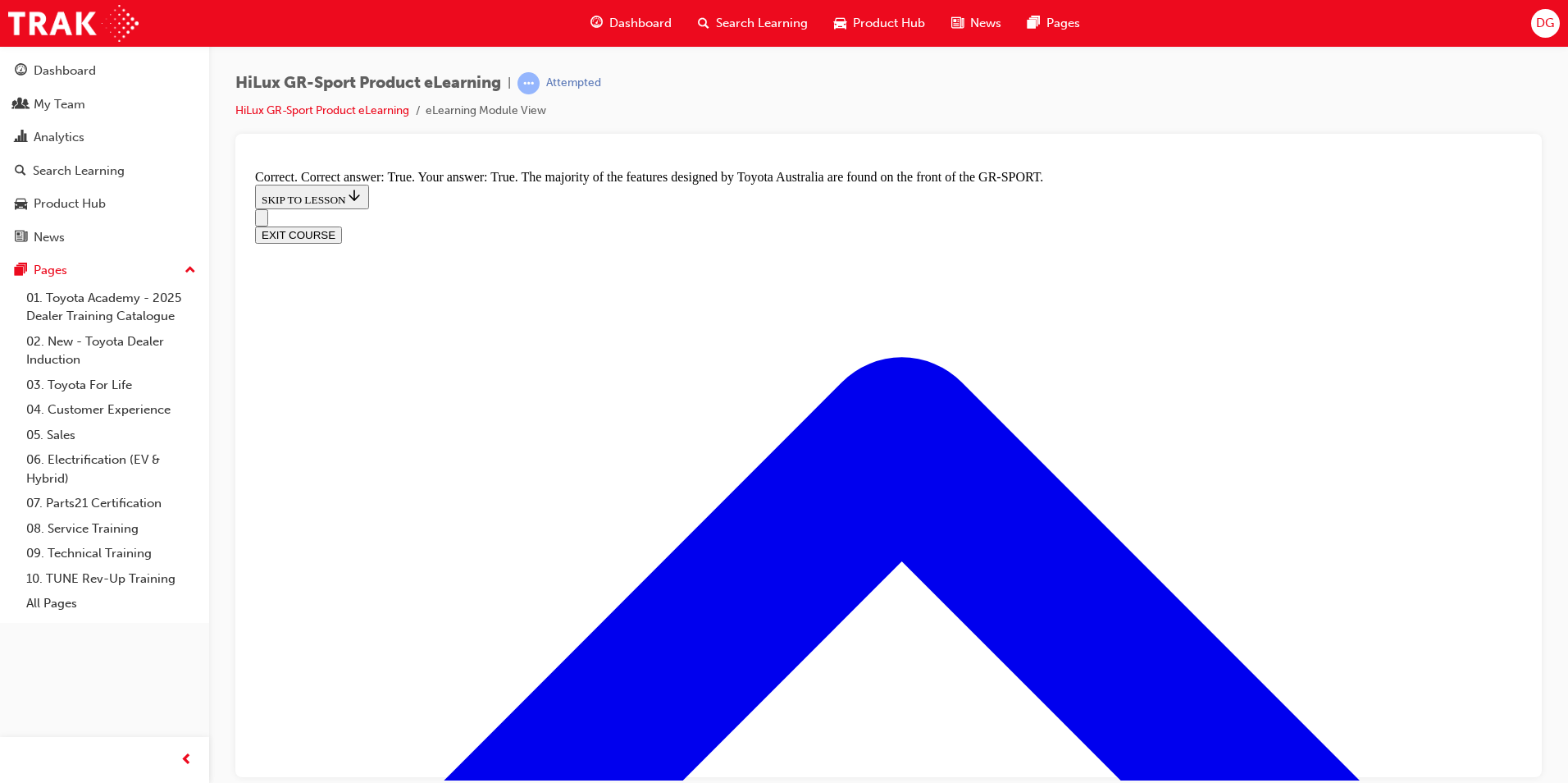
scroll to position [2062, 0]
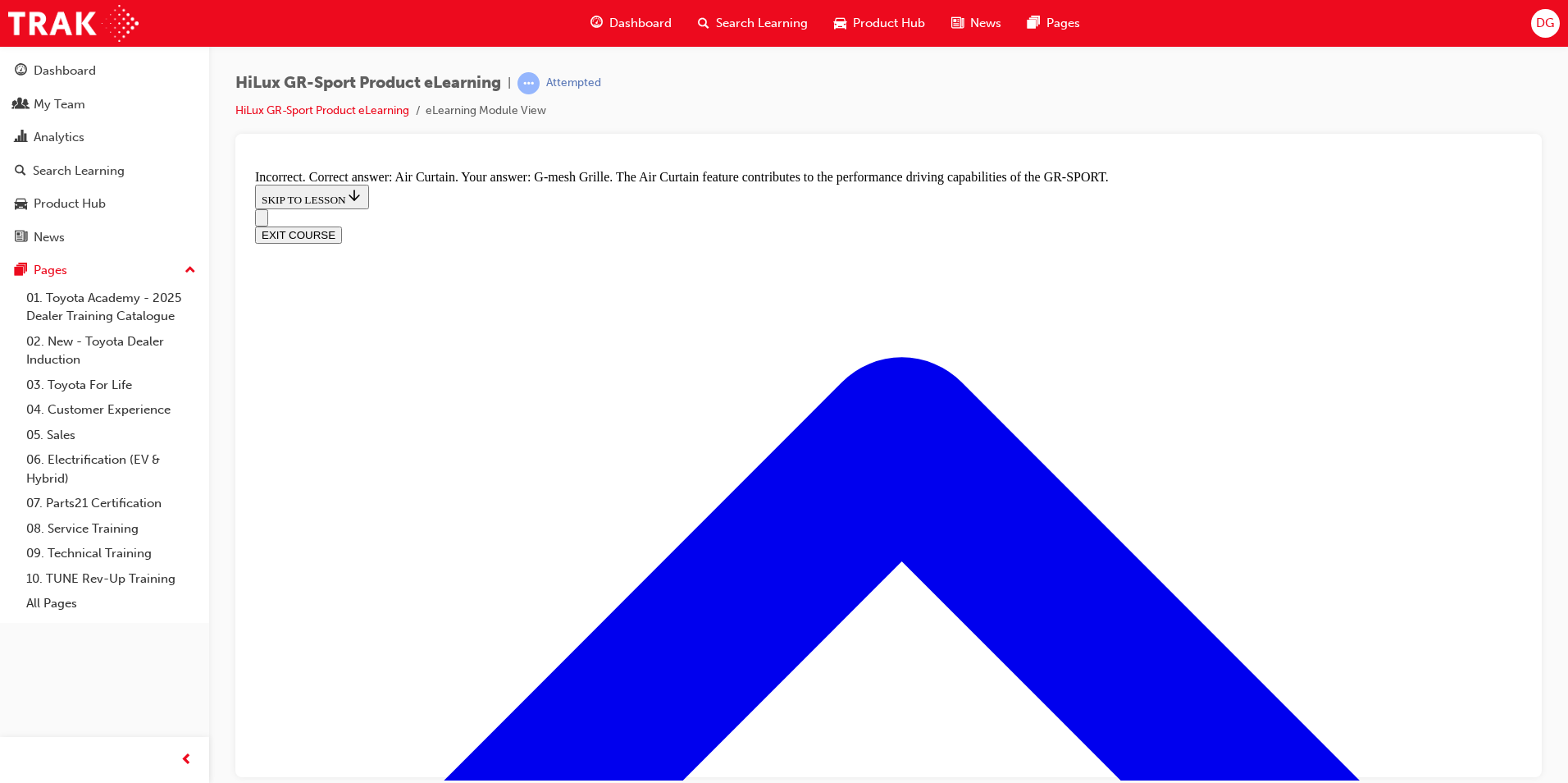
radio input "true"
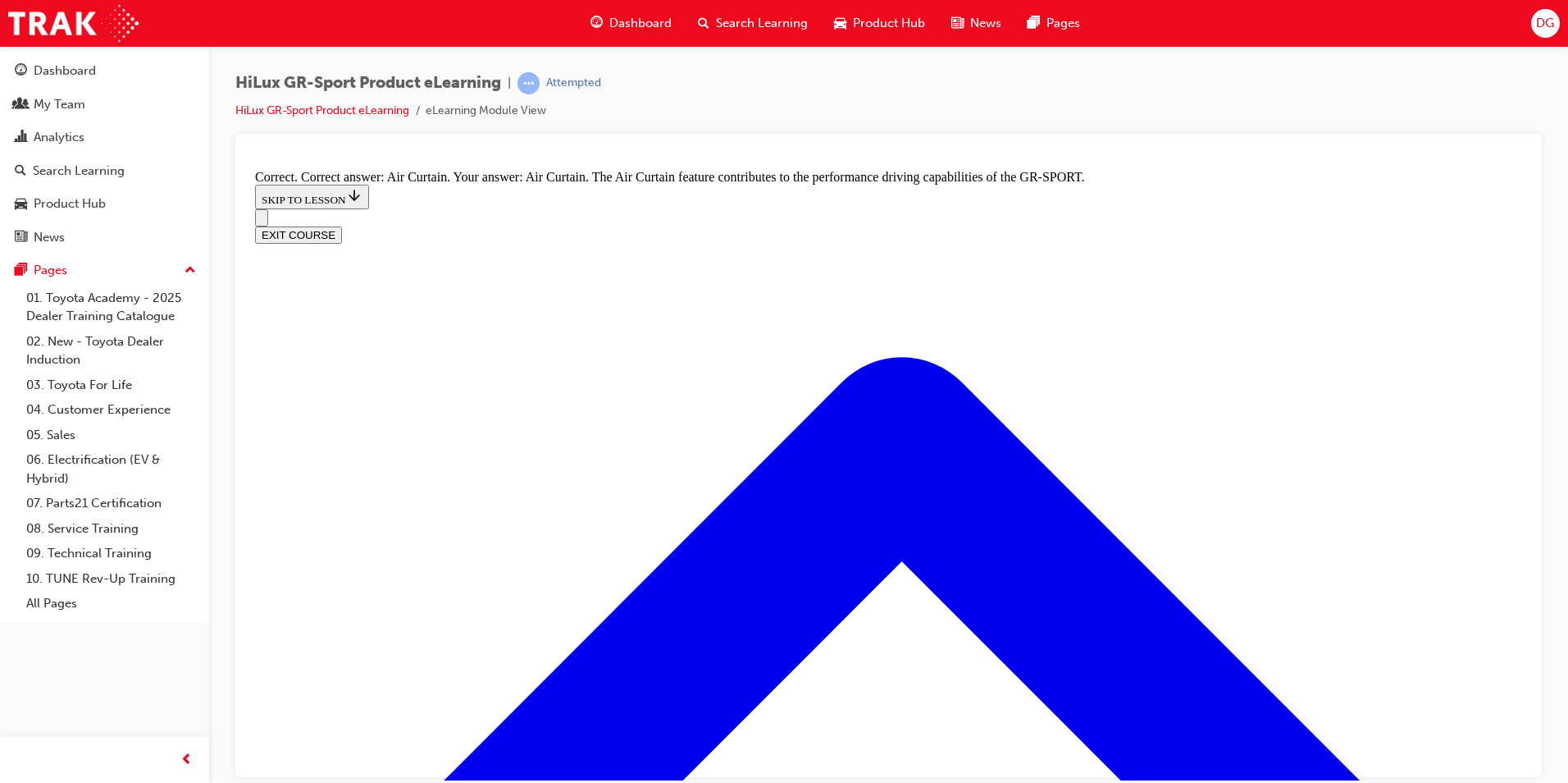
radio input "true"
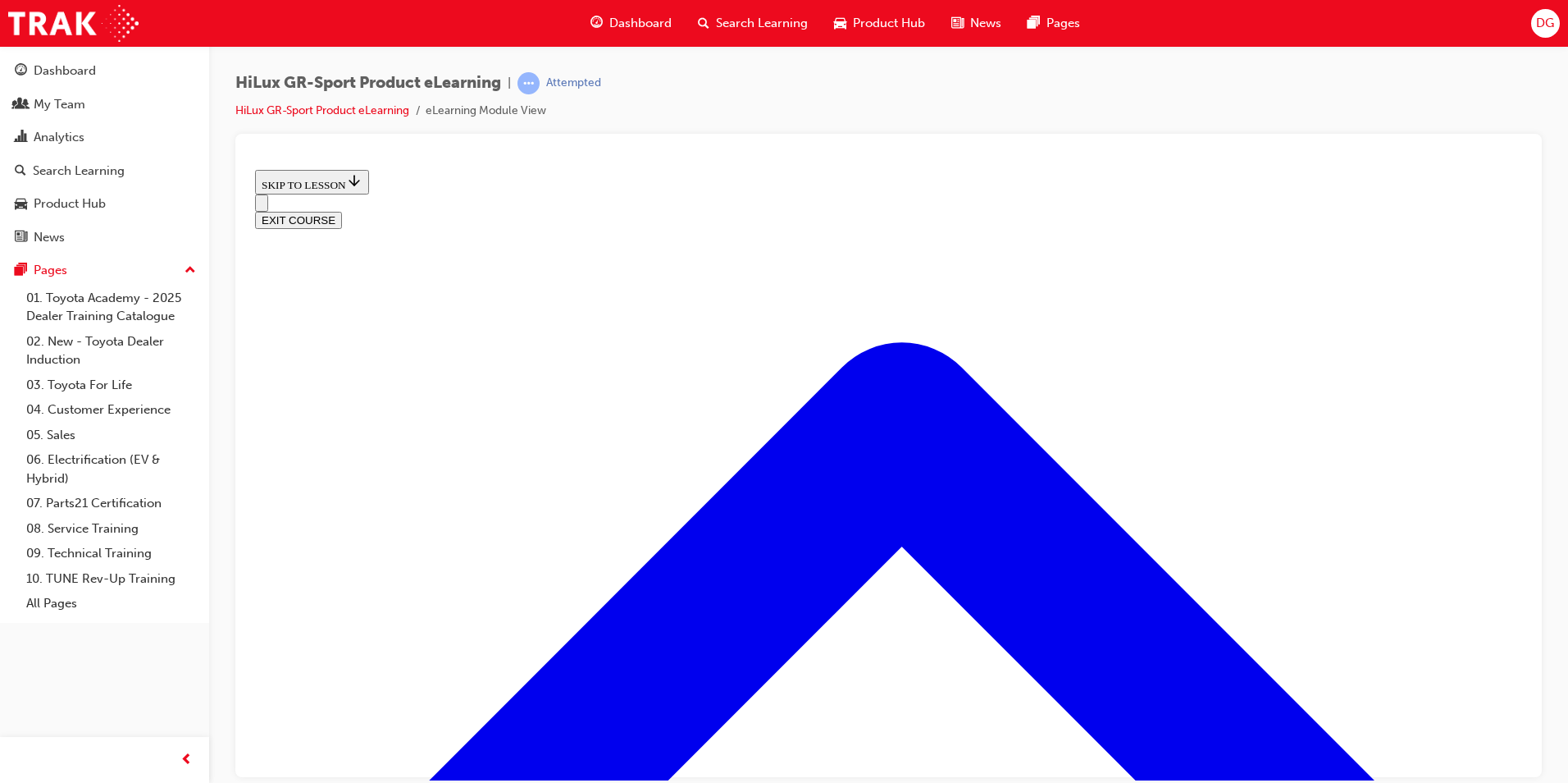
scroll to position [298, 0]
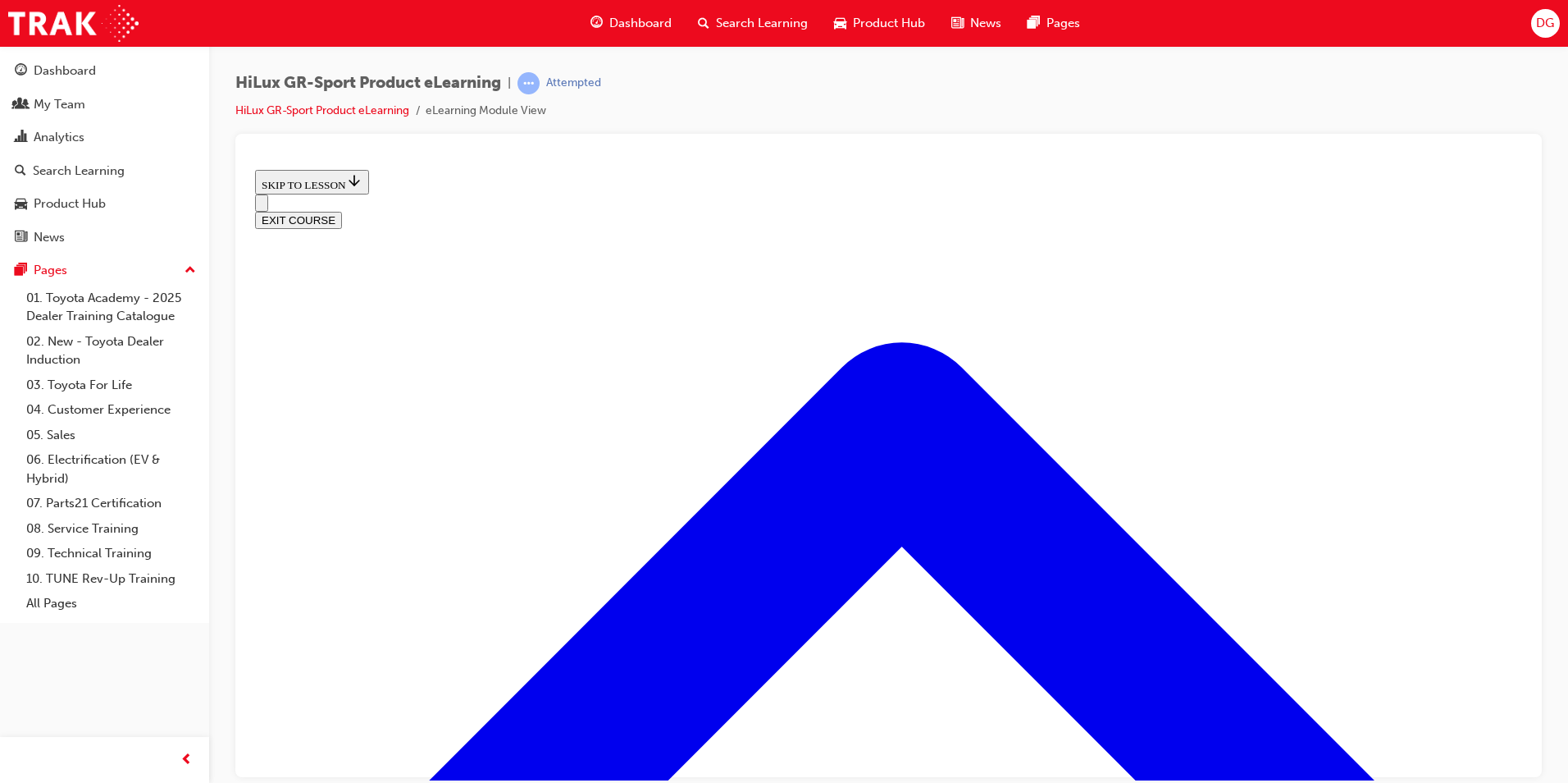
scroll to position [416, 0]
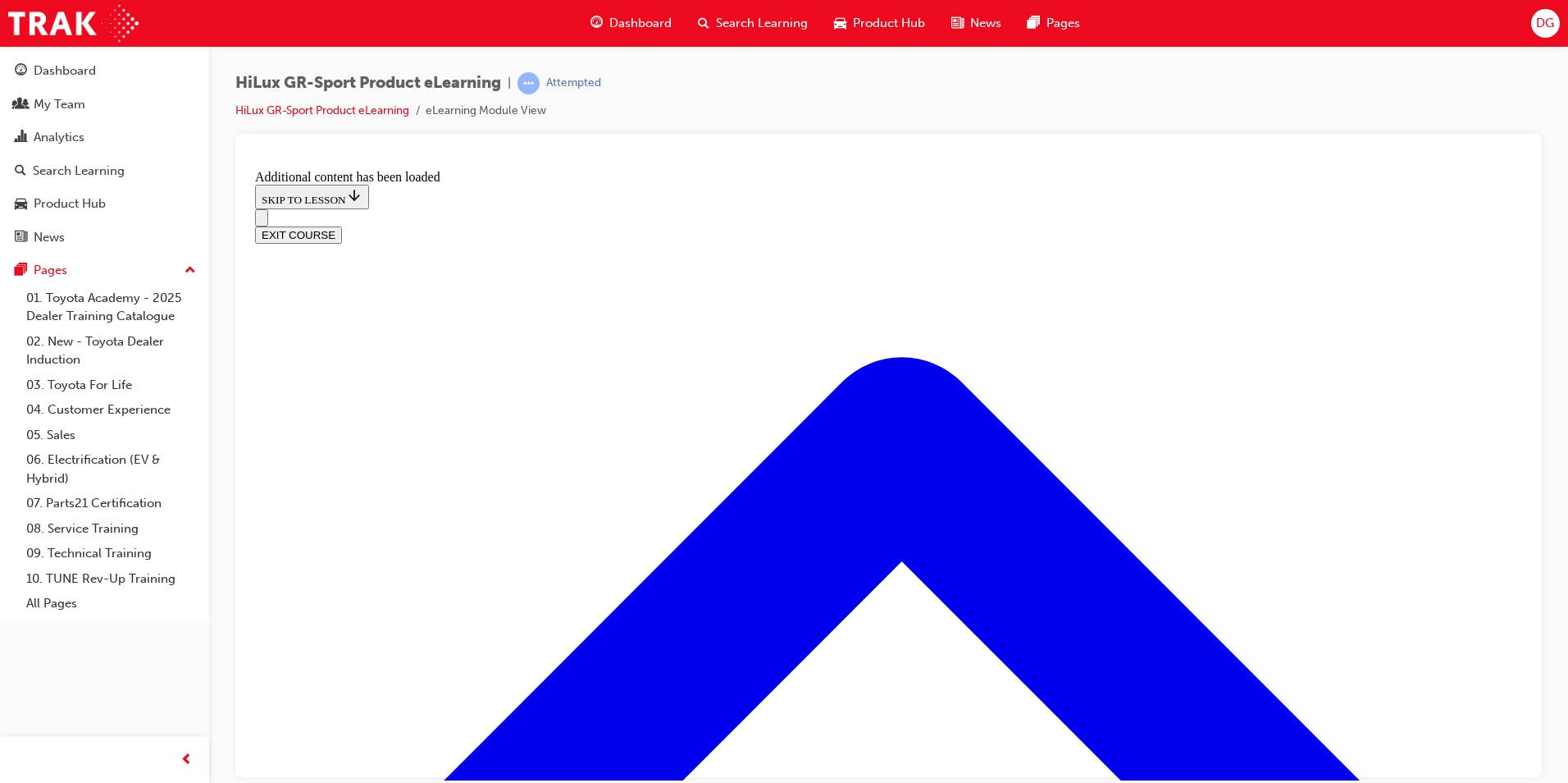
scroll to position [875, 0]
radio input "true"
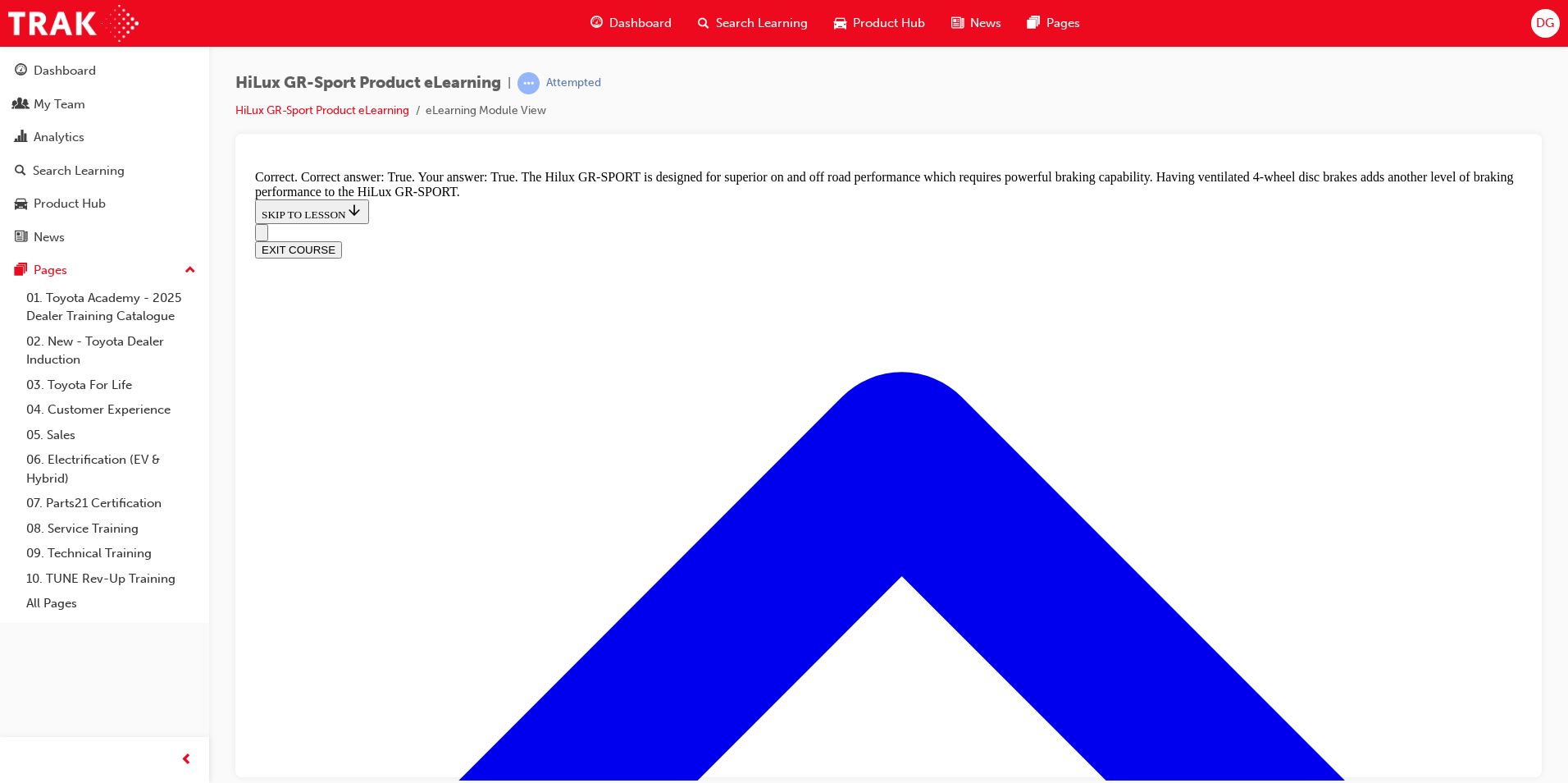
scroll to position [1206, 0]
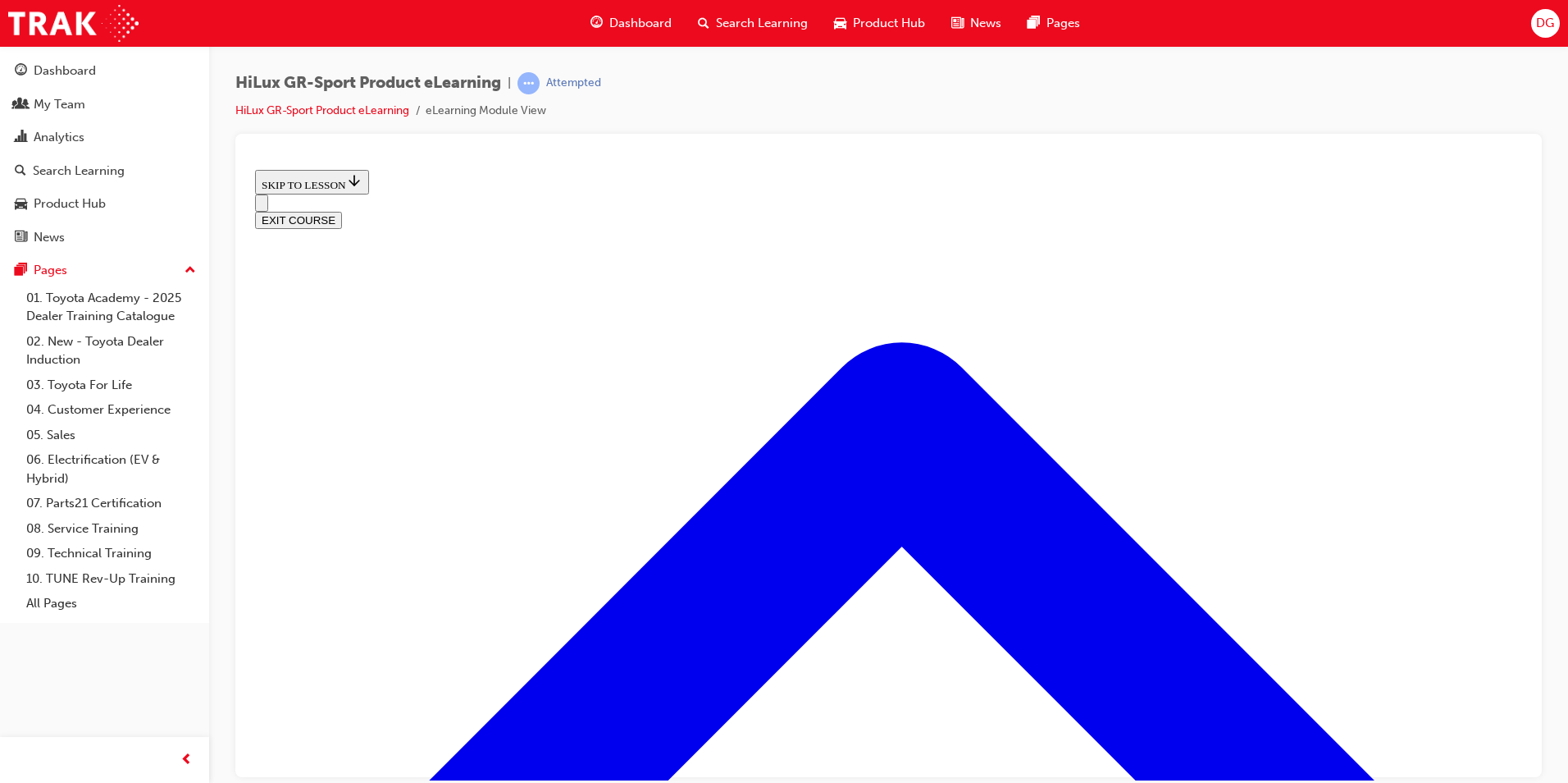
scroll to position [1513, 0]
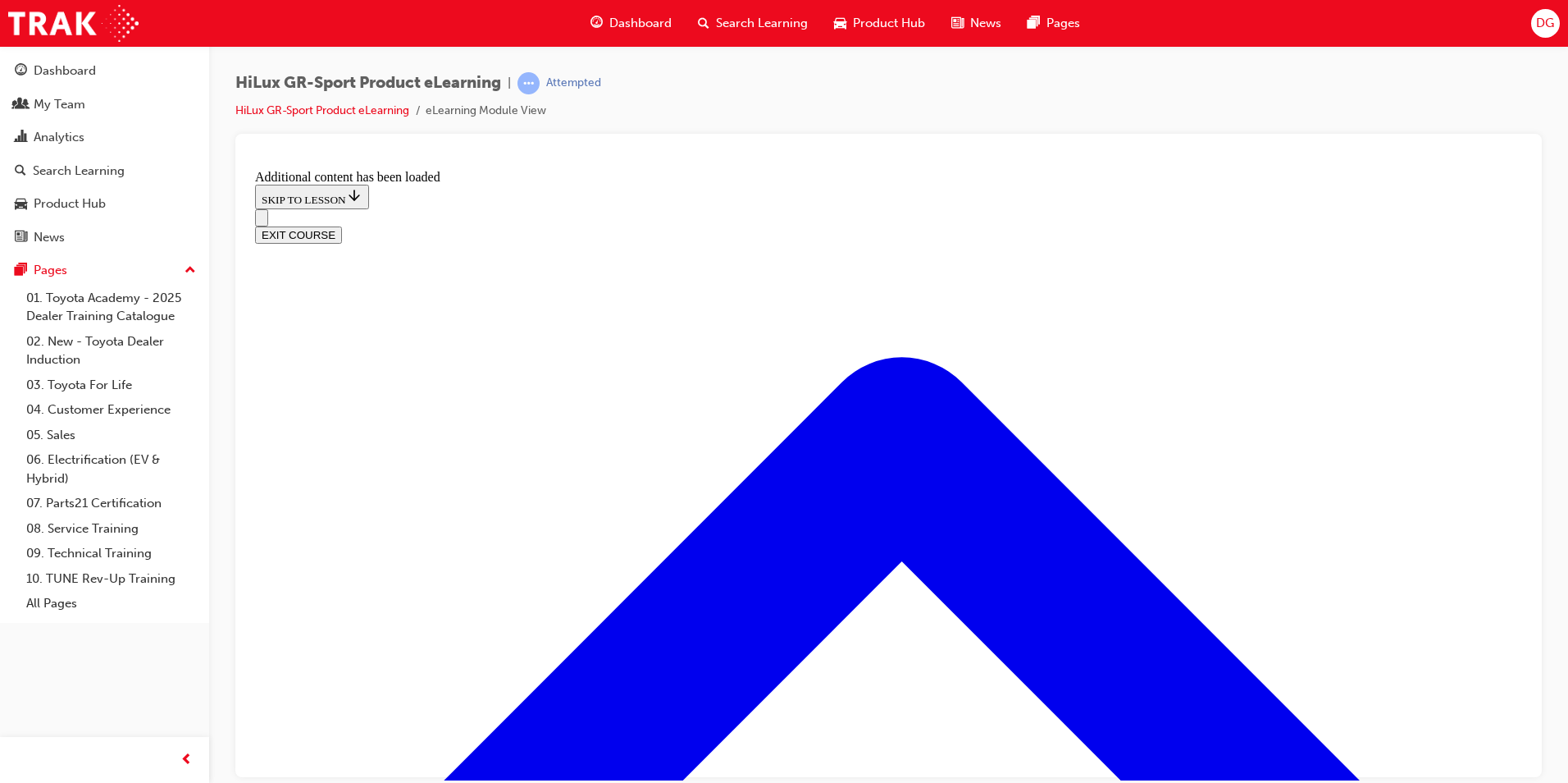
scroll to position [2029, 0]
checkbox input "true"
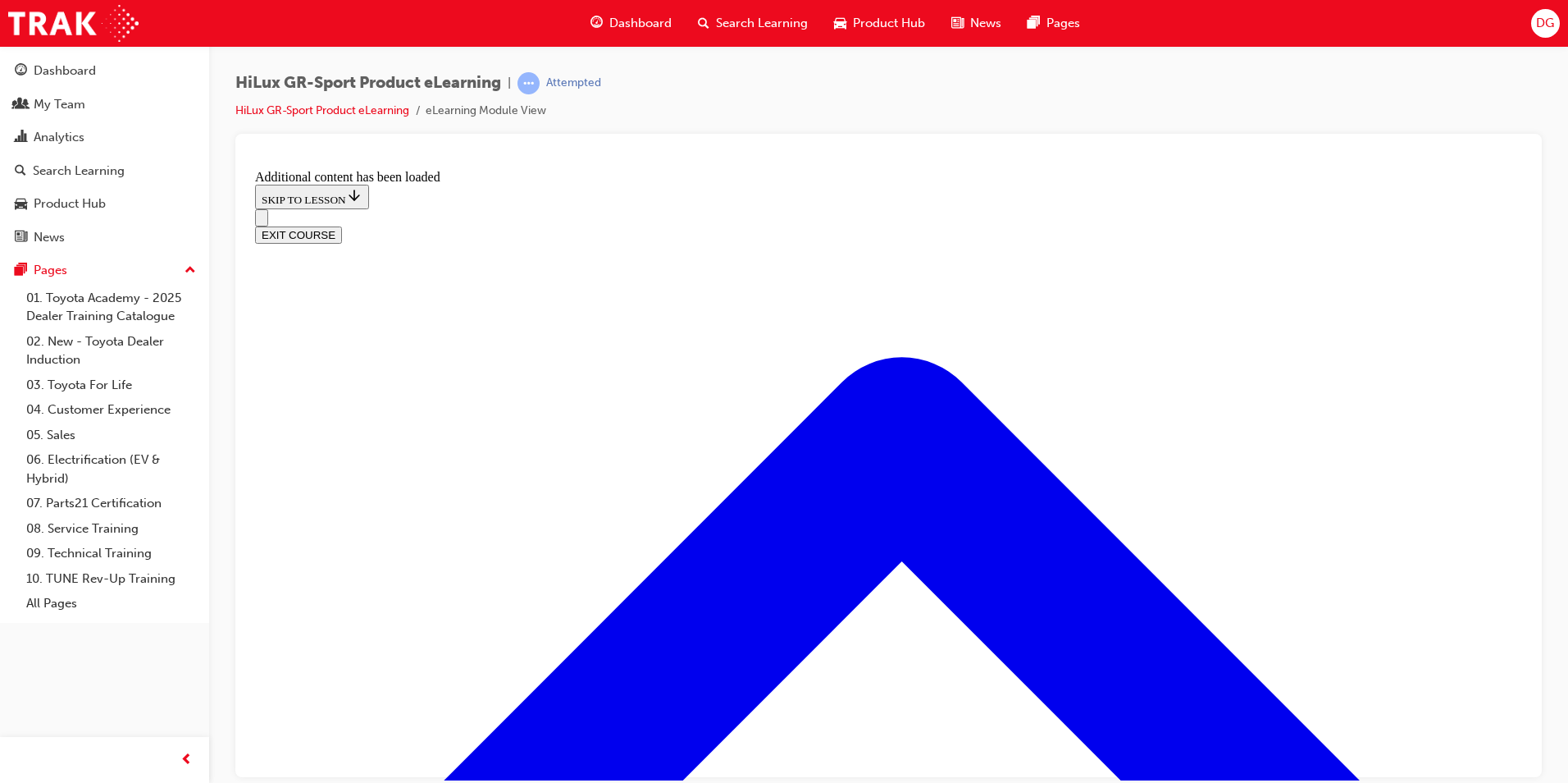
checkbox input "true"
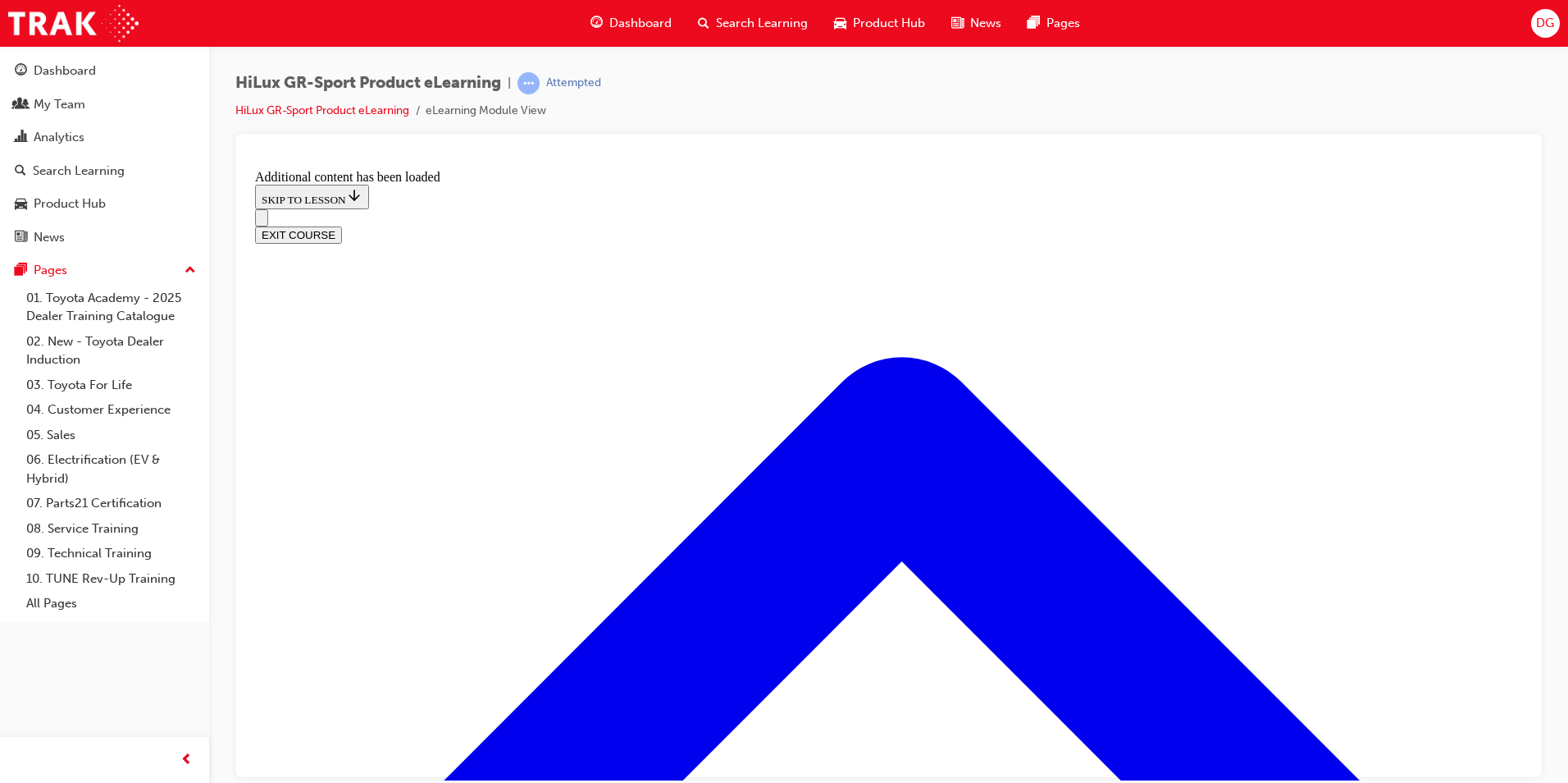
checkbox input "true"
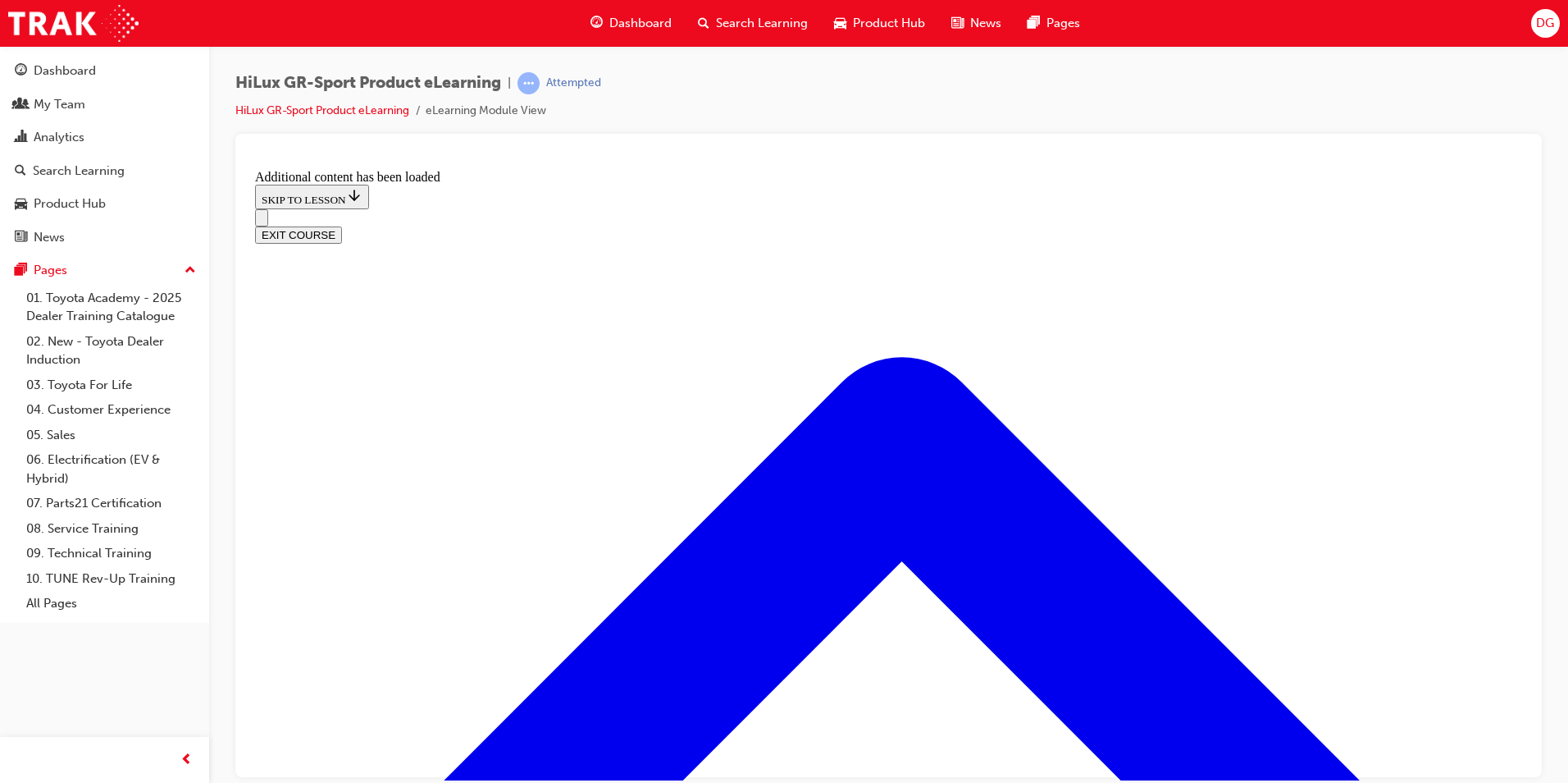
checkbox input "true"
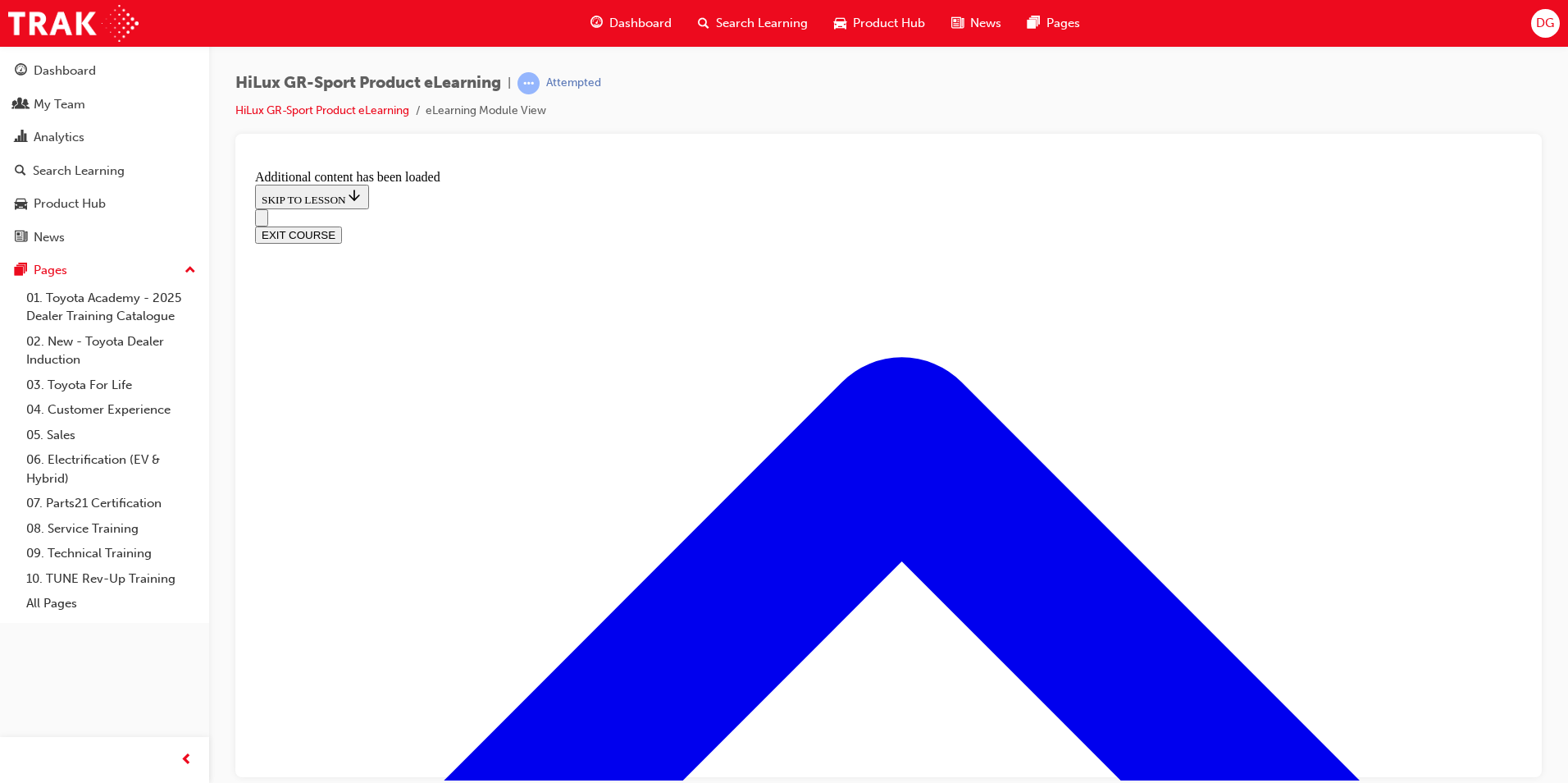
checkbox input "false"
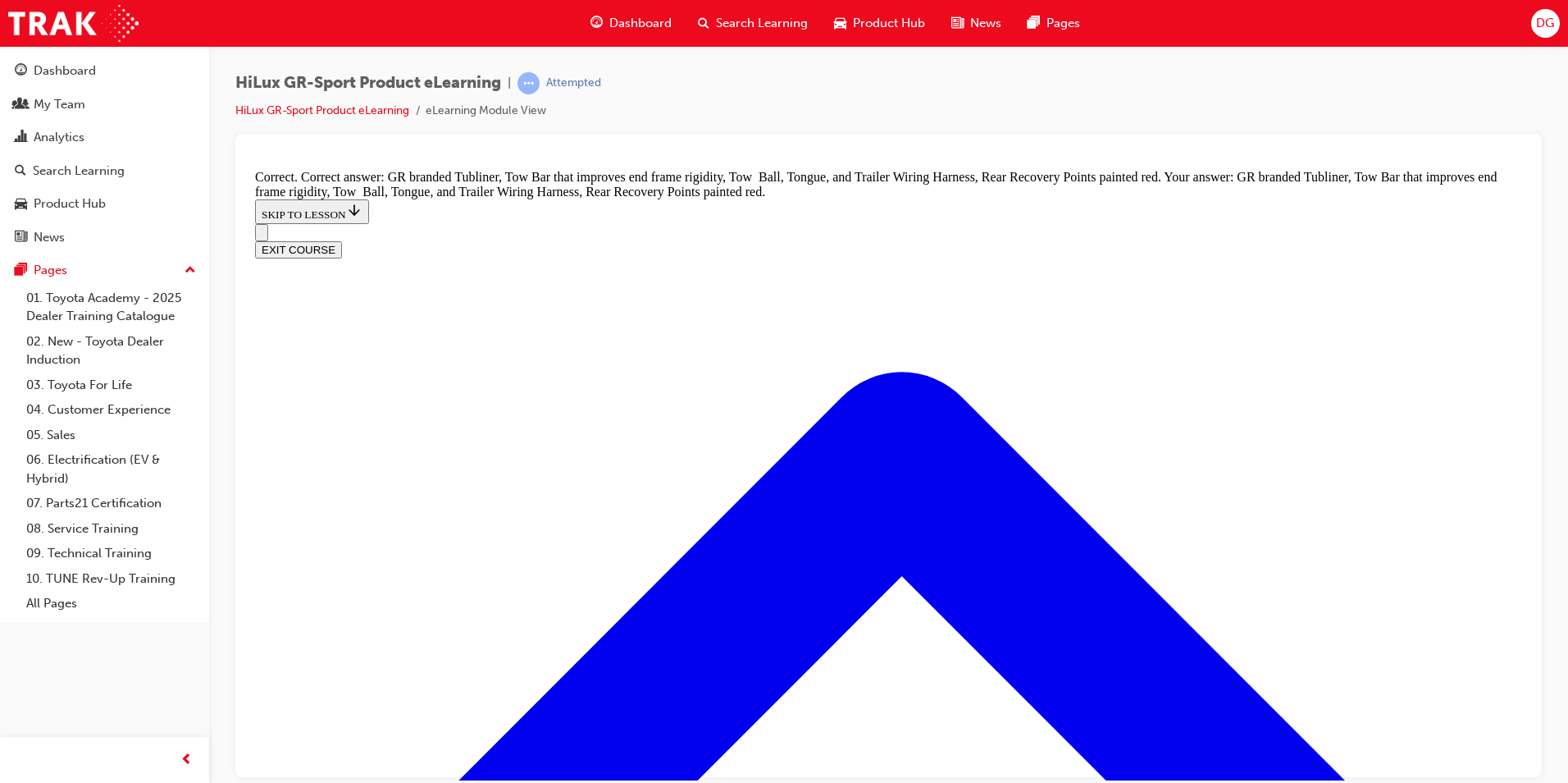
scroll to position [2340, 0]
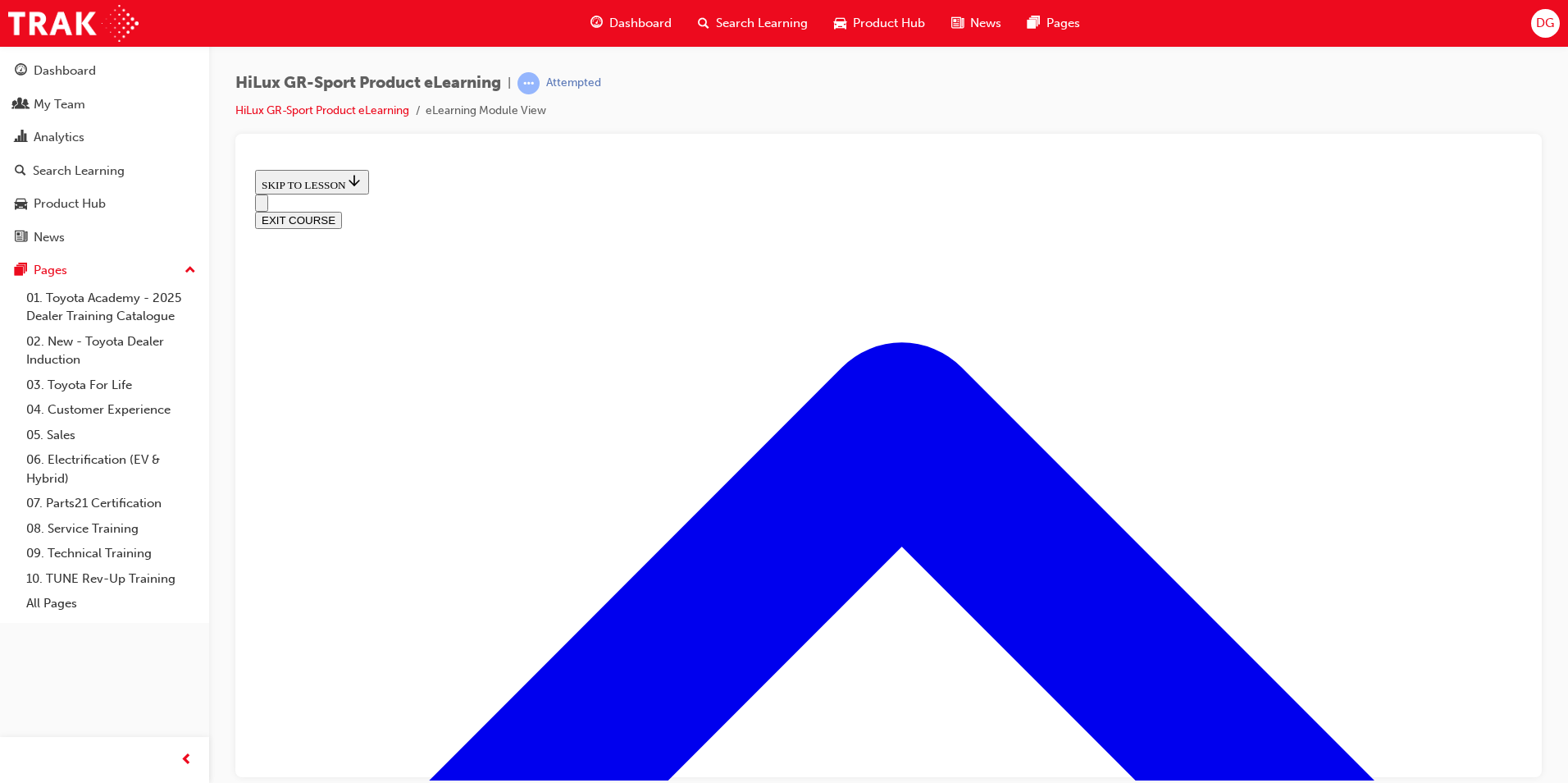
scroll to position [625, 0]
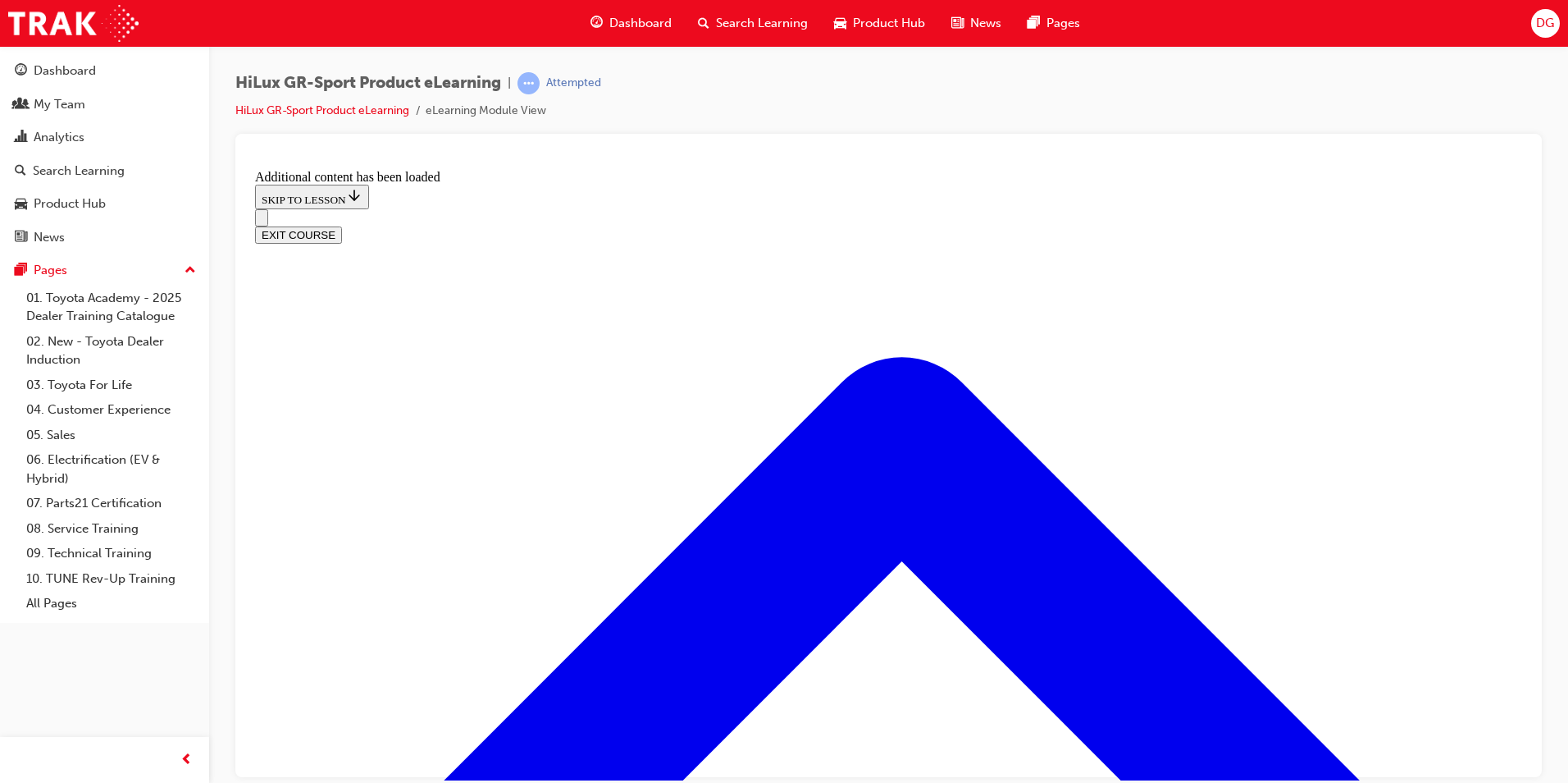
checkbox input "true"
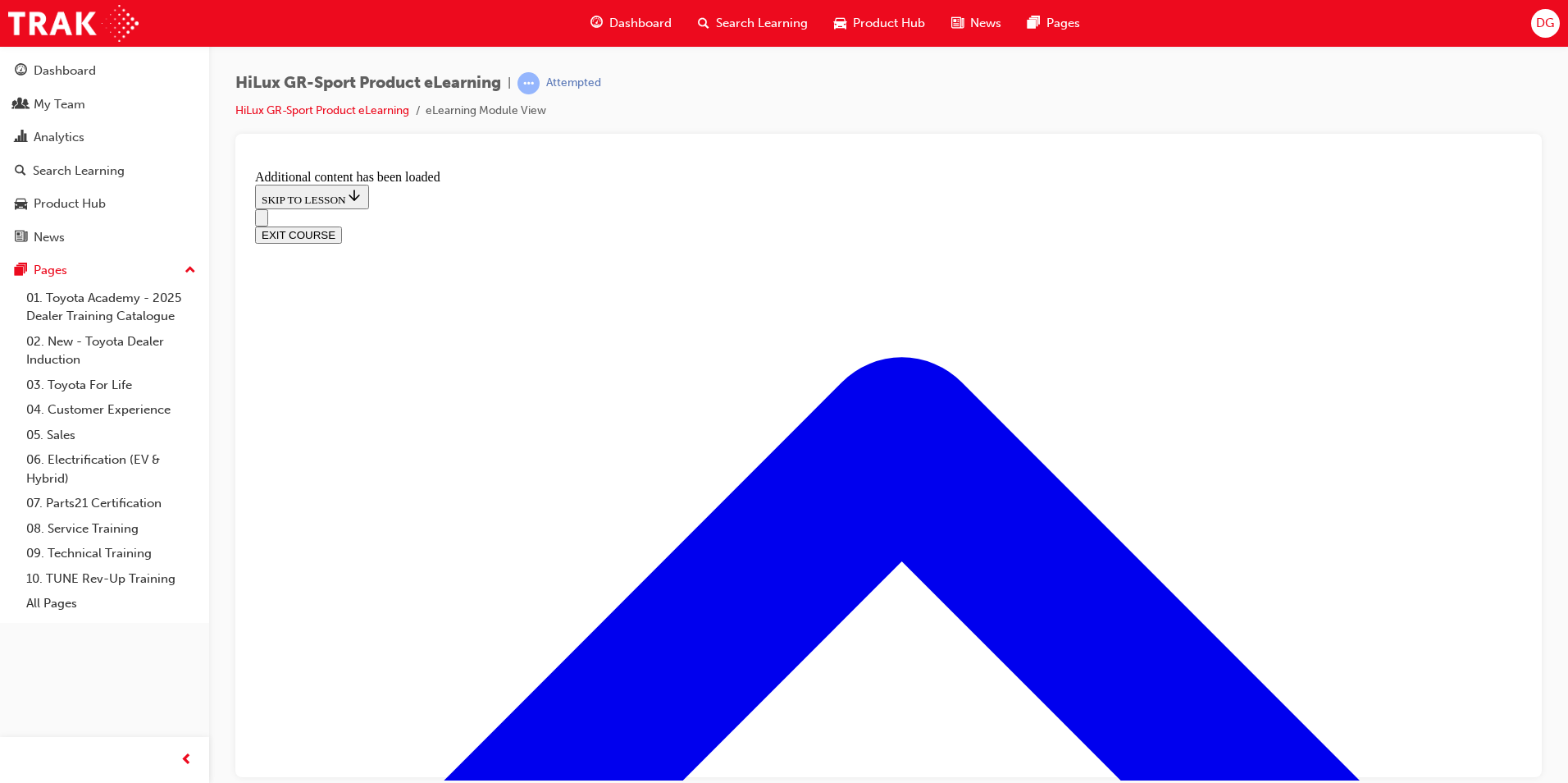
checkbox input "true"
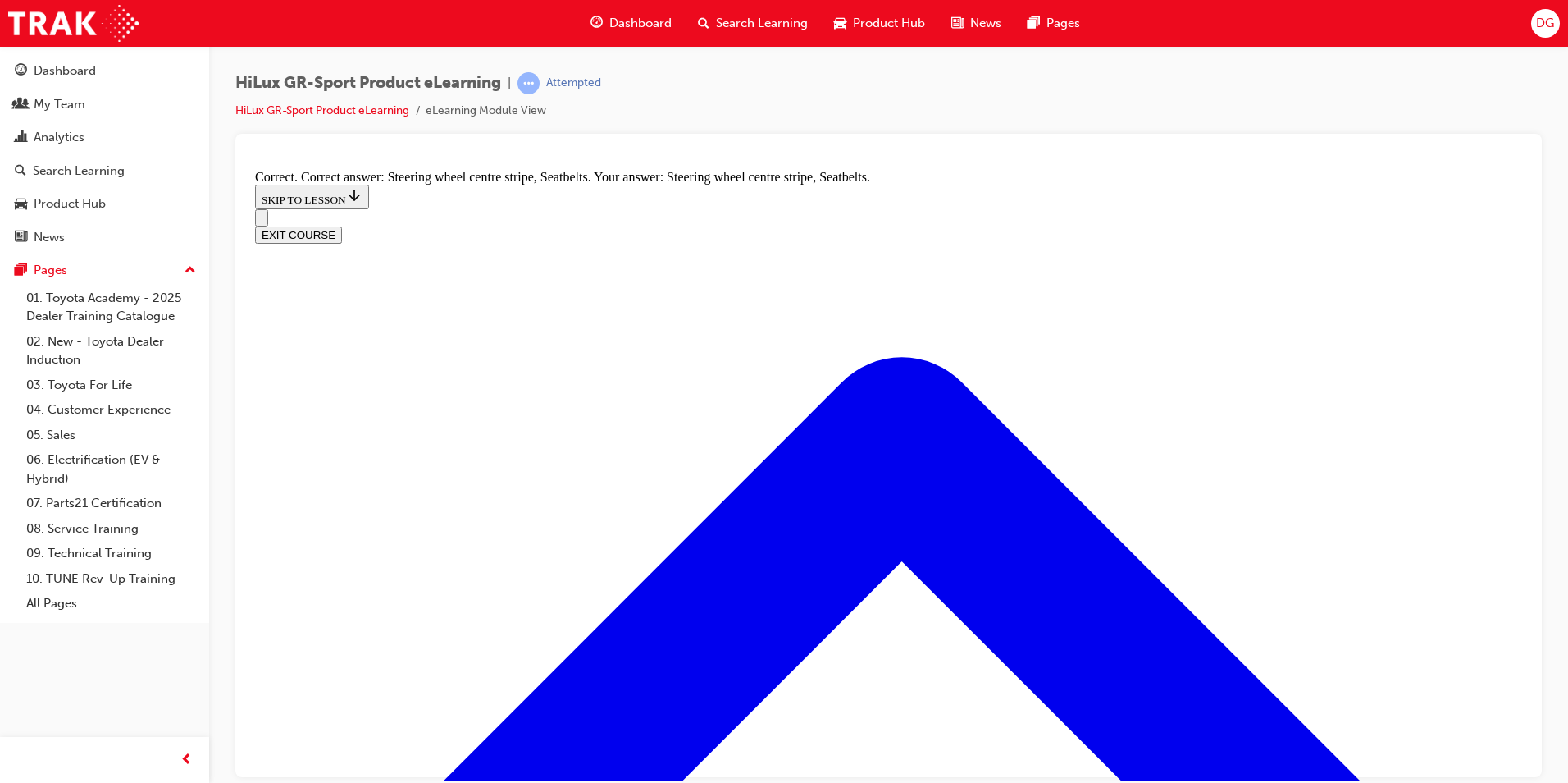
radio input "true"
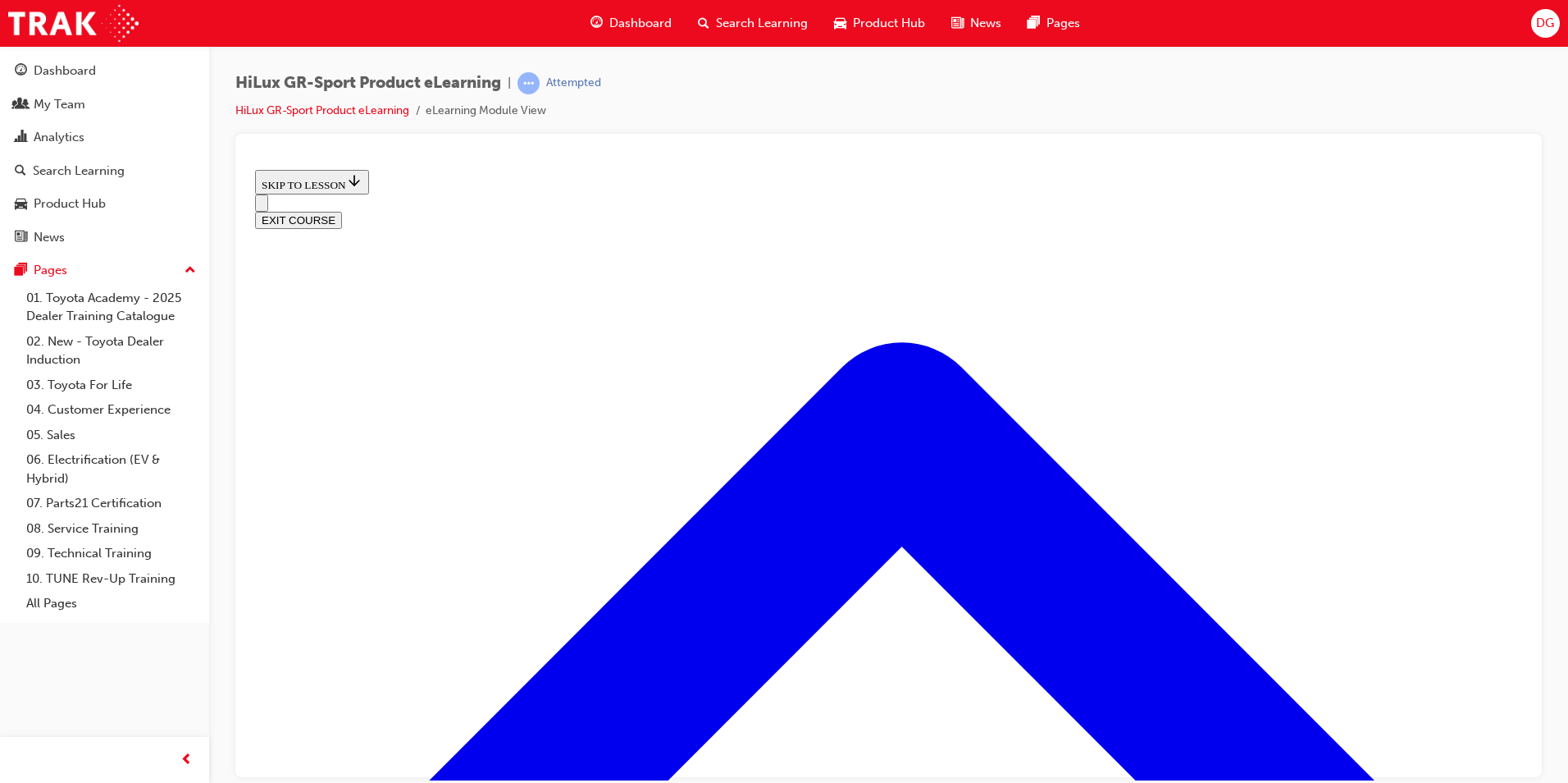
scroll to position [657, 0]
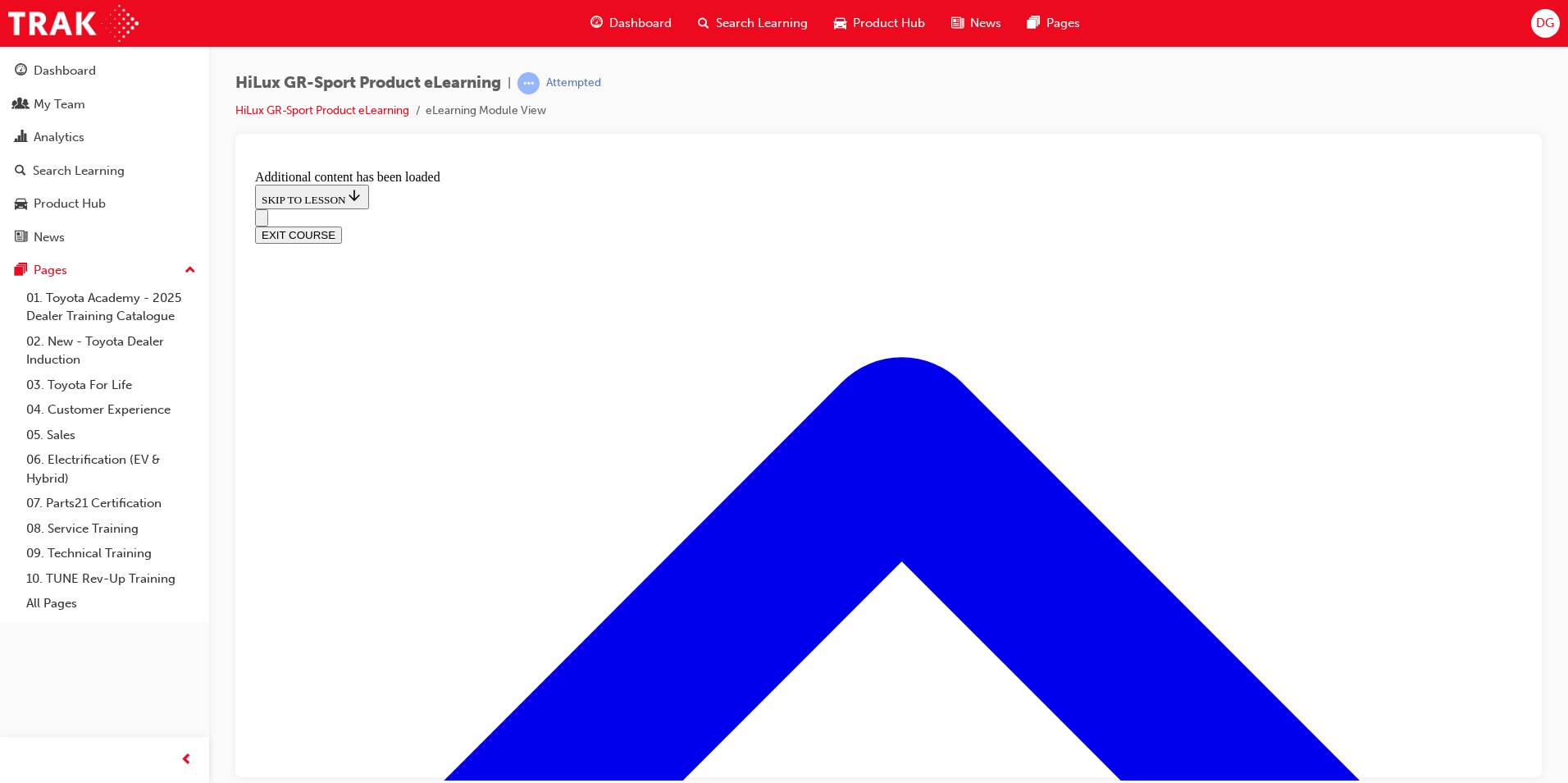
scroll to position [1117, 0]
radio input "true"
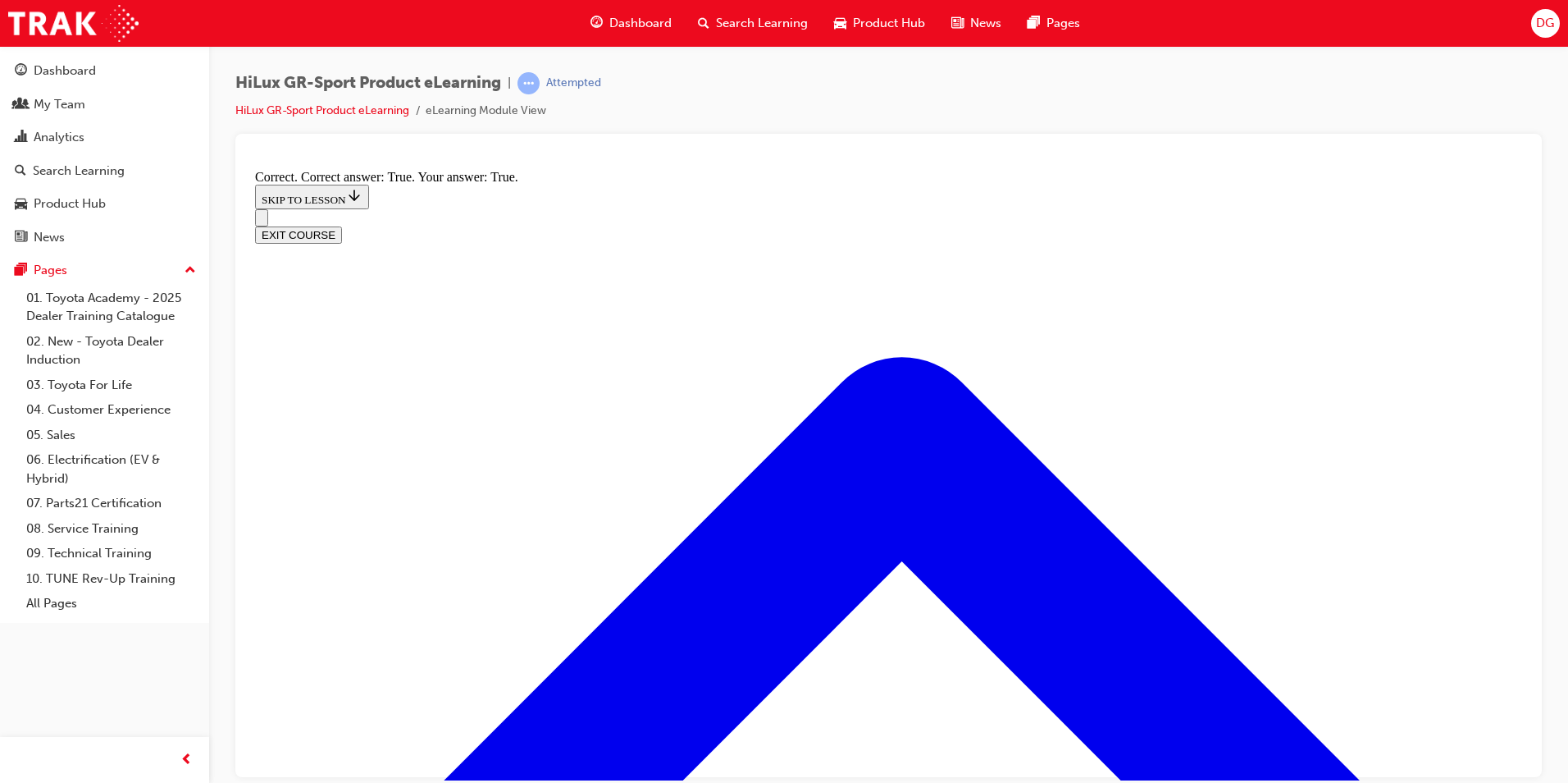
scroll to position [1288, 0]
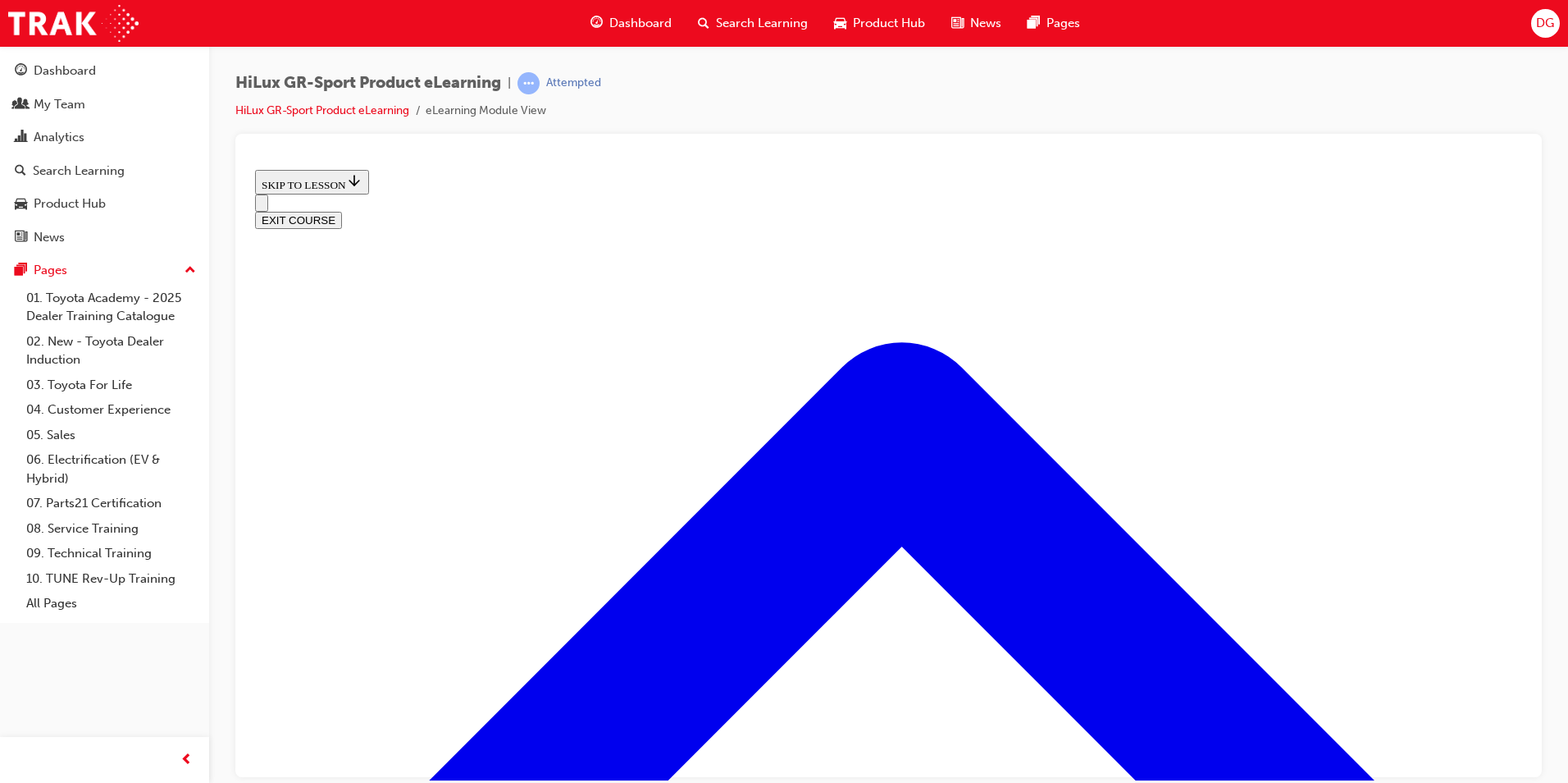
scroll to position [2107, 0]
click at [342, 211] on button "EXIT COURSE" at bounding box center [298, 219] width 87 height 17
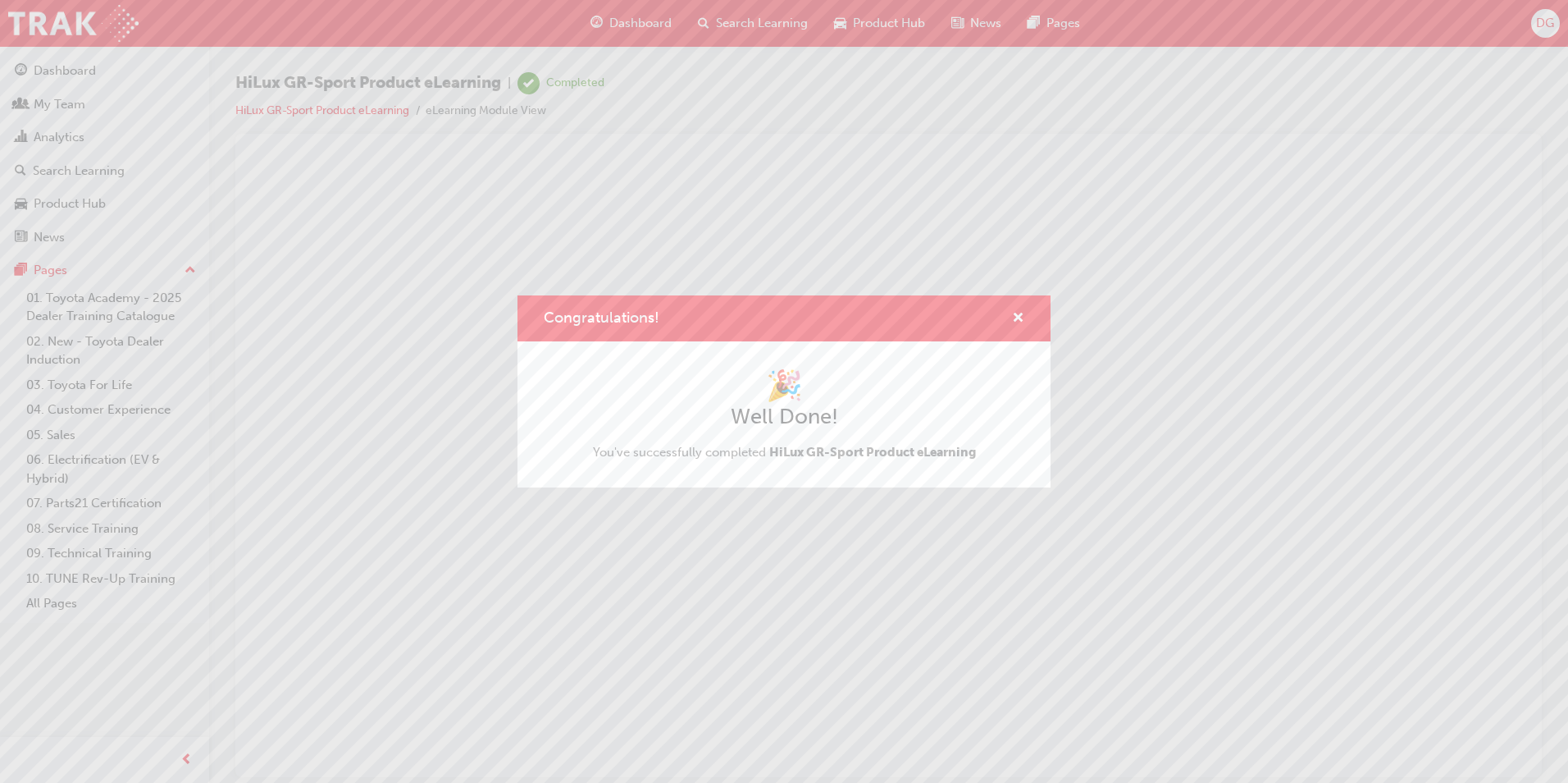
scroll to position [0, 0]
click at [1015, 318] on span "cross-icon" at bounding box center [1018, 319] width 12 height 15
